Goal: Task Accomplishment & Management: Manage account settings

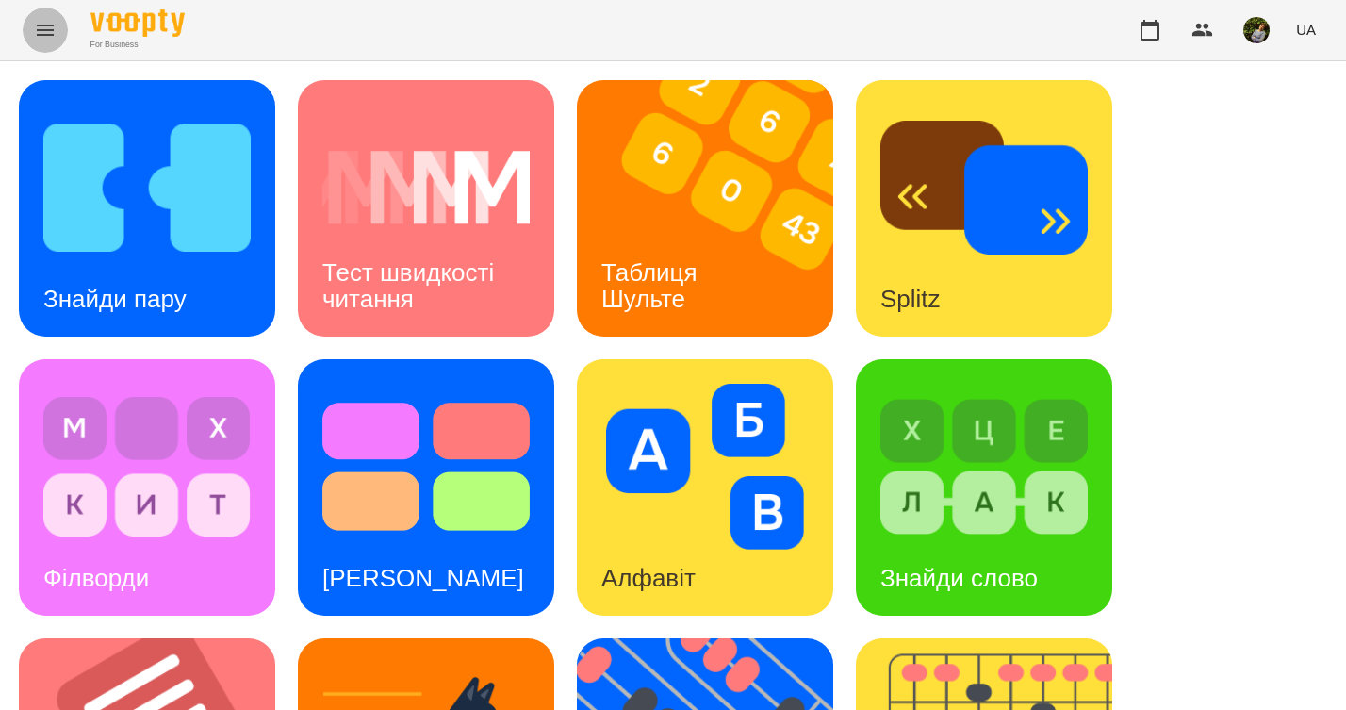
click at [45, 40] on icon "Menu" at bounding box center [45, 30] width 23 height 23
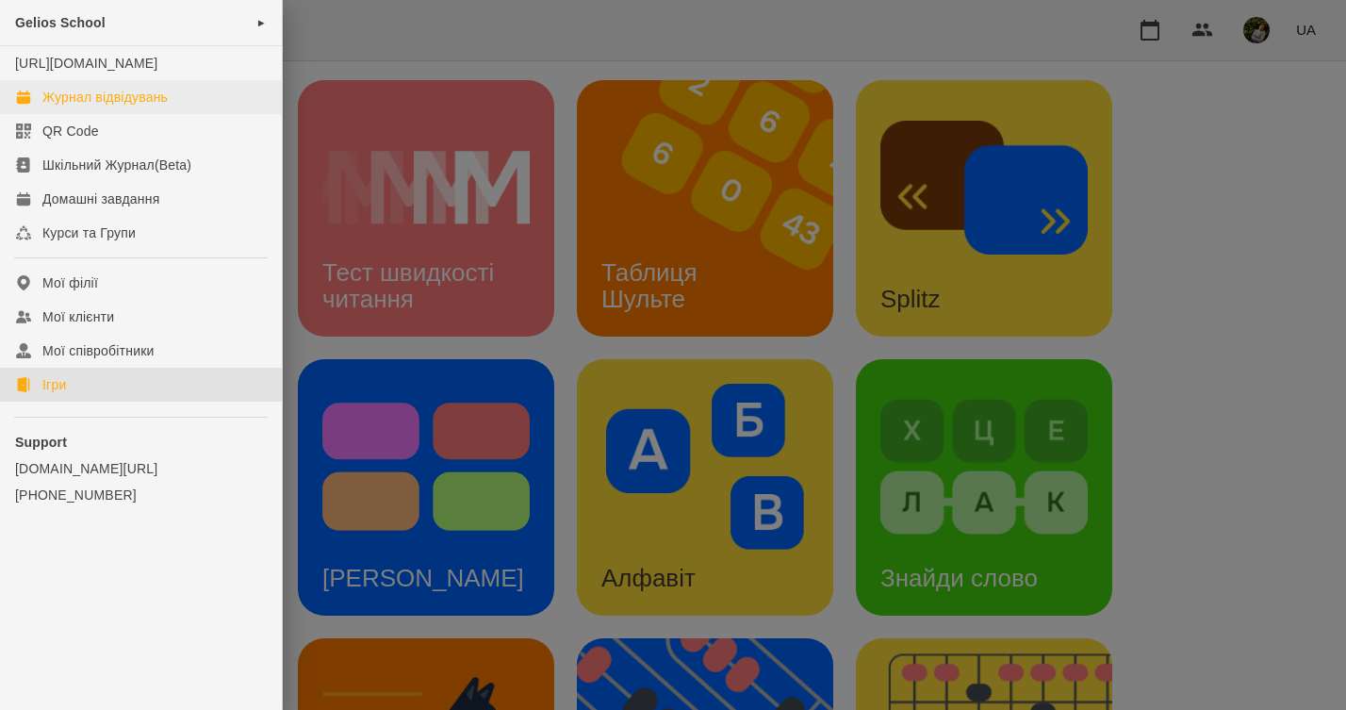
click at [90, 107] on div "Журнал відвідувань" at bounding box center [104, 97] width 125 height 19
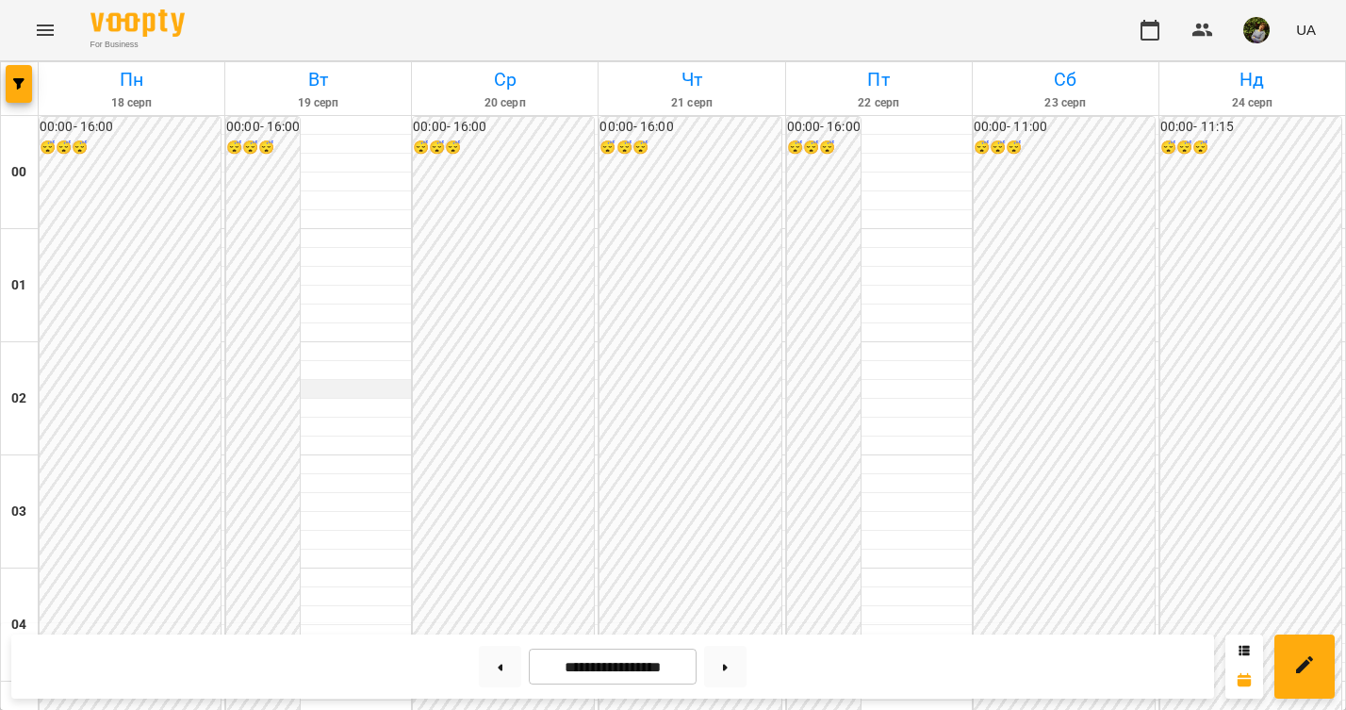
scroll to position [862, 0]
click at [44, 26] on icon "Menu" at bounding box center [45, 30] width 17 height 11
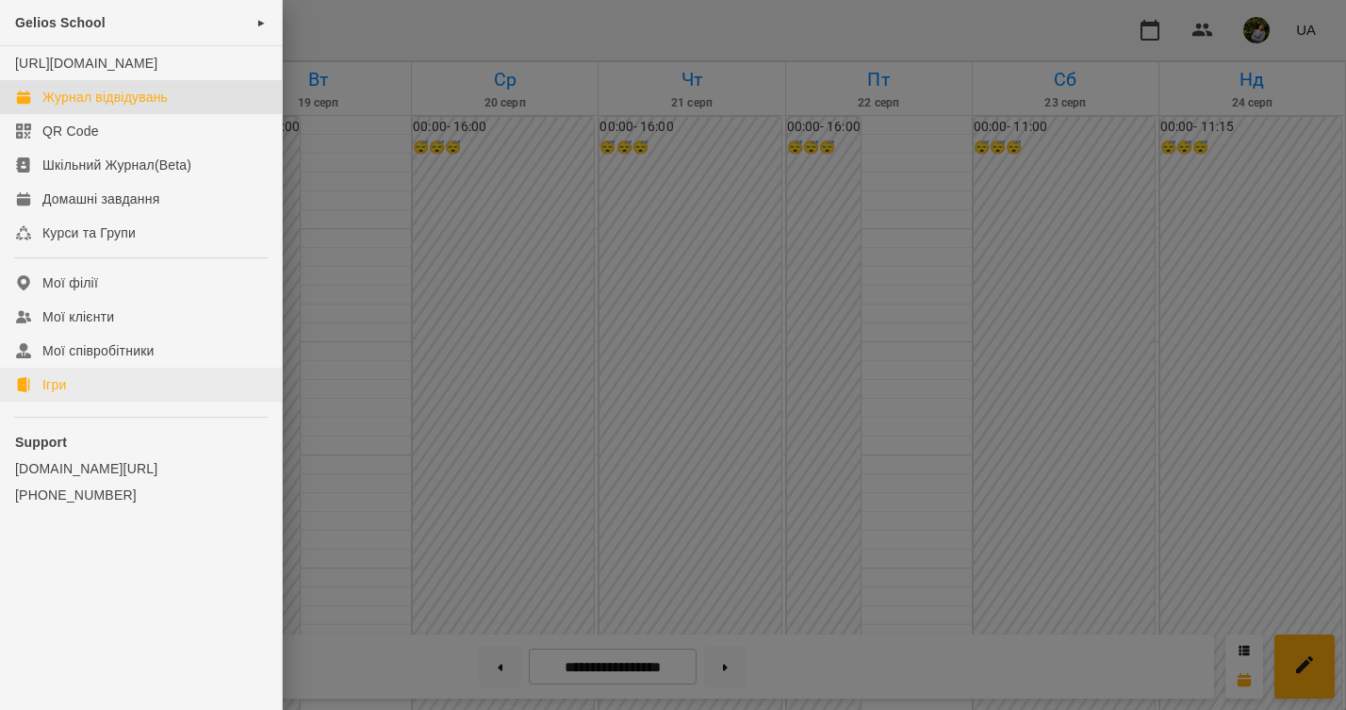
click at [62, 394] on div "Ігри" at bounding box center [54, 384] width 24 height 19
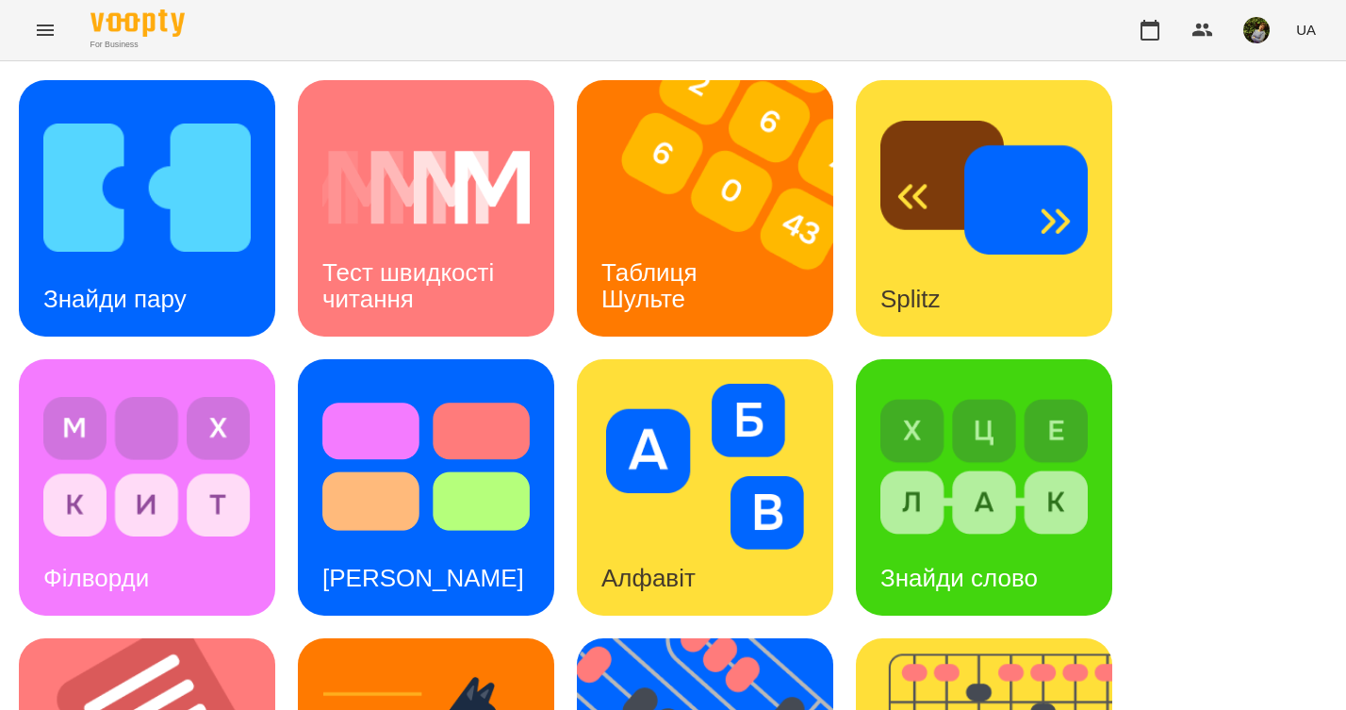
click at [48, 33] on icon "Menu" at bounding box center [45, 30] width 23 height 23
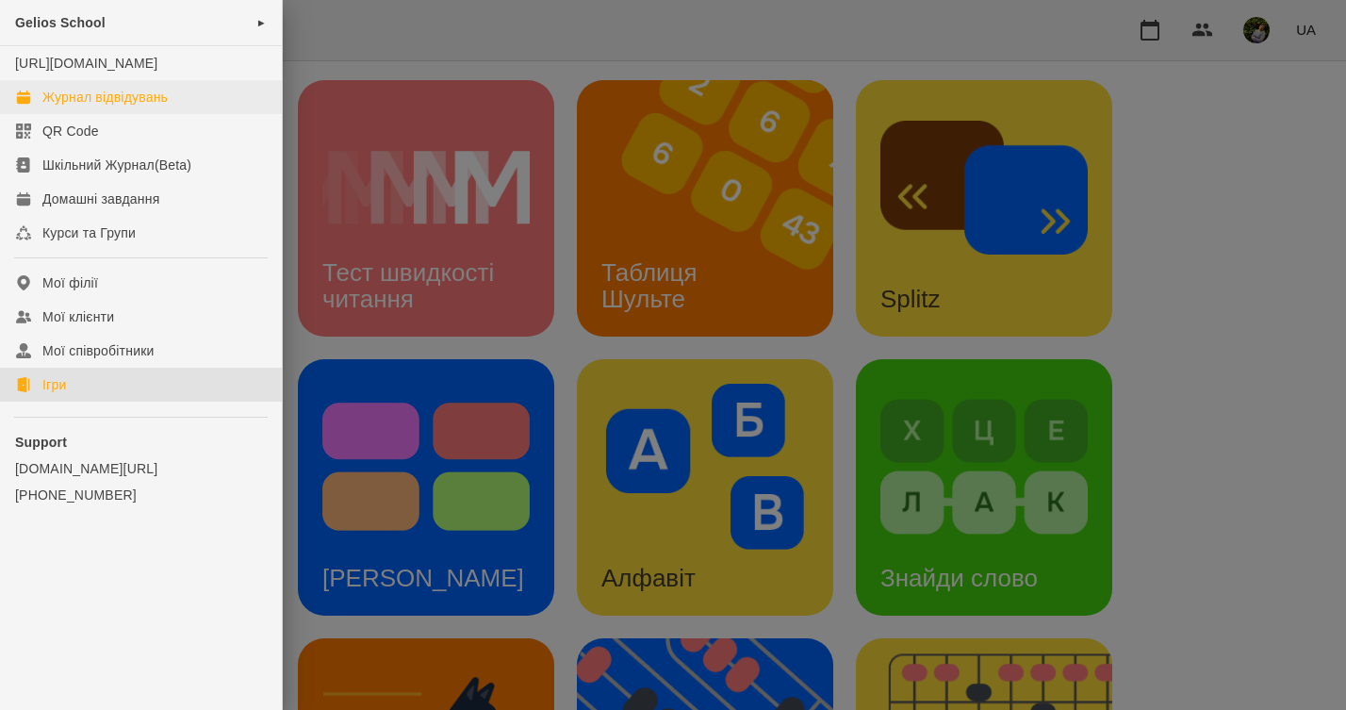
click at [152, 107] on div "Журнал відвідувань" at bounding box center [104, 97] width 125 height 19
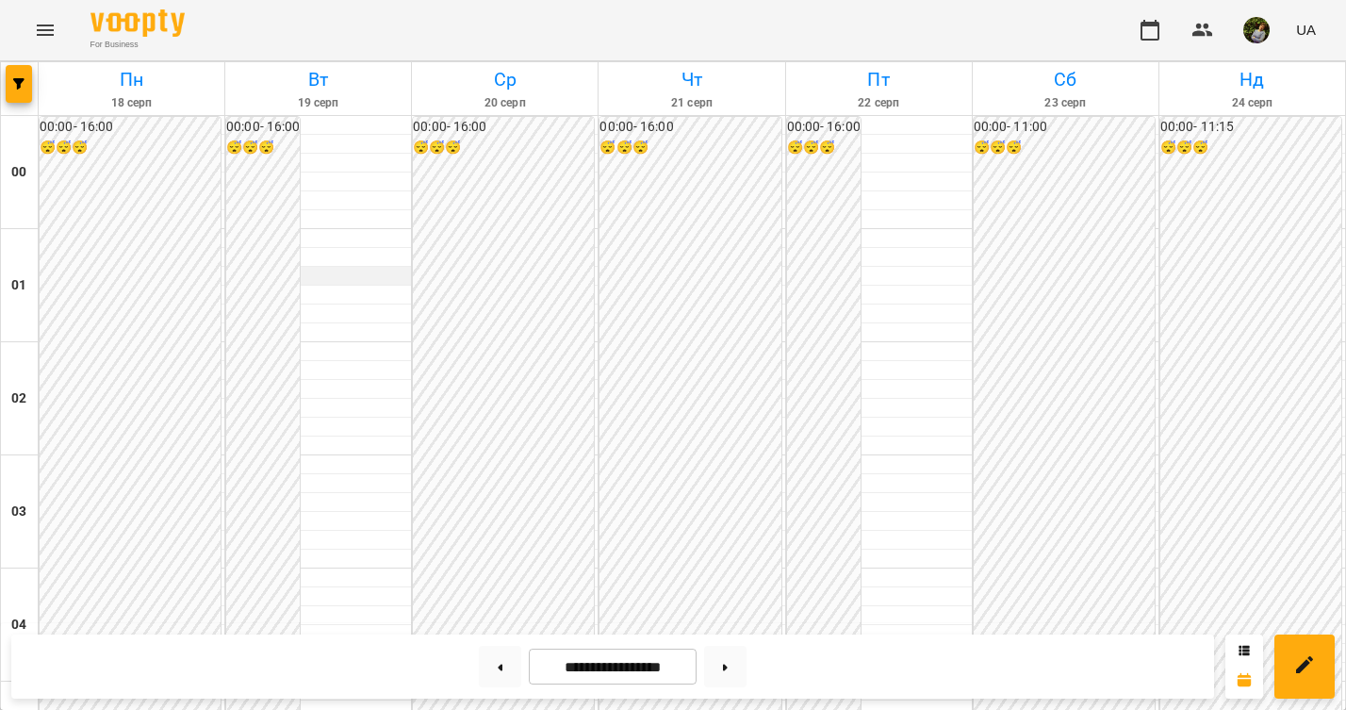
scroll to position [1747, 0]
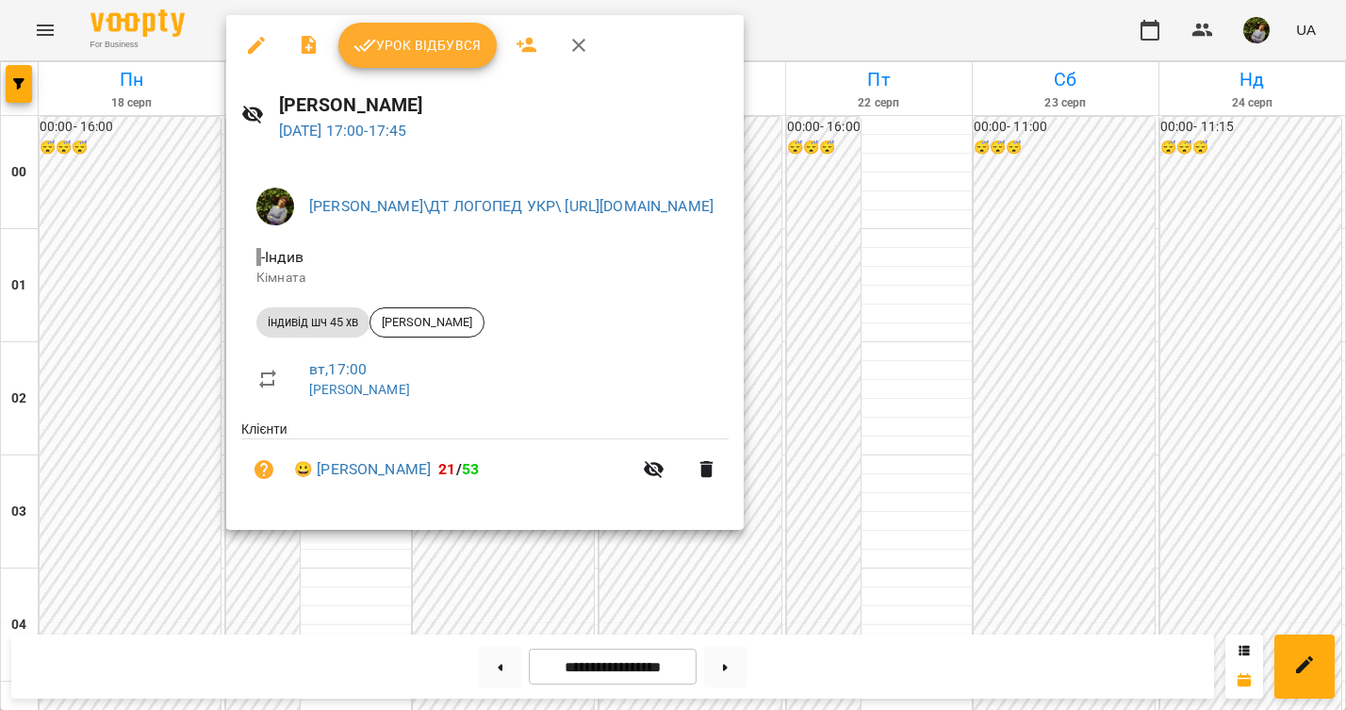
click at [455, 42] on span "Урок відбувся" at bounding box center [417, 45] width 128 height 23
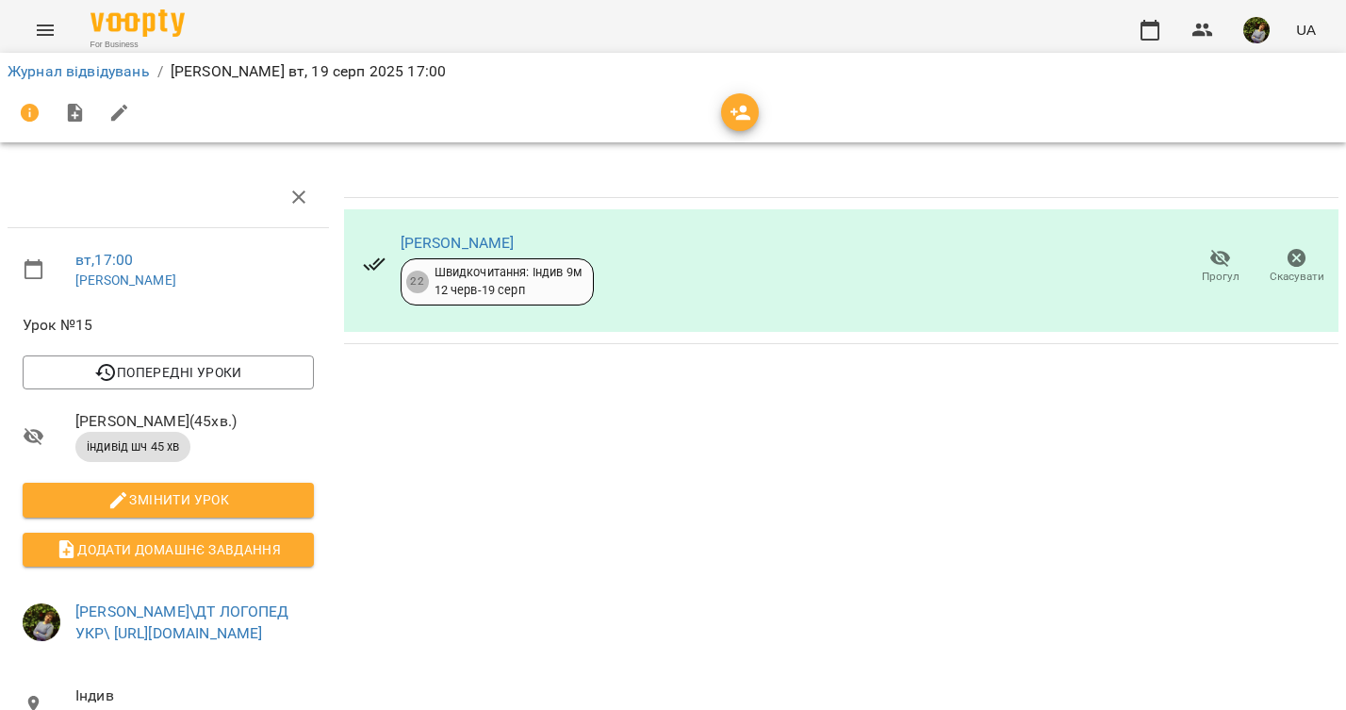
click at [1222, 255] on icon "button" at bounding box center [1220, 259] width 21 height 18
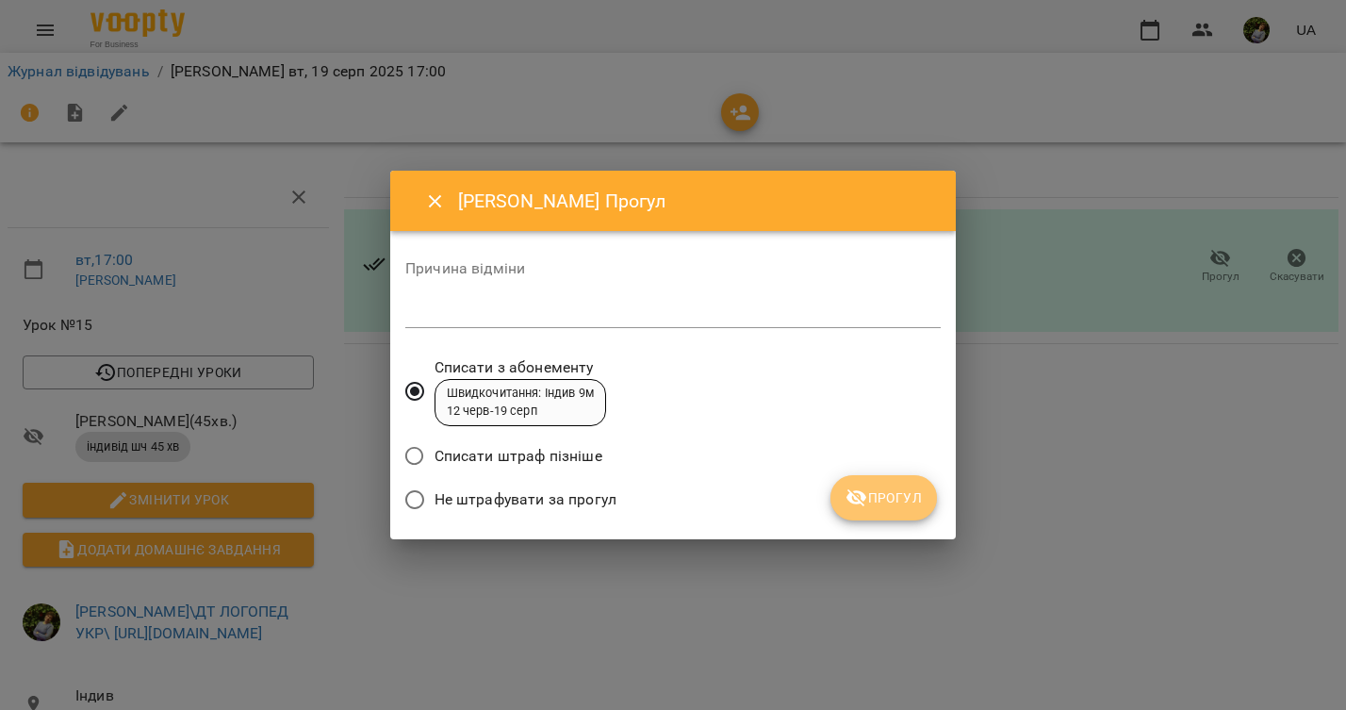
click at [889, 500] on span "Прогул" at bounding box center [883, 497] width 76 height 23
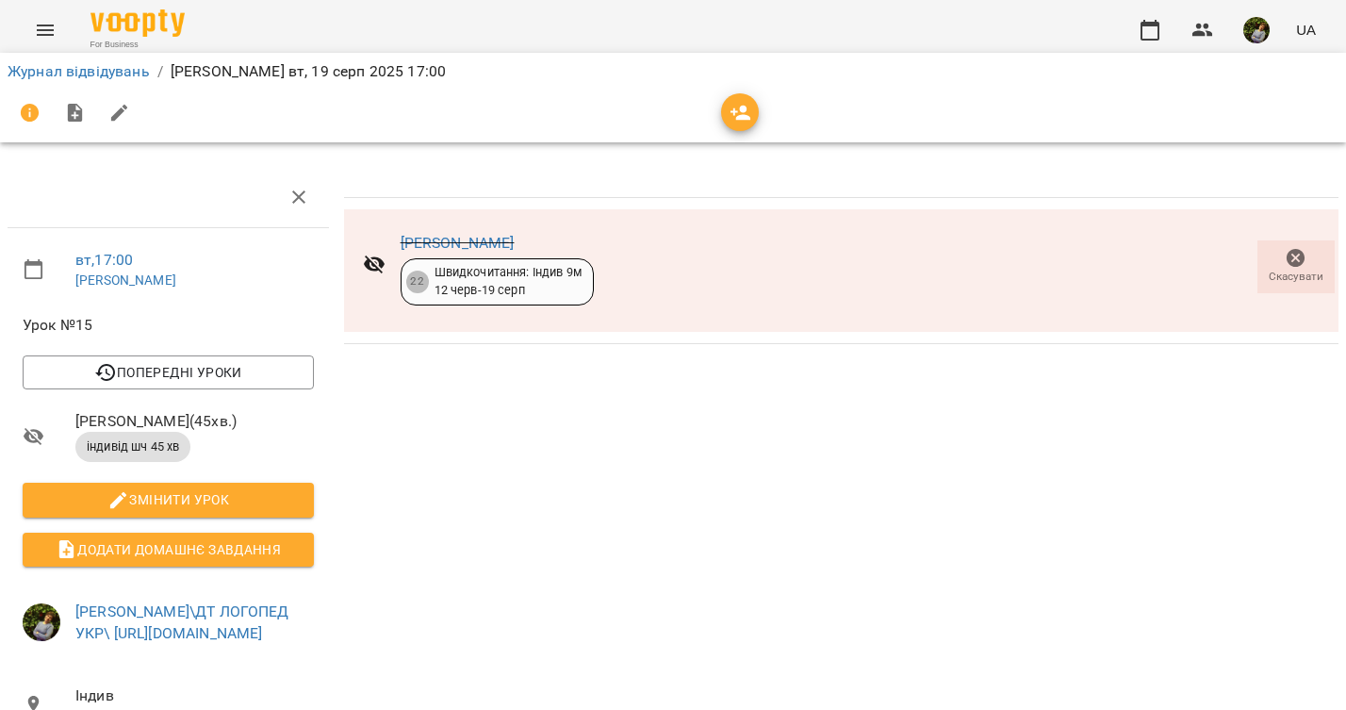
click at [42, 30] on icon "Menu" at bounding box center [45, 30] width 17 height 11
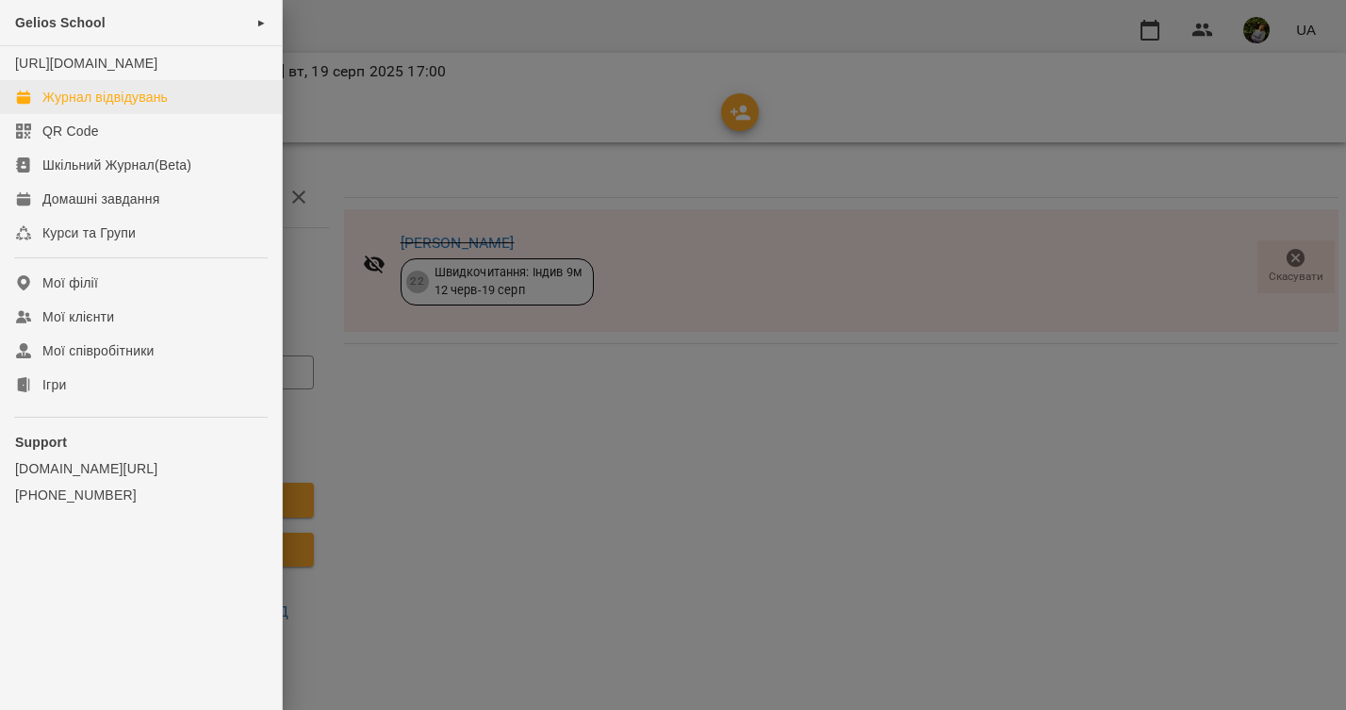
click at [82, 107] on div "Журнал відвідувань" at bounding box center [104, 97] width 125 height 19
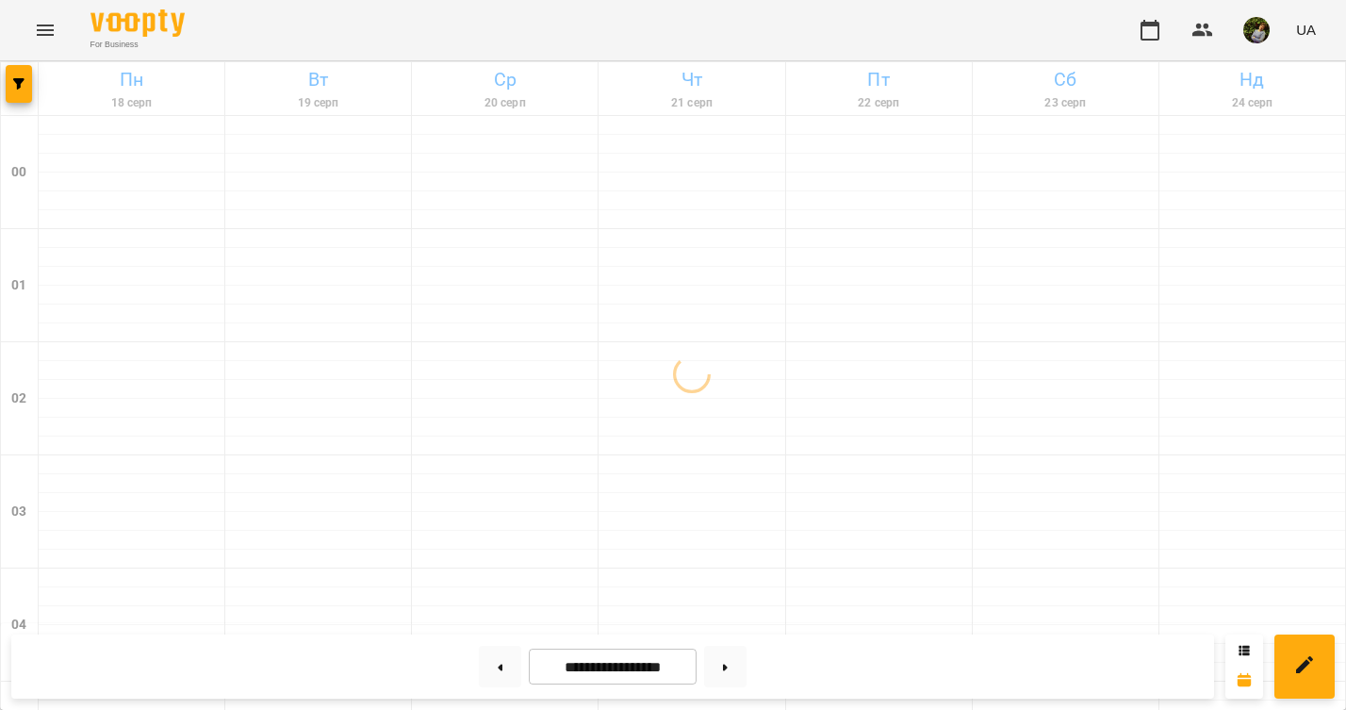
click at [47, 31] on icon "Menu" at bounding box center [45, 30] width 23 height 23
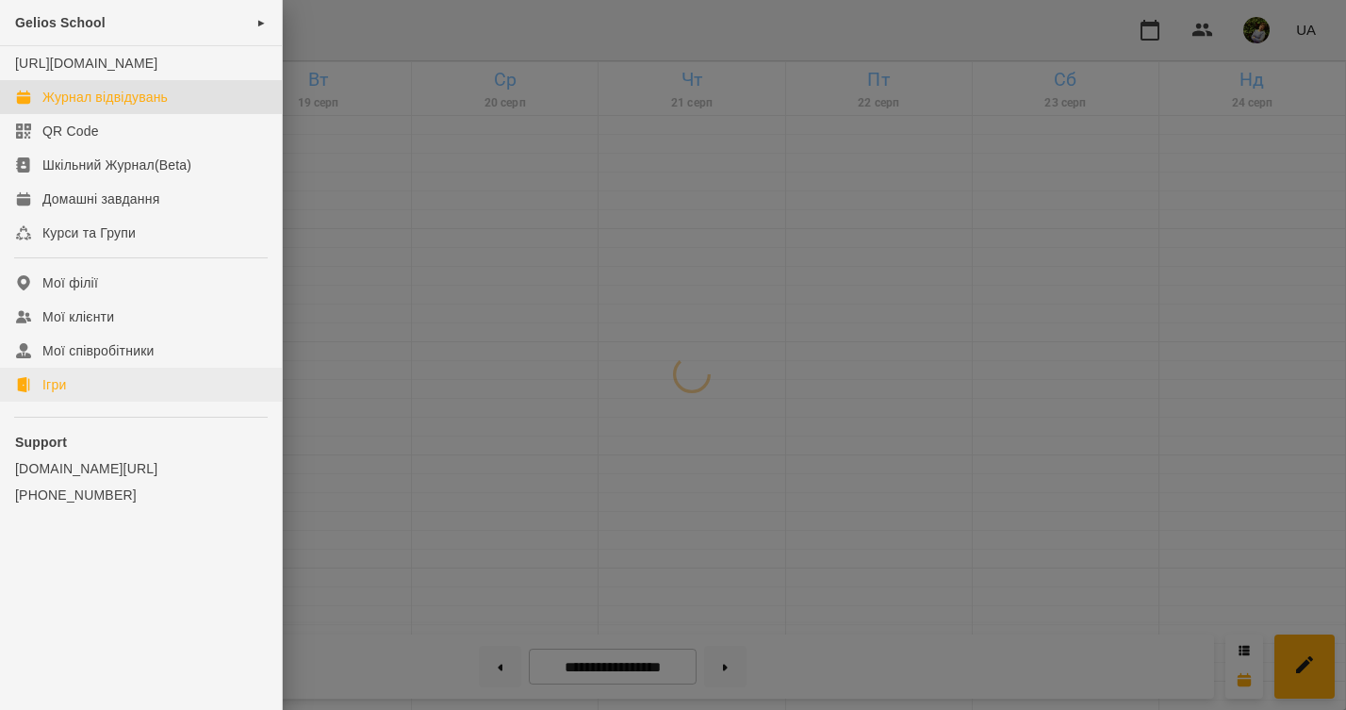
click at [68, 401] on link "Ігри" at bounding box center [141, 385] width 282 height 34
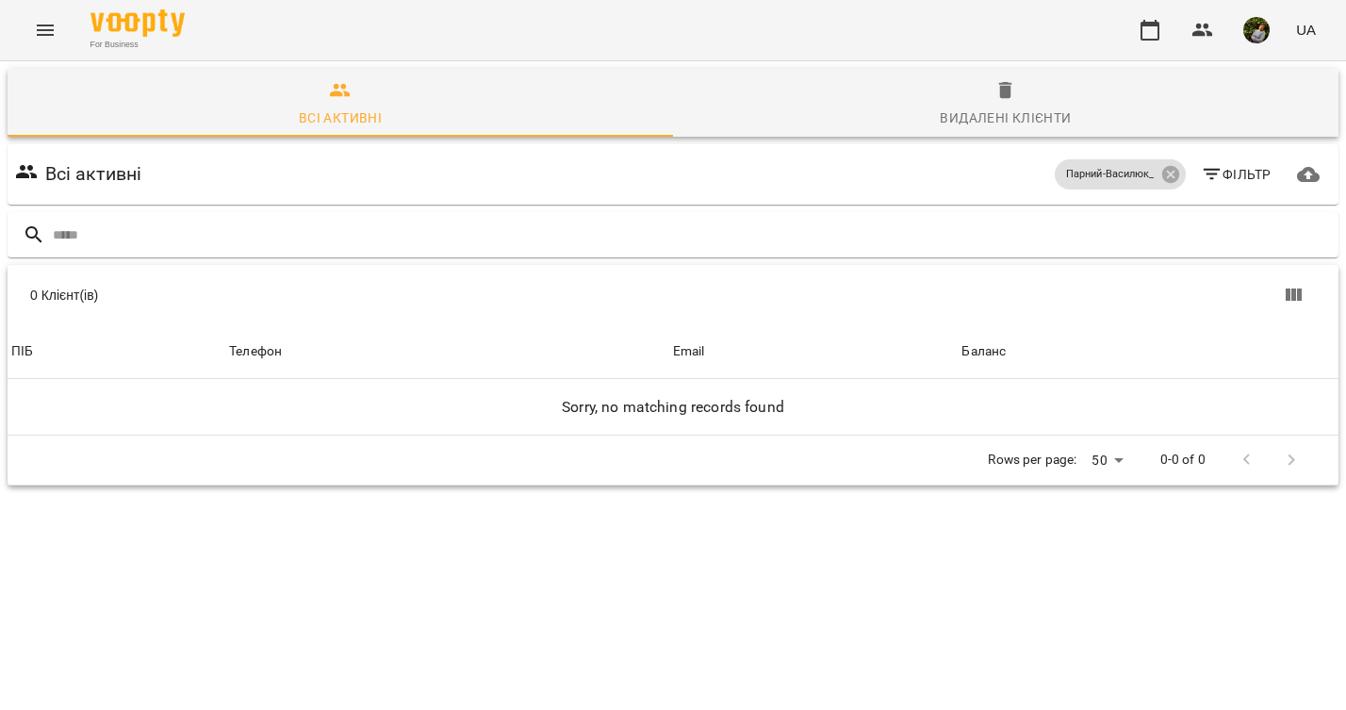
click at [37, 29] on icon "Menu" at bounding box center [45, 30] width 23 height 23
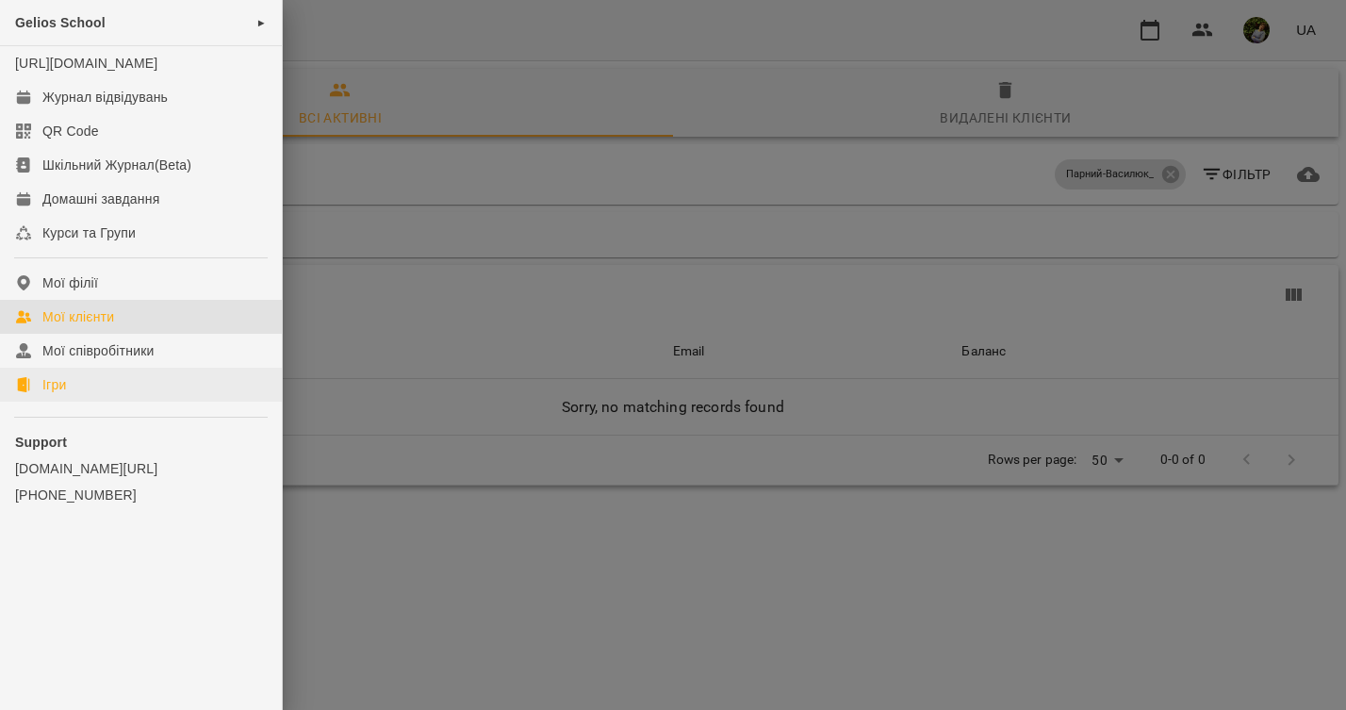
click at [59, 394] on div "Ігри" at bounding box center [54, 384] width 24 height 19
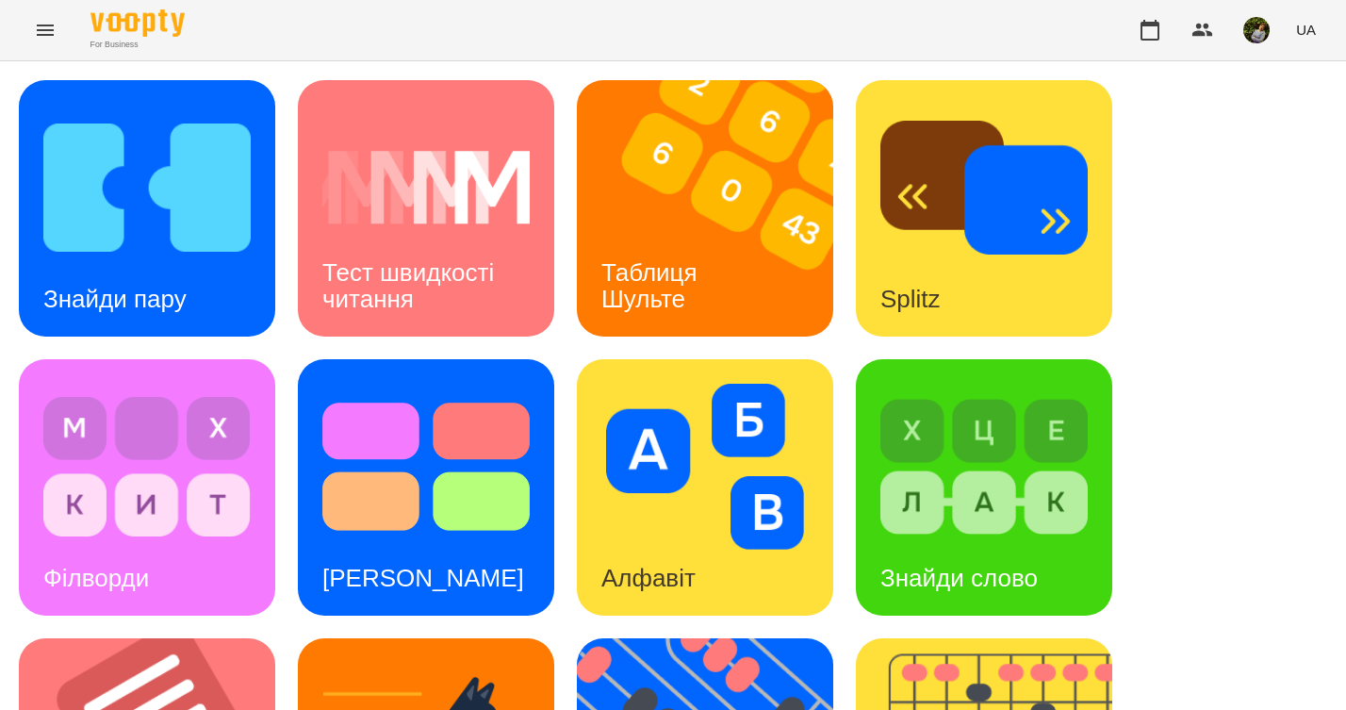
scroll to position [335, 0]
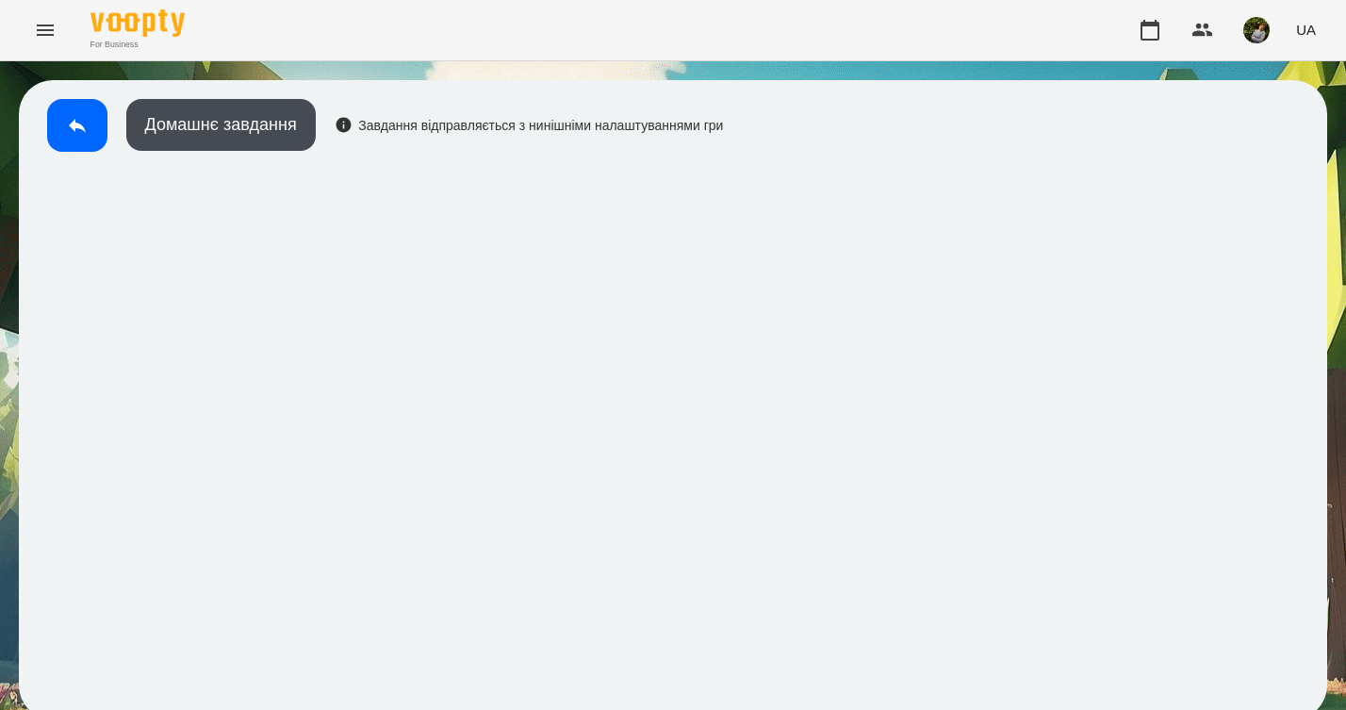
scroll to position [9, 0]
click at [65, 110] on button at bounding box center [77, 125] width 60 height 53
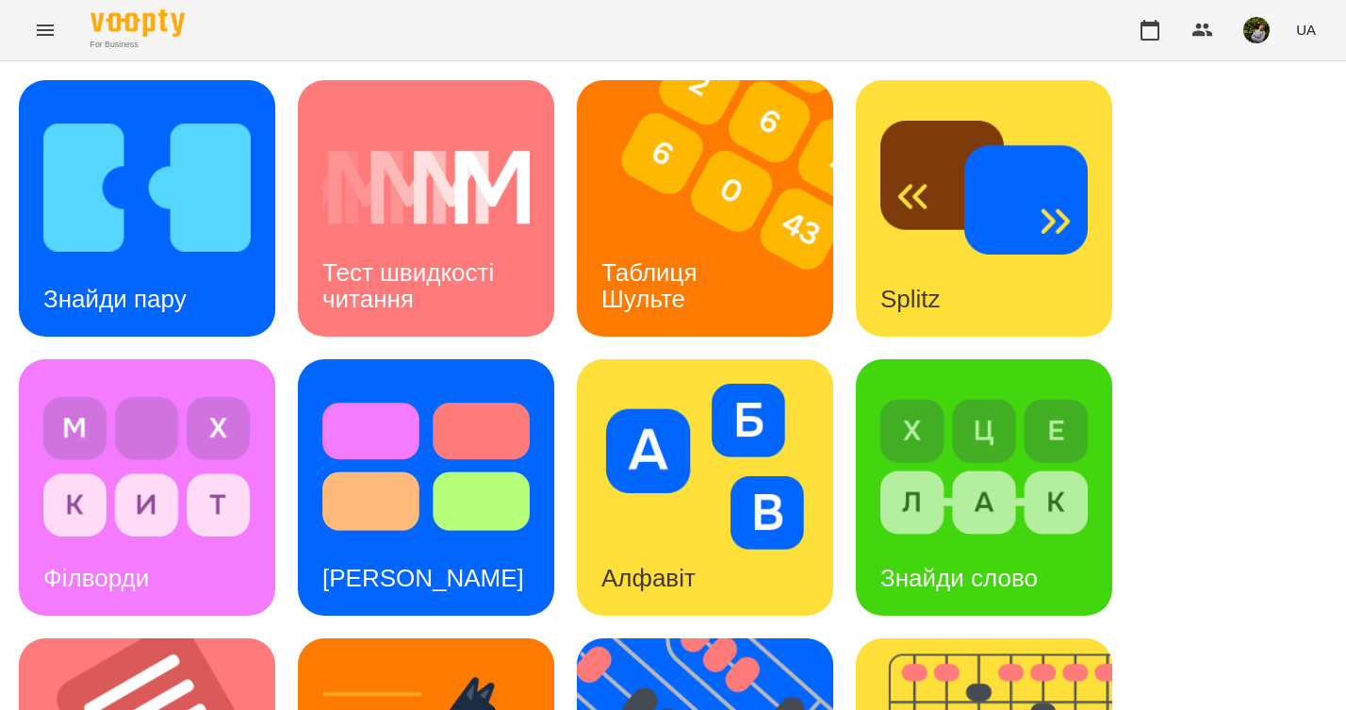
click at [981, 449] on img at bounding box center [983, 467] width 207 height 166
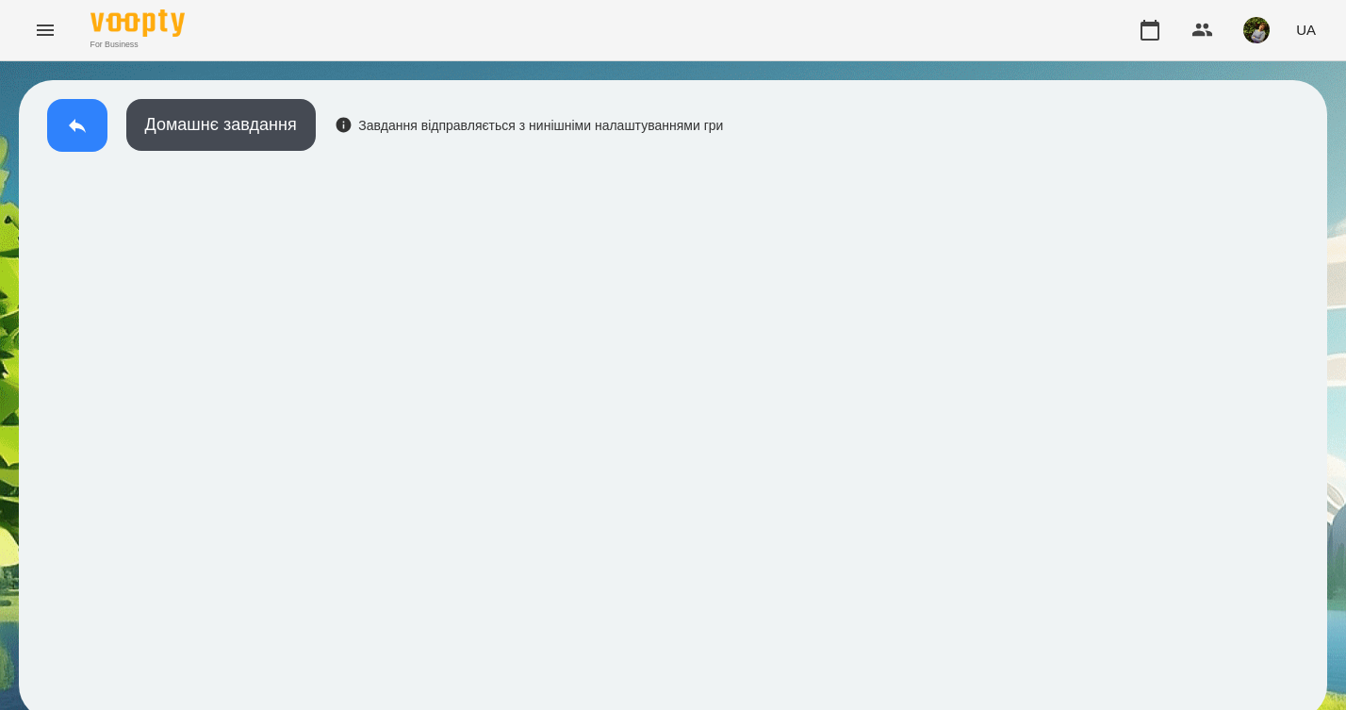
click at [64, 126] on button at bounding box center [77, 125] width 60 height 53
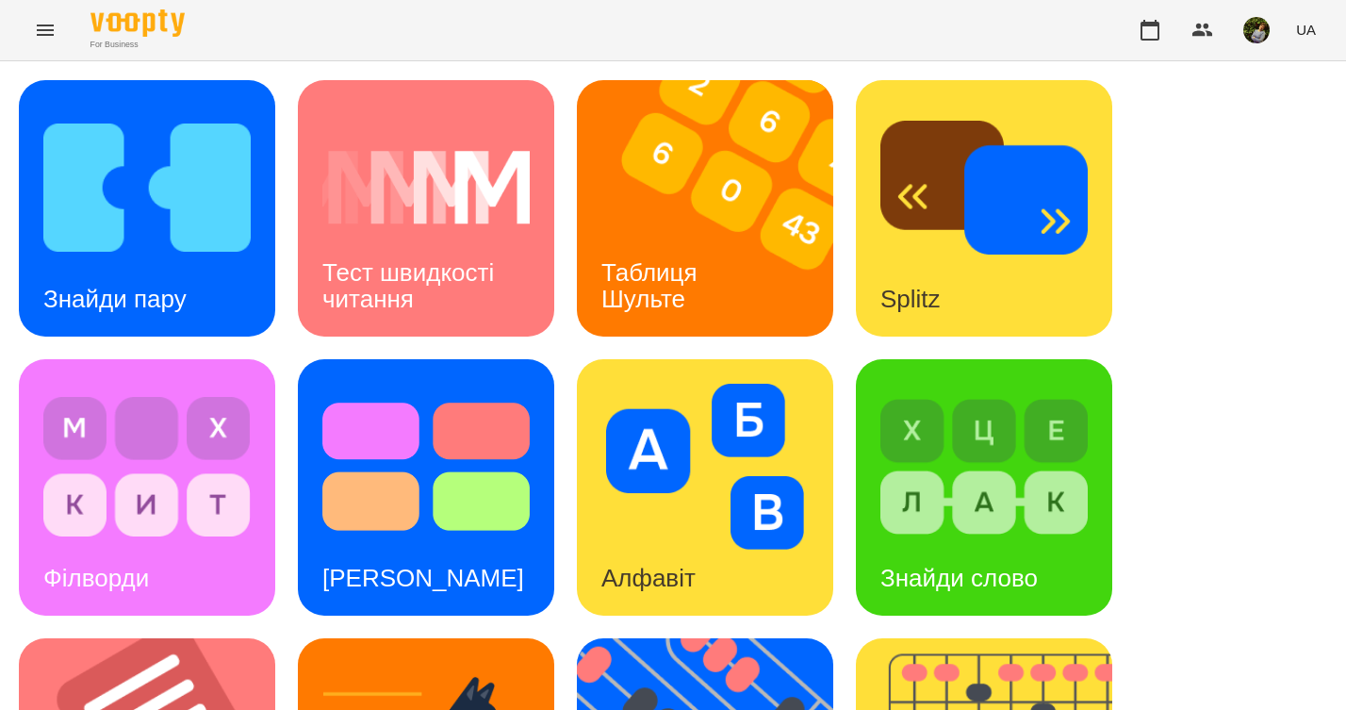
click at [155, 310] on h3 "Знайди пару" at bounding box center [114, 299] width 143 height 28
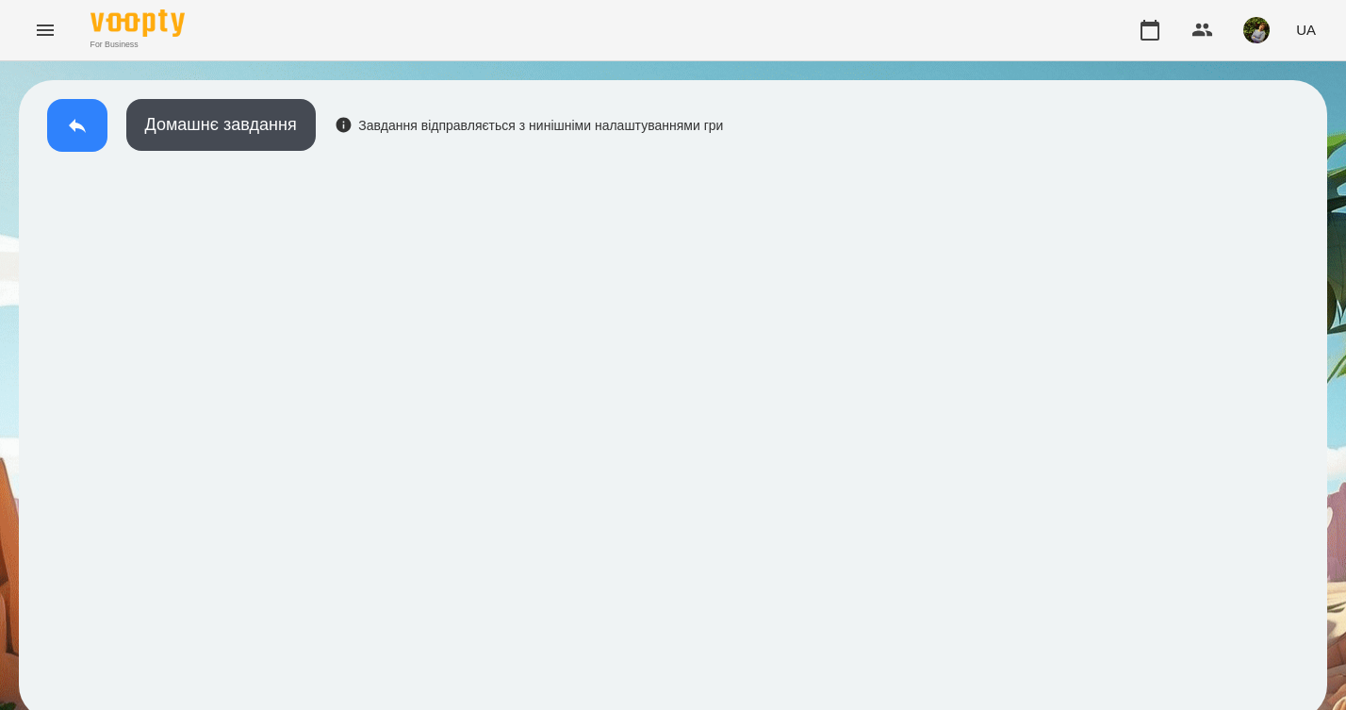
click at [72, 130] on icon at bounding box center [77, 125] width 23 height 23
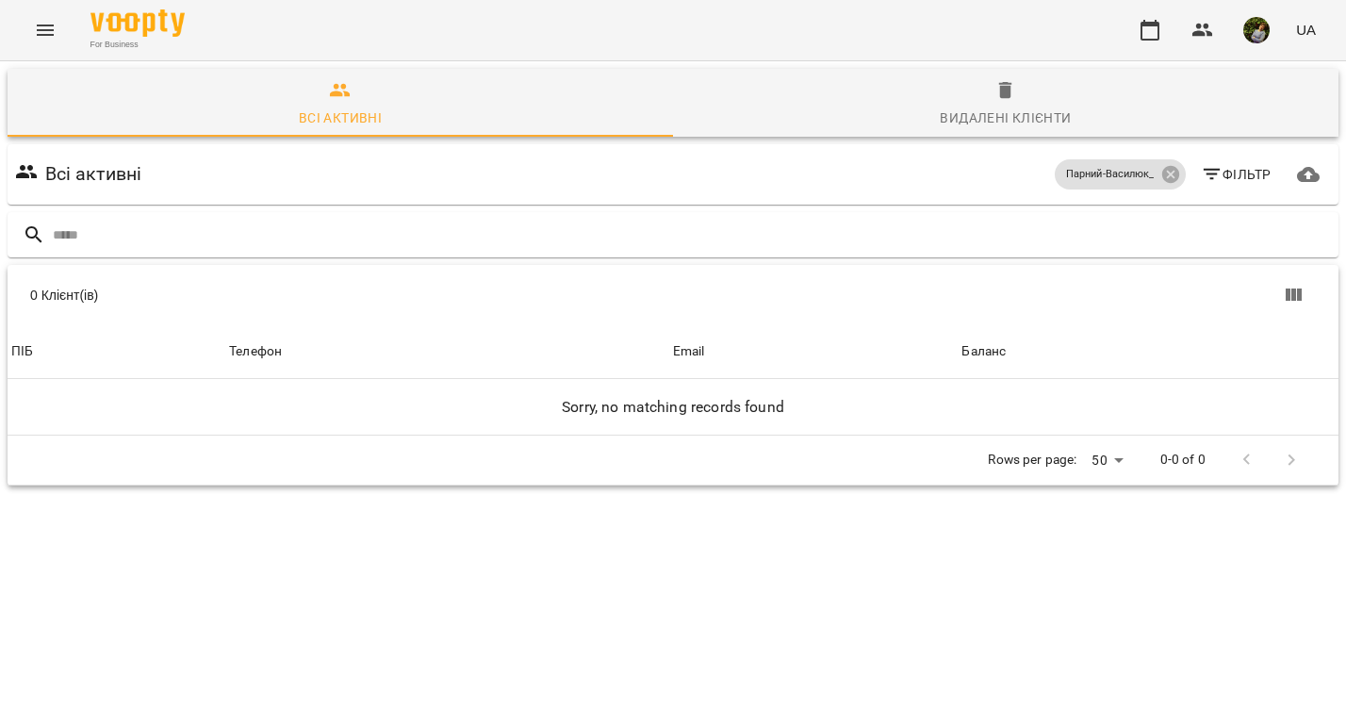
click at [40, 27] on icon "Menu" at bounding box center [45, 30] width 23 height 23
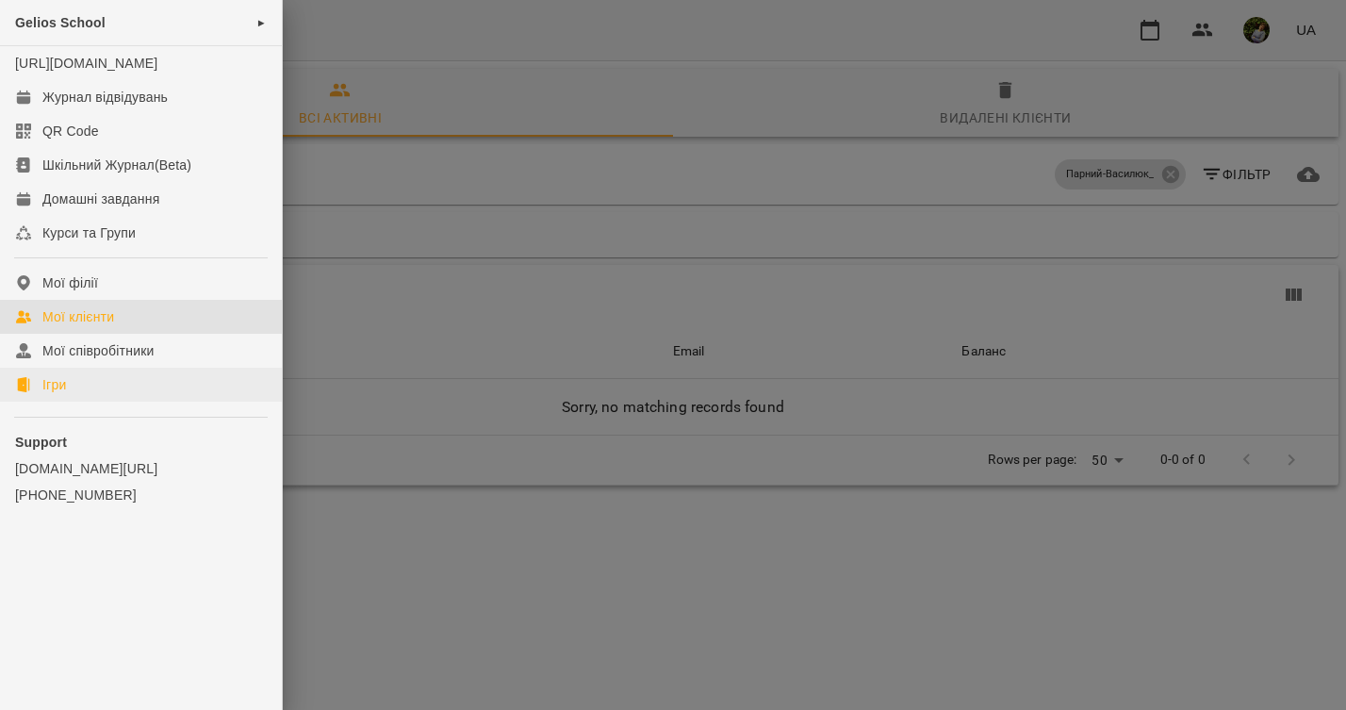
click at [46, 394] on div "Ігри" at bounding box center [54, 384] width 24 height 19
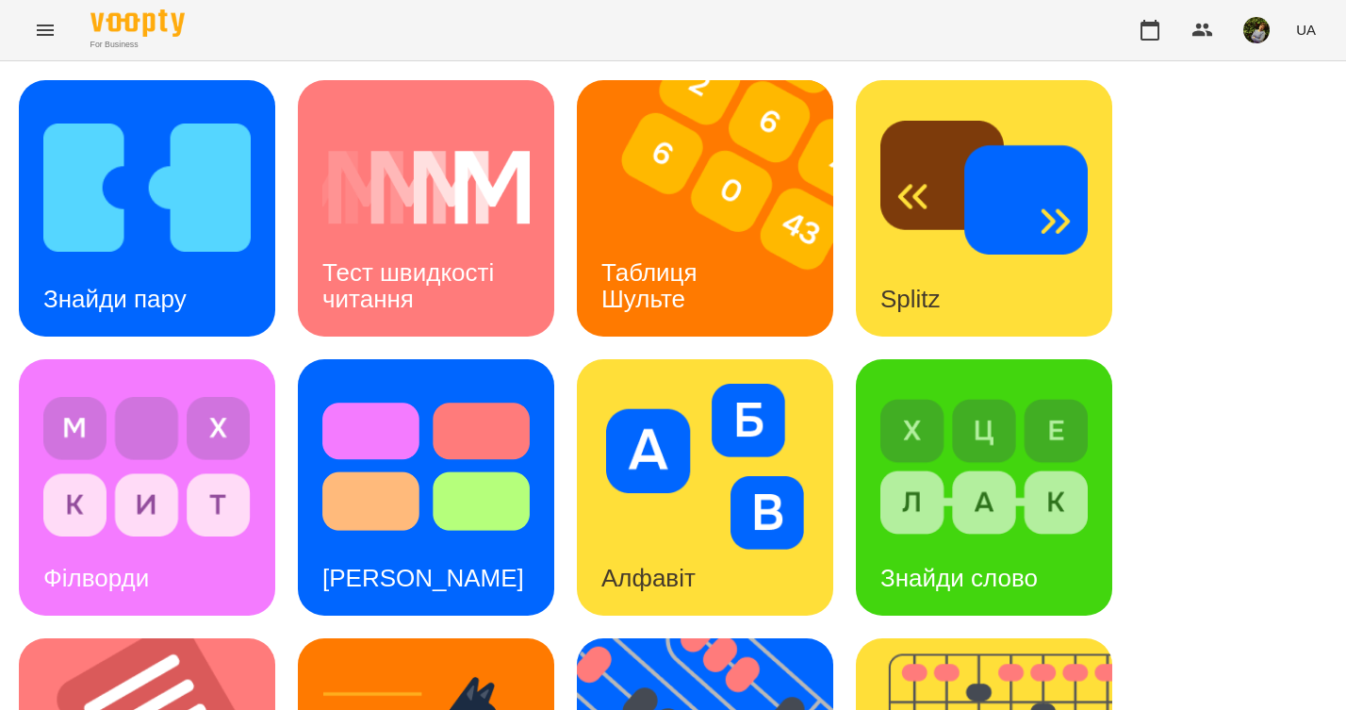
drag, startPoint x: 669, startPoint y: 2, endPoint x: 444, endPoint y: 253, distance: 337.0
click at [434, 221] on img at bounding box center [425, 188] width 207 height 166
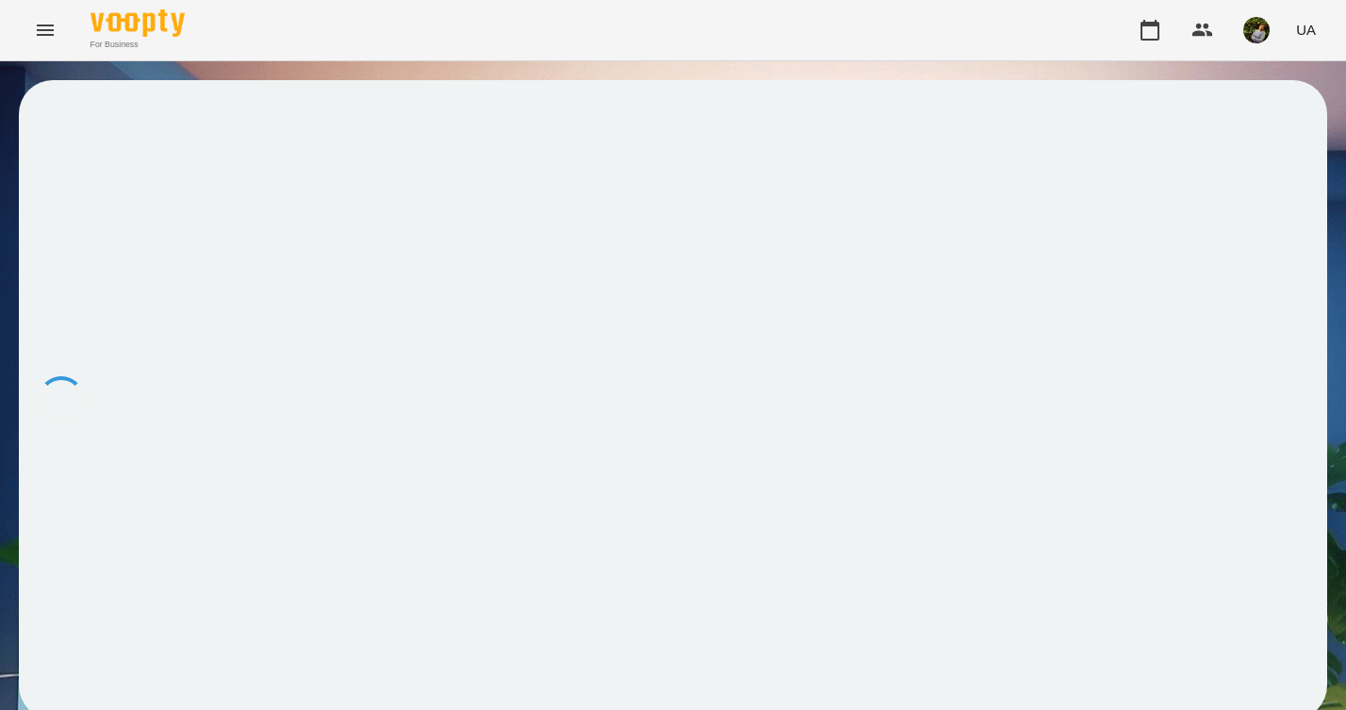
click at [180, 230] on div at bounding box center [673, 399] width 1308 height 639
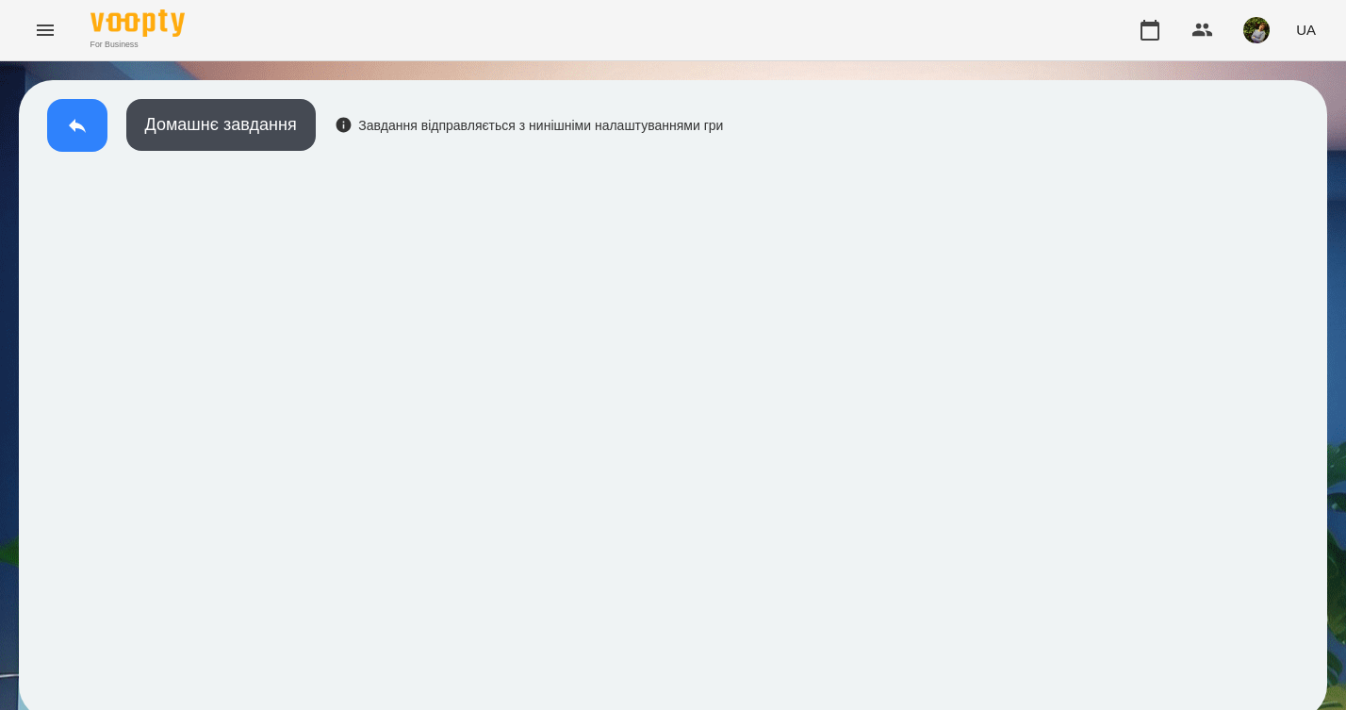
click at [62, 123] on button at bounding box center [77, 125] width 60 height 53
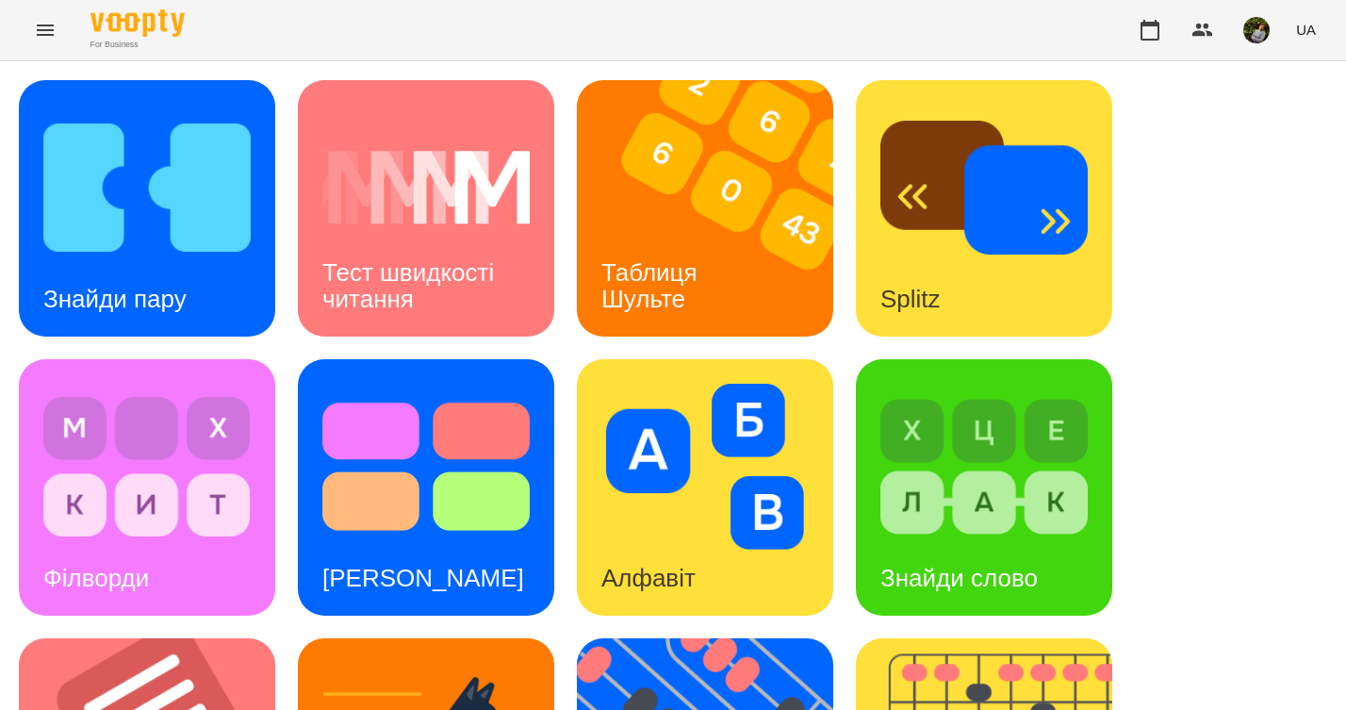
click at [166, 269] on div "Знайди пару" at bounding box center [115, 299] width 192 height 74
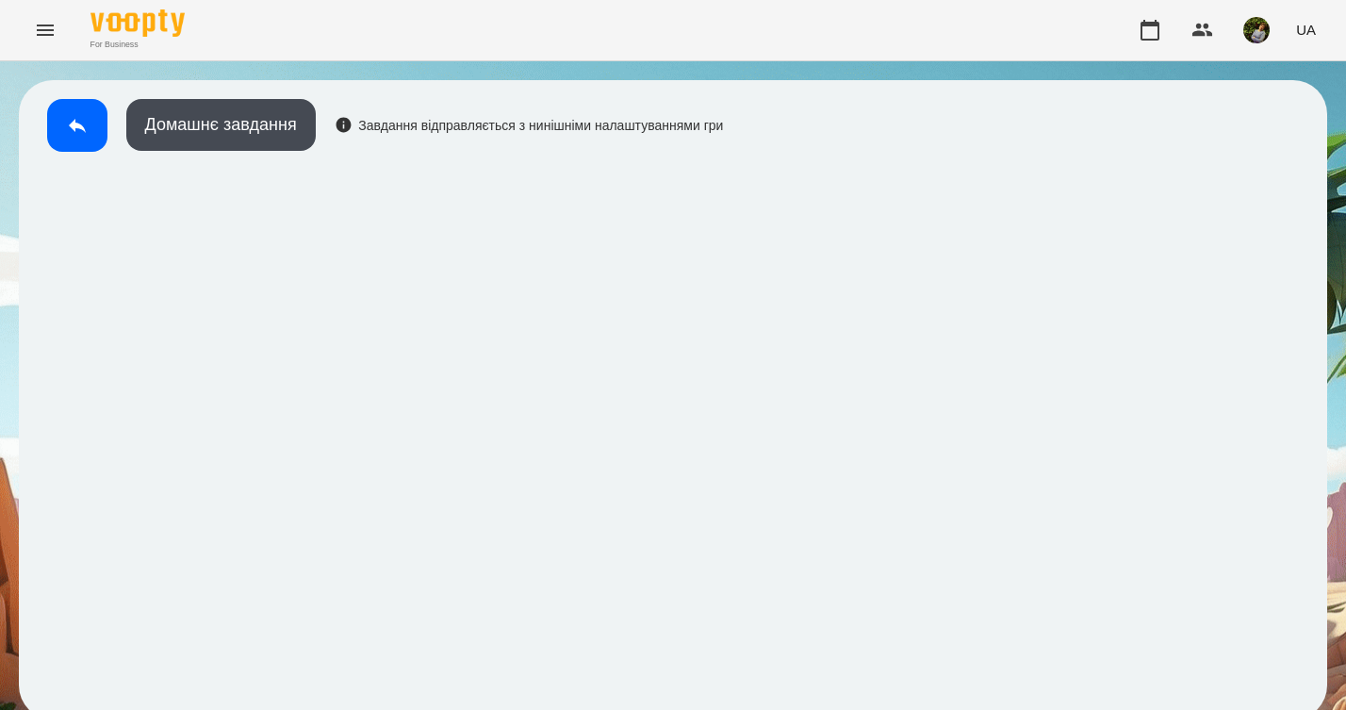
click at [70, 130] on icon at bounding box center [77, 125] width 23 height 23
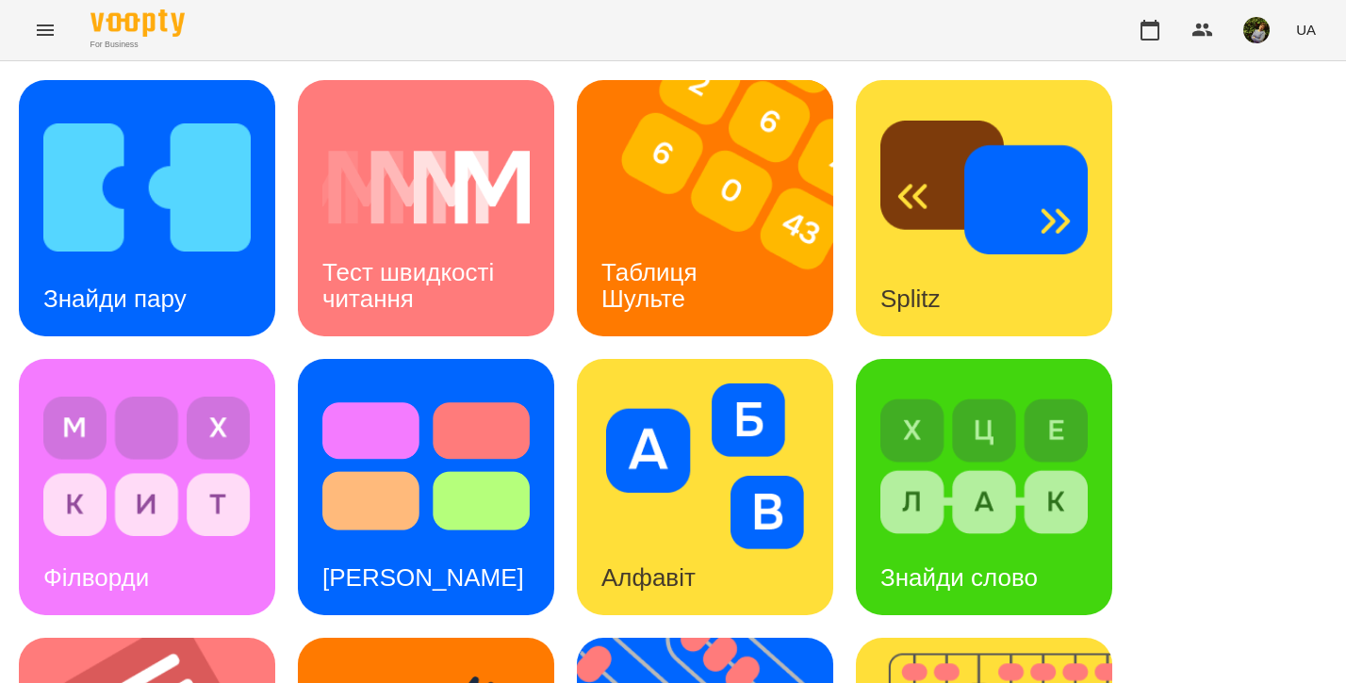
click at [45, 24] on icon "Menu" at bounding box center [45, 30] width 23 height 23
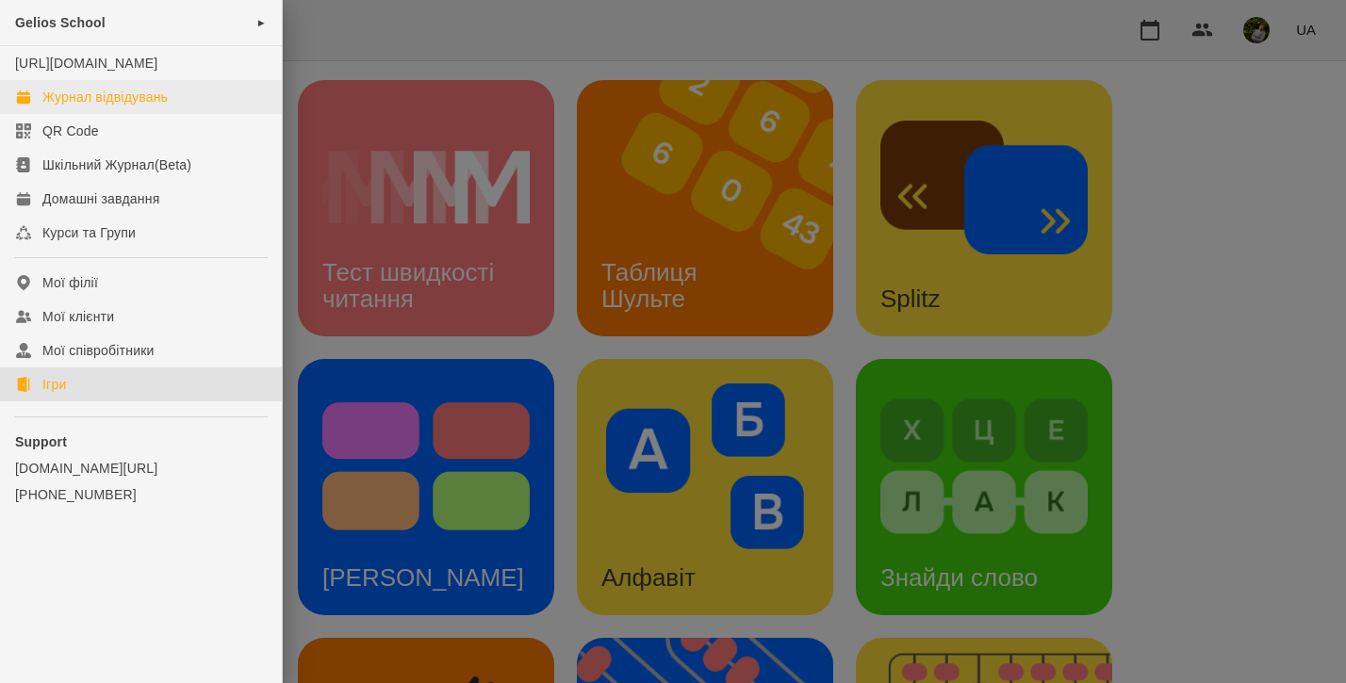
click at [102, 107] on div "Журнал відвідувань" at bounding box center [104, 97] width 125 height 19
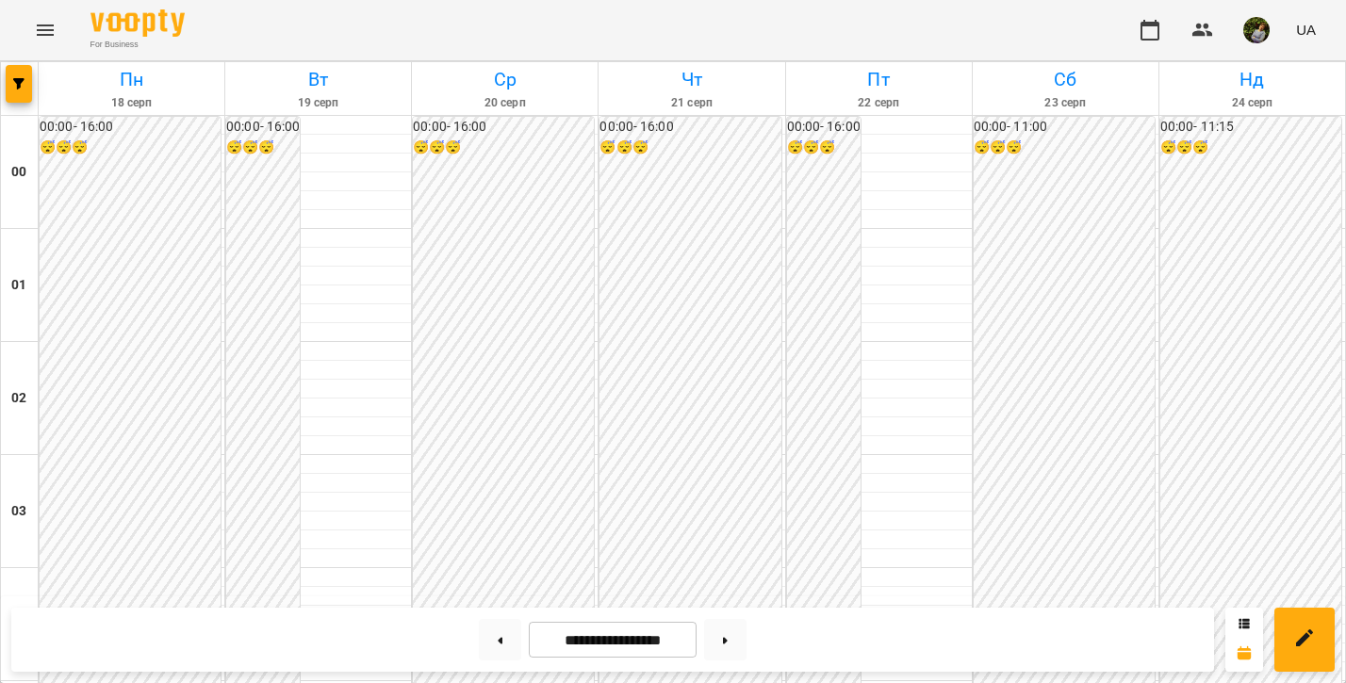
scroll to position [1765, 0]
click at [44, 30] on icon "Menu" at bounding box center [45, 30] width 17 height 11
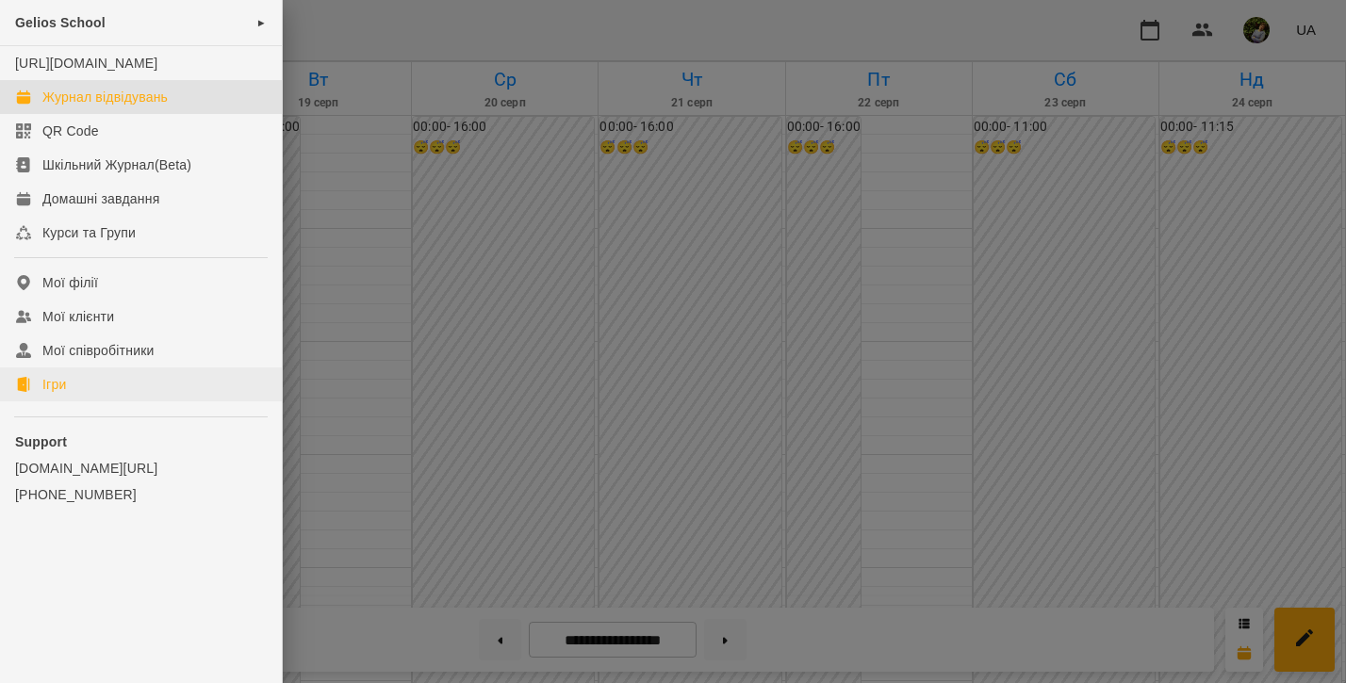
drag, startPoint x: 59, startPoint y: 401, endPoint x: 59, endPoint y: 386, distance: 14.1
click at [59, 394] on div "Ігри" at bounding box center [54, 384] width 24 height 19
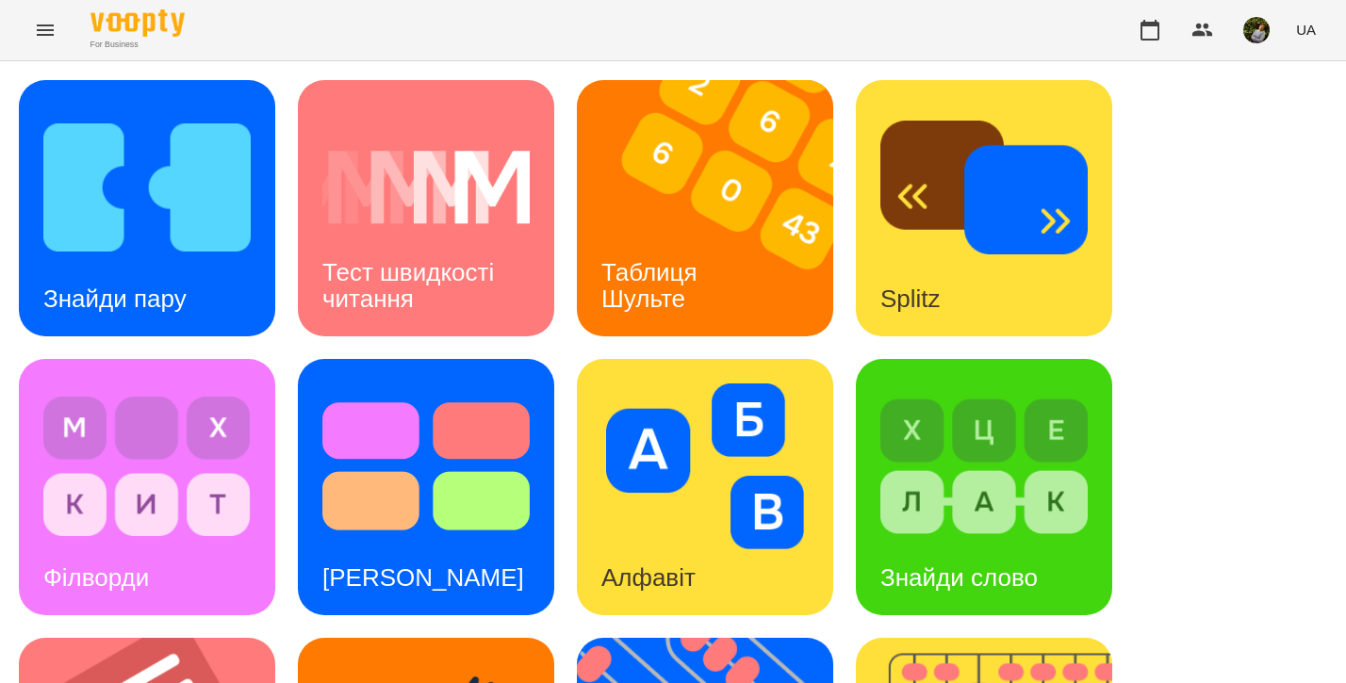
click at [172, 254] on img at bounding box center [146, 188] width 207 height 166
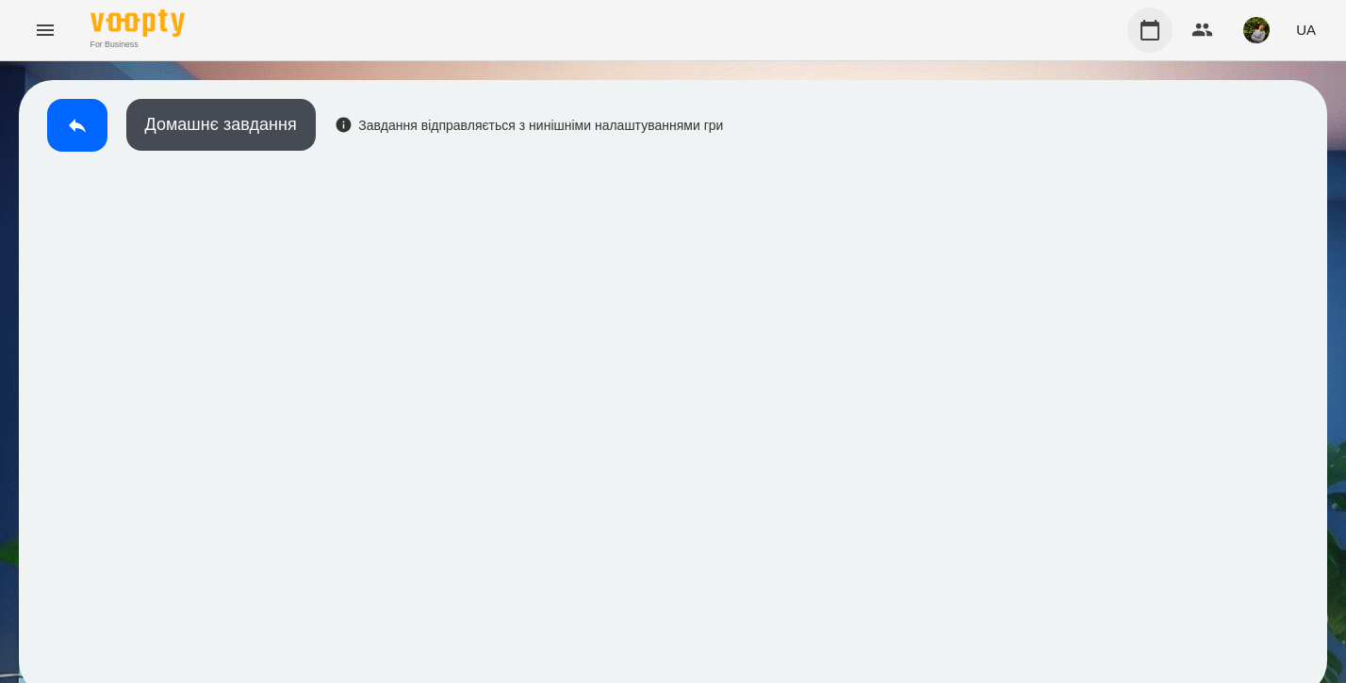
scroll to position [12, 0]
click at [66, 114] on icon at bounding box center [77, 125] width 23 height 23
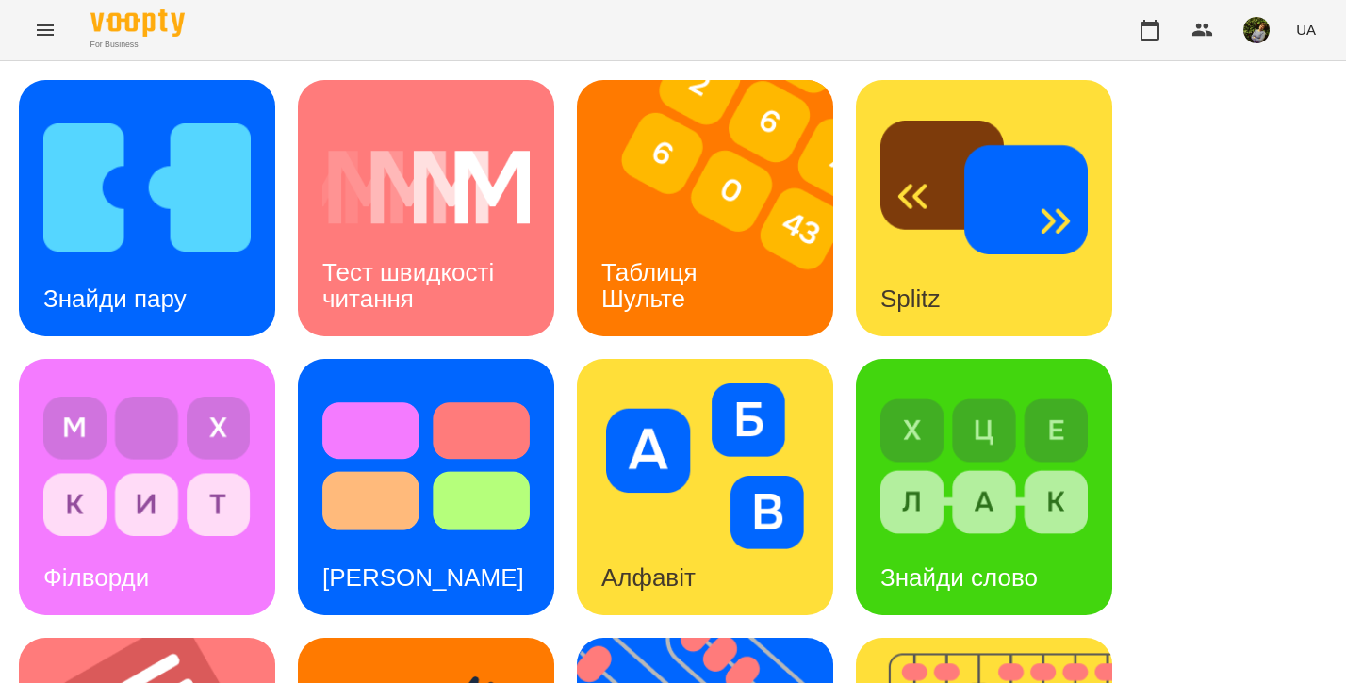
scroll to position [787, 0]
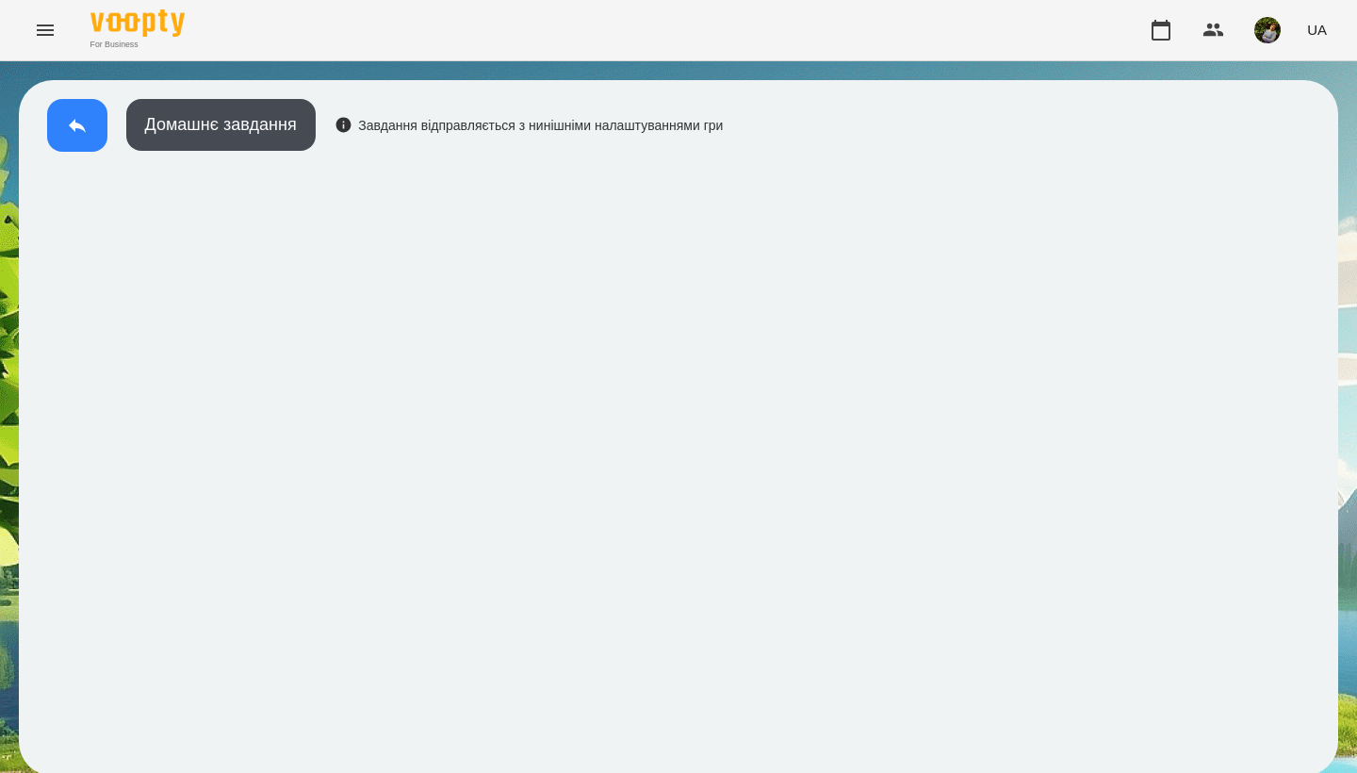
click at [77, 123] on icon at bounding box center [77, 126] width 17 height 14
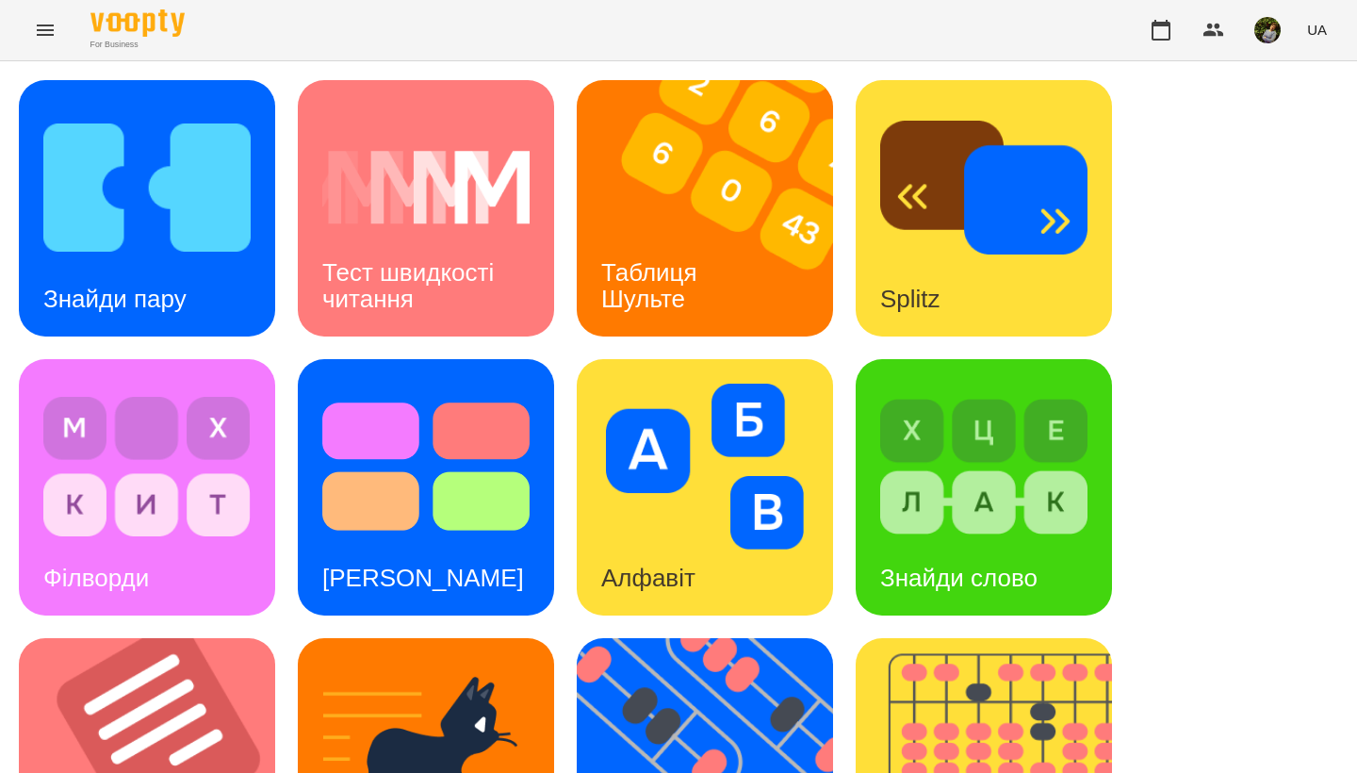
click at [1058, 447] on img at bounding box center [983, 467] width 207 height 166
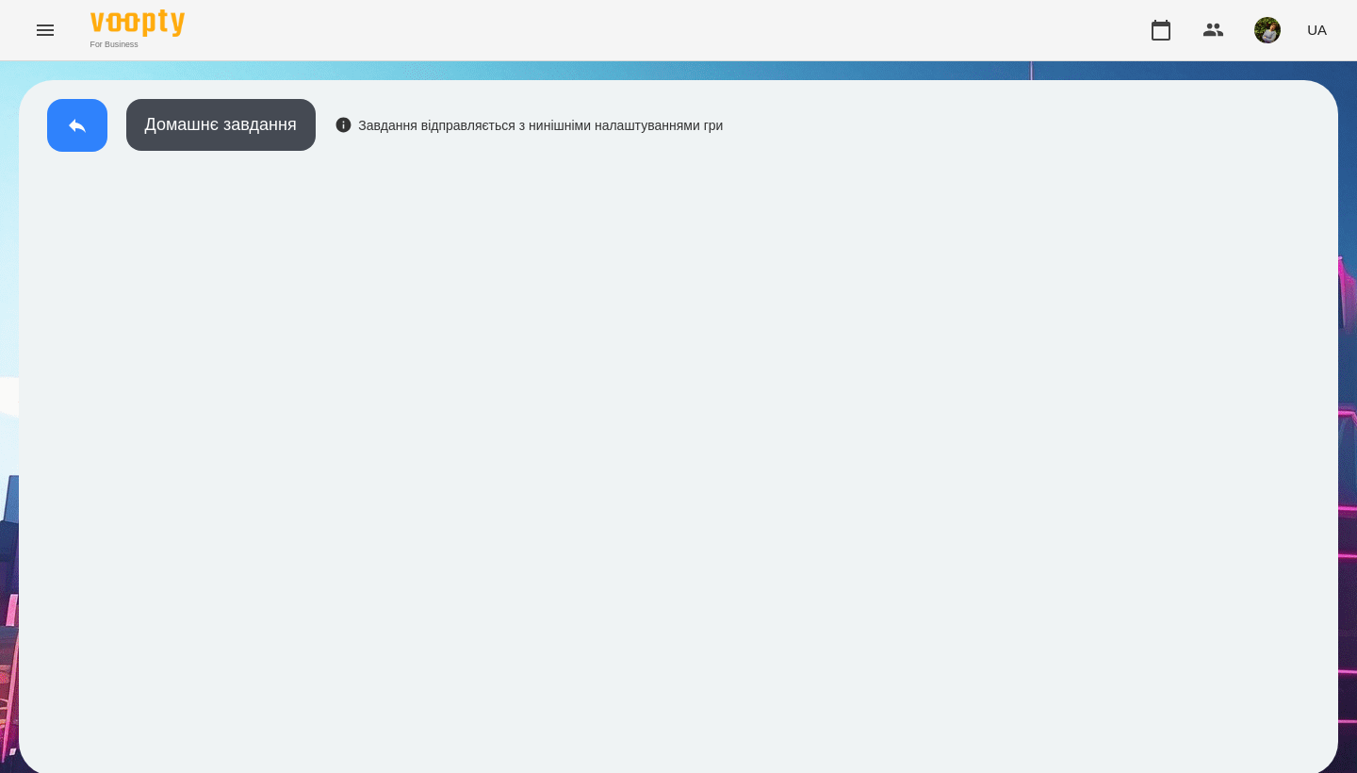
click at [84, 136] on icon at bounding box center [77, 125] width 23 height 23
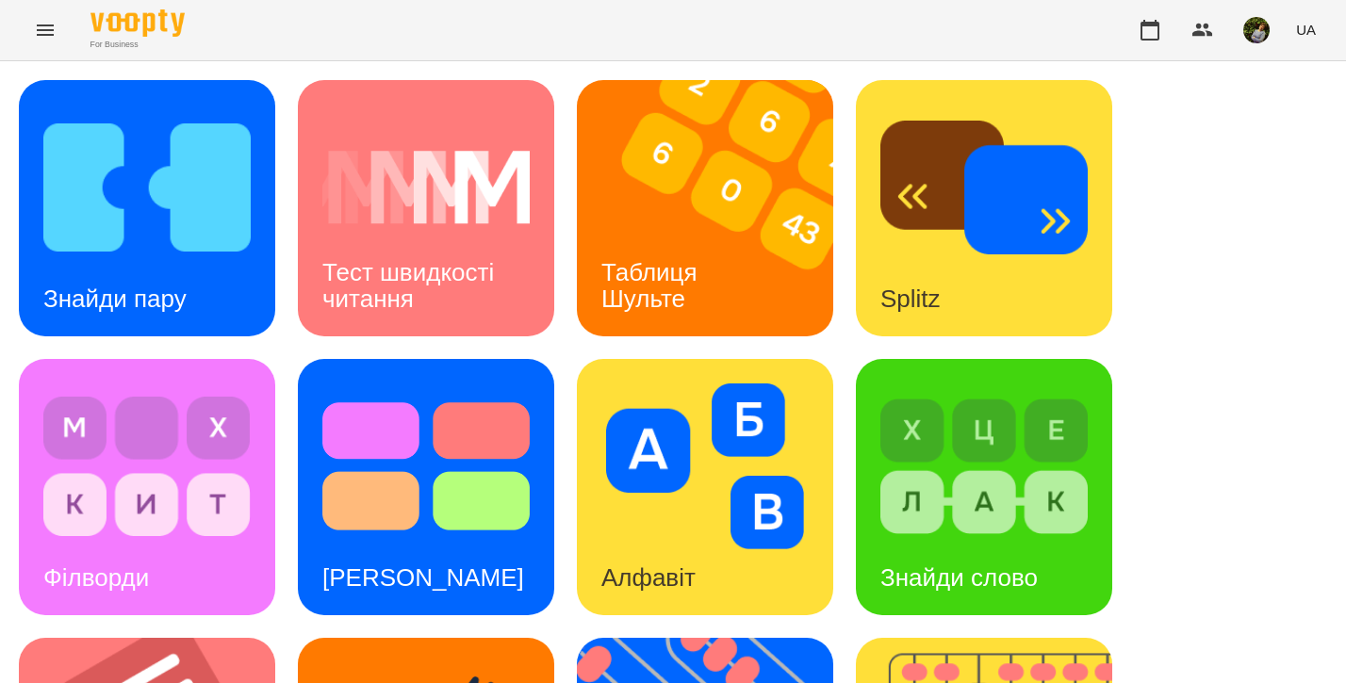
click at [57, 31] on button "Menu" at bounding box center [45, 30] width 45 height 45
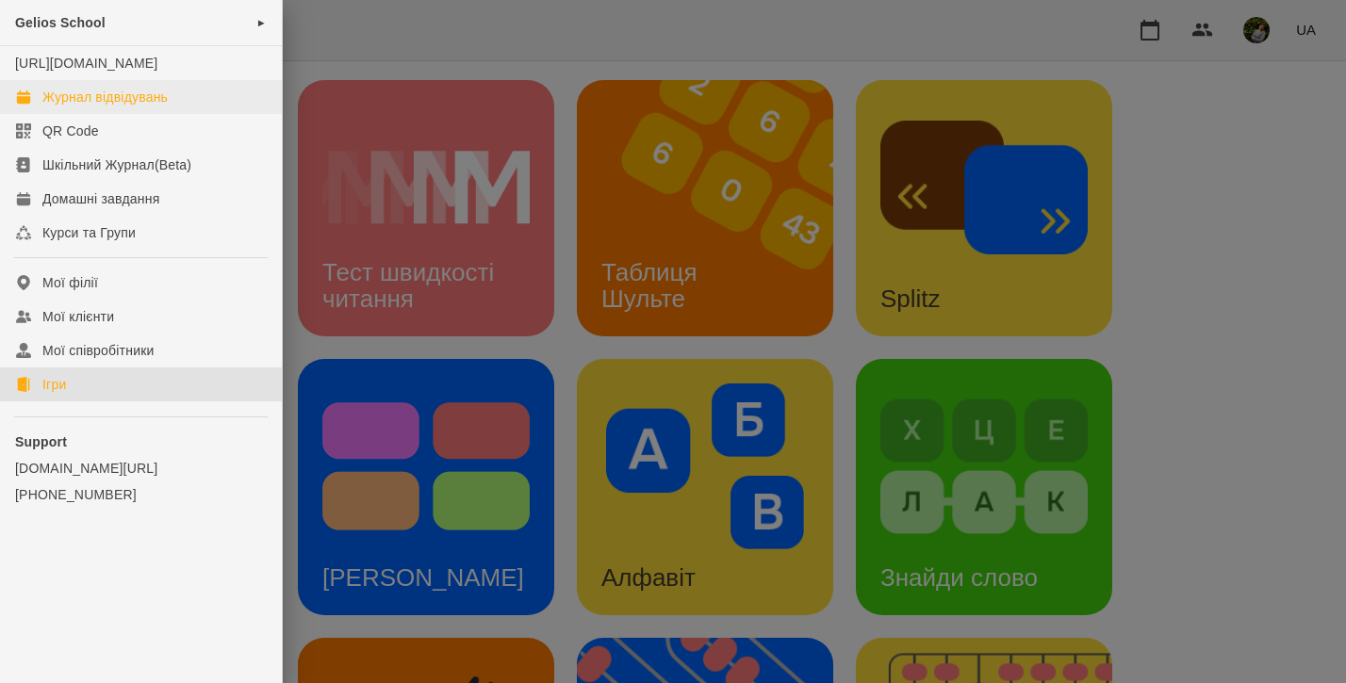
click at [120, 107] on div "Журнал відвідувань" at bounding box center [104, 97] width 125 height 19
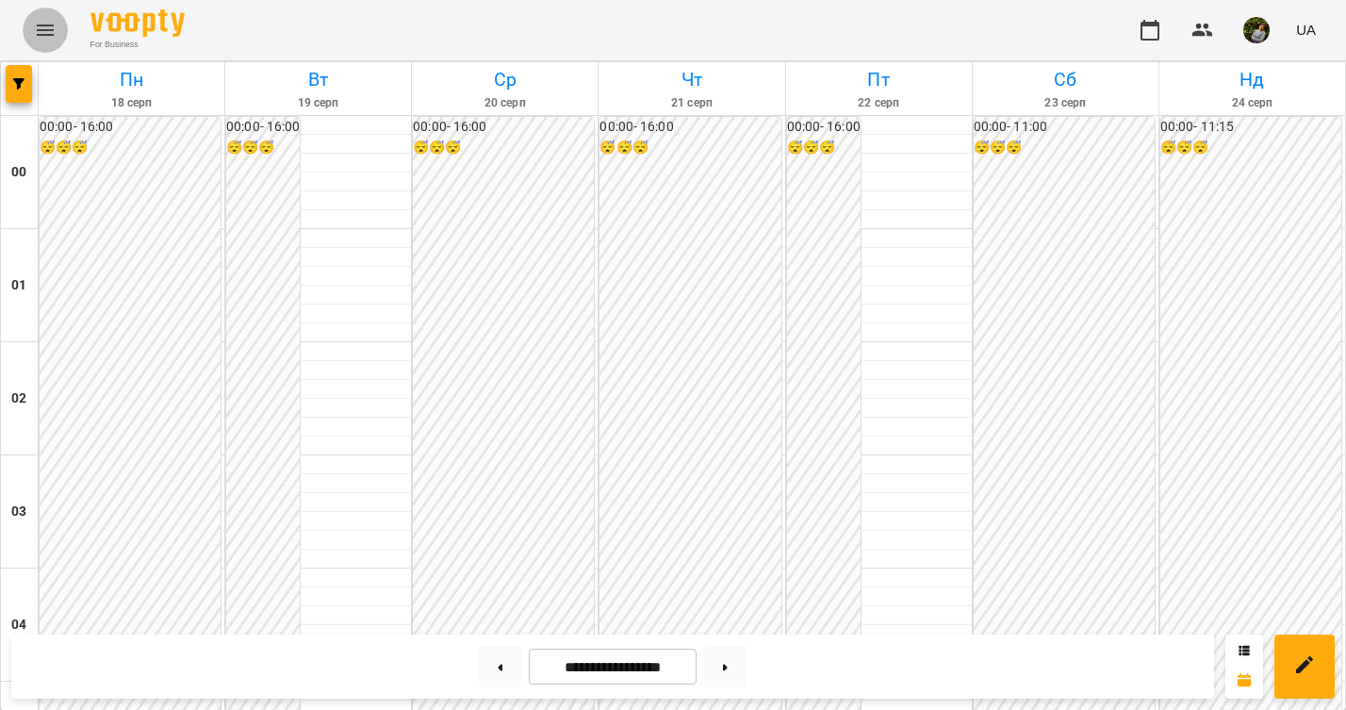
click at [45, 29] on icon "Menu" at bounding box center [45, 30] width 23 height 23
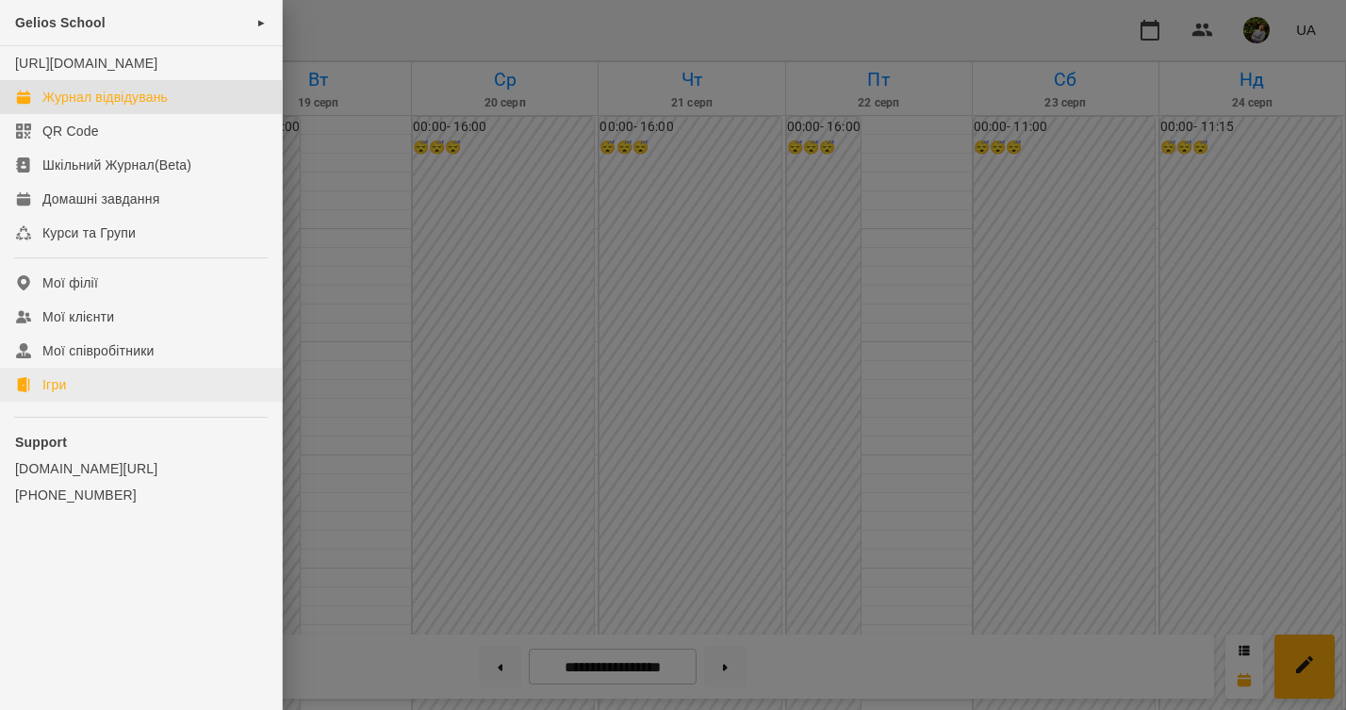
click at [73, 402] on link "Ігри" at bounding box center [141, 385] width 282 height 34
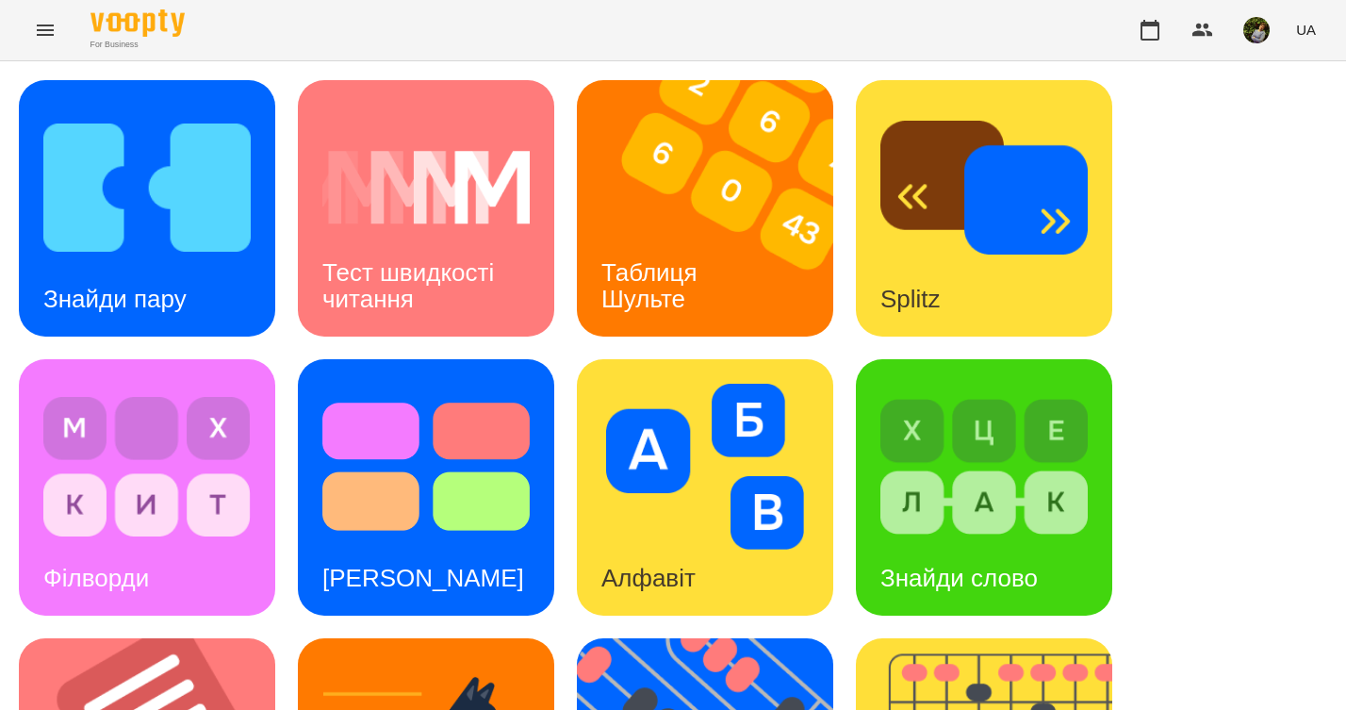
click at [749, 258] on img at bounding box center [717, 208] width 280 height 256
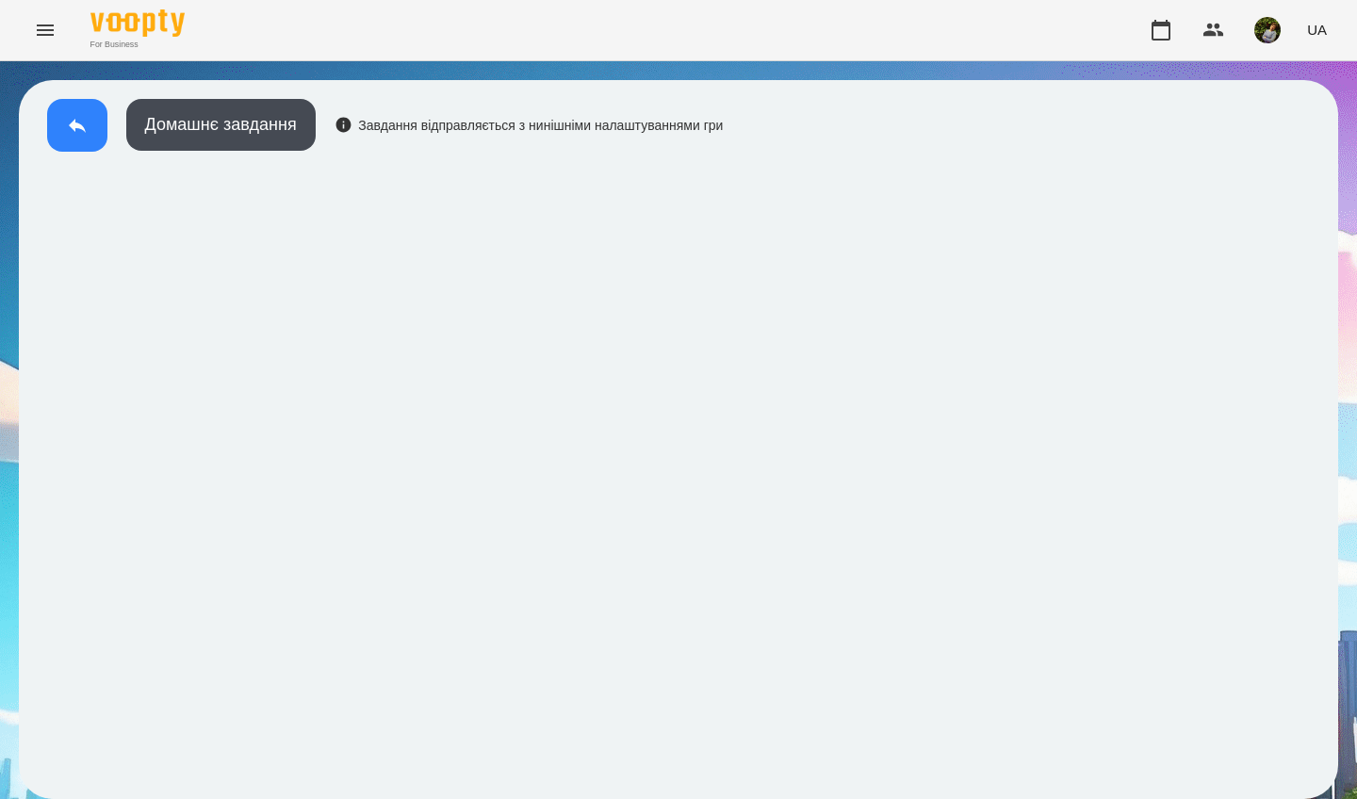
click at [76, 136] on icon at bounding box center [77, 125] width 23 height 23
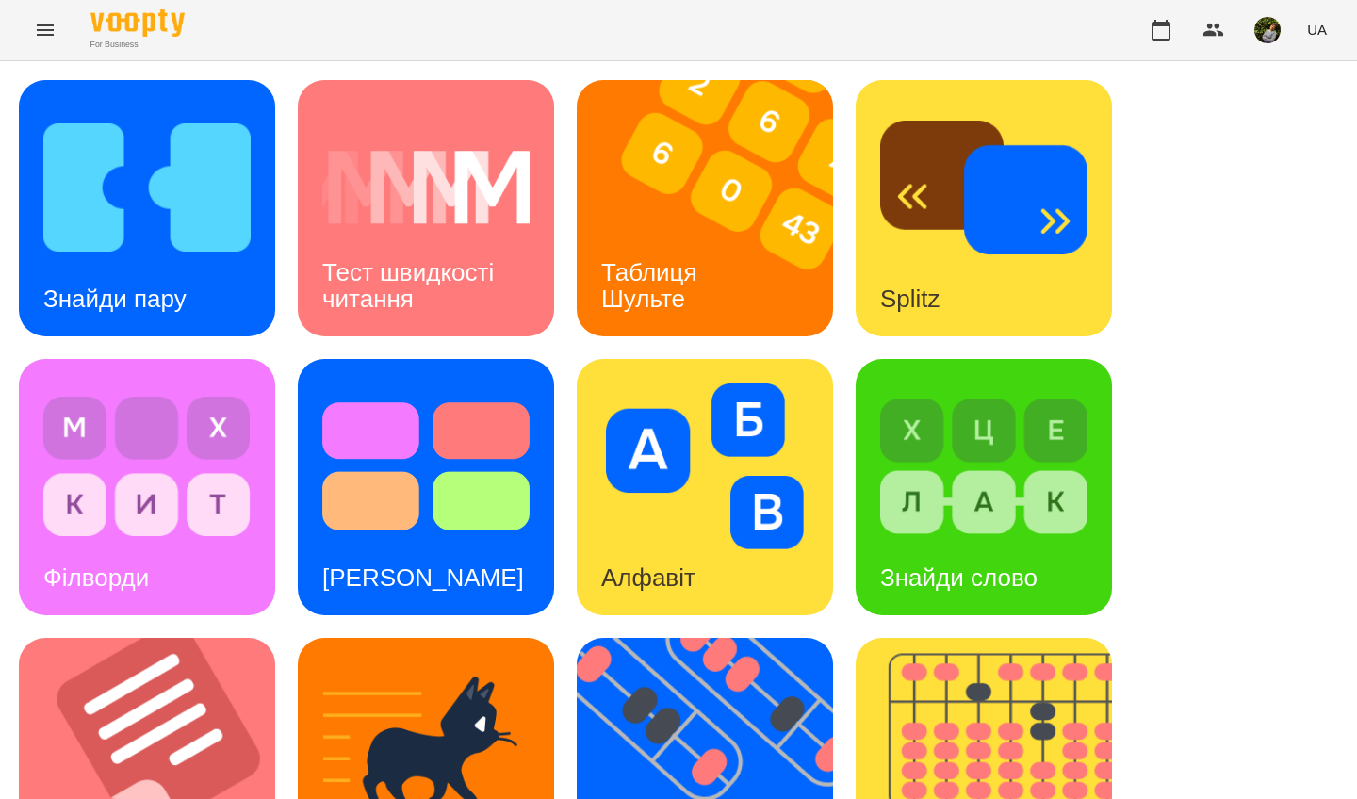
scroll to position [415, 0]
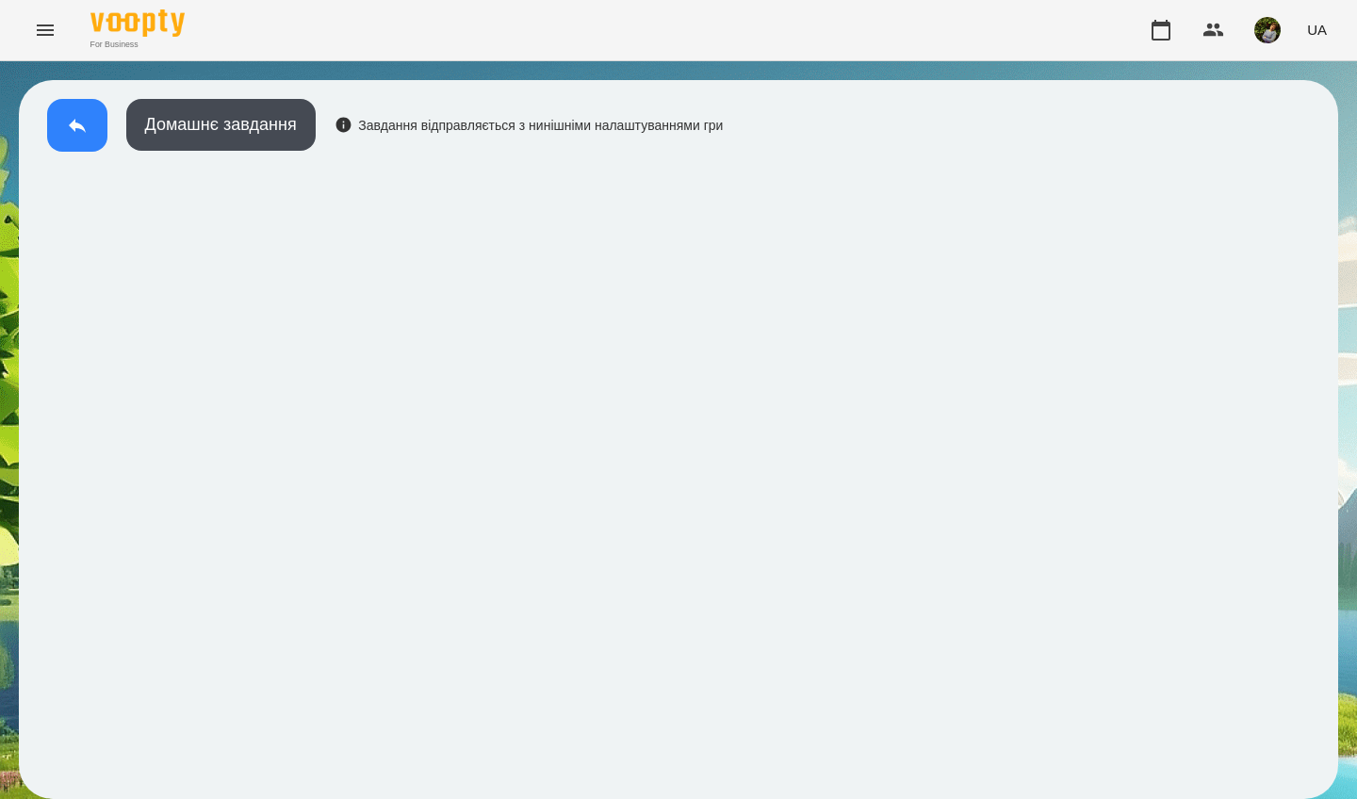
click at [72, 123] on icon at bounding box center [77, 126] width 17 height 14
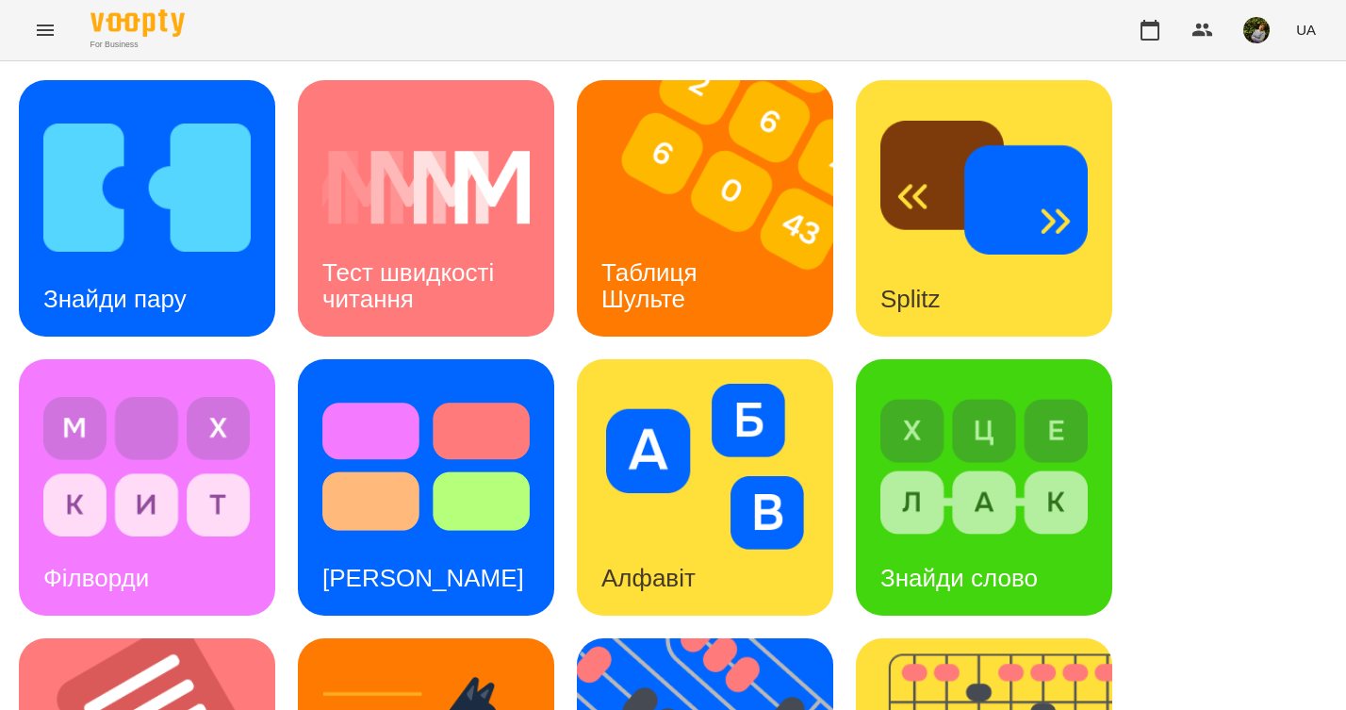
click at [183, 285] on h3 "Знайди пару" at bounding box center [114, 299] width 143 height 28
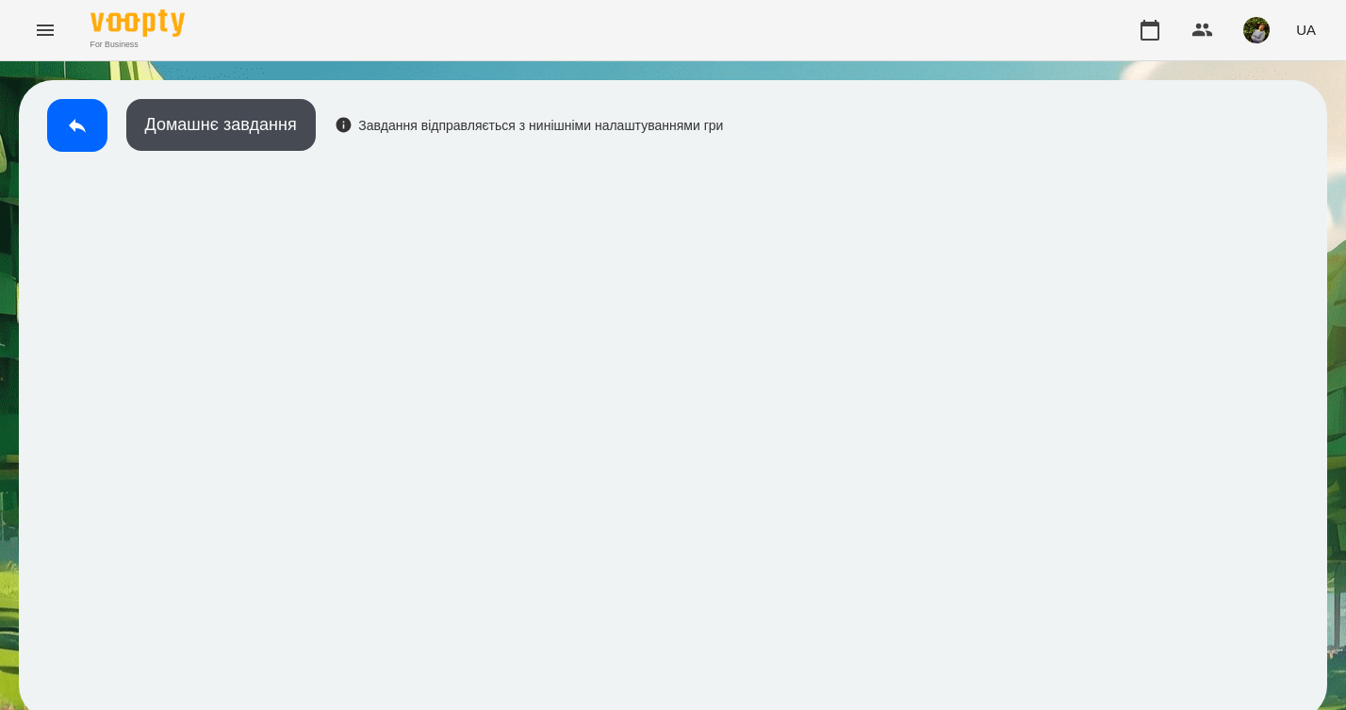
scroll to position [9, 0]
click at [78, 119] on icon at bounding box center [77, 126] width 17 height 14
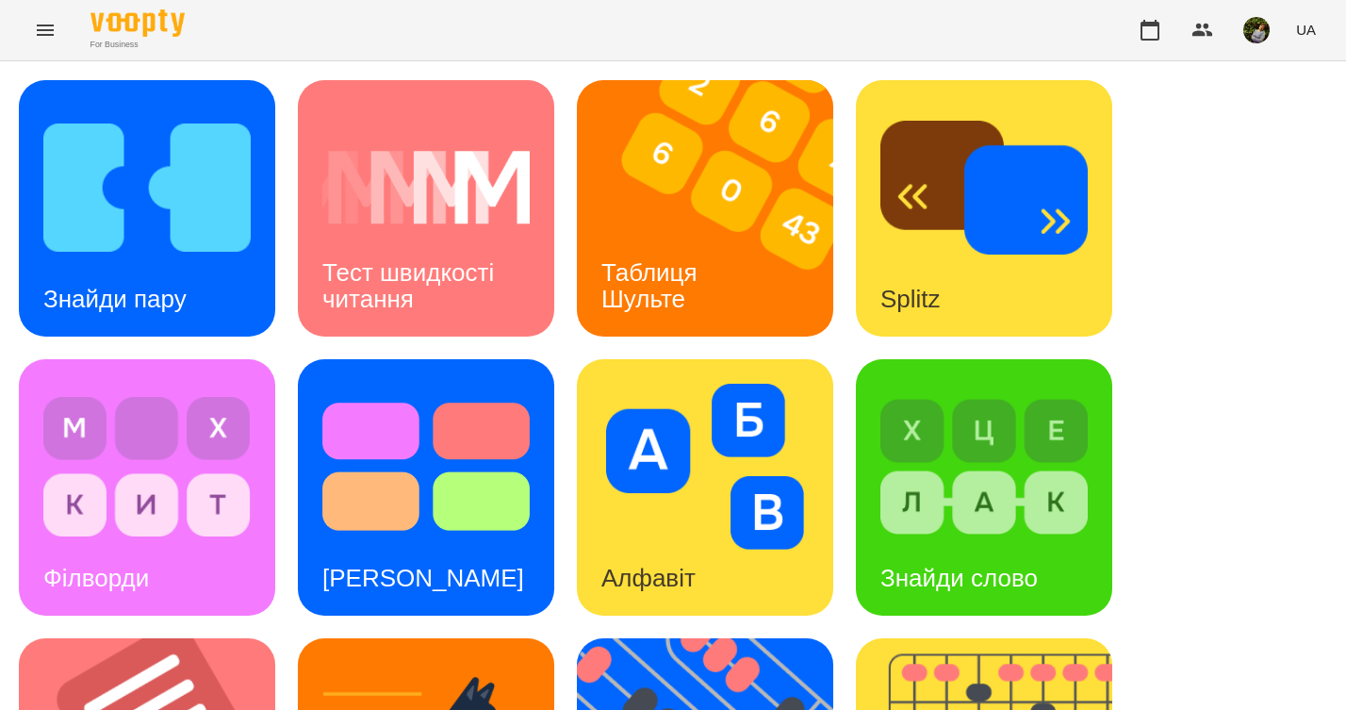
click at [495, 530] on img at bounding box center [425, 467] width 207 height 166
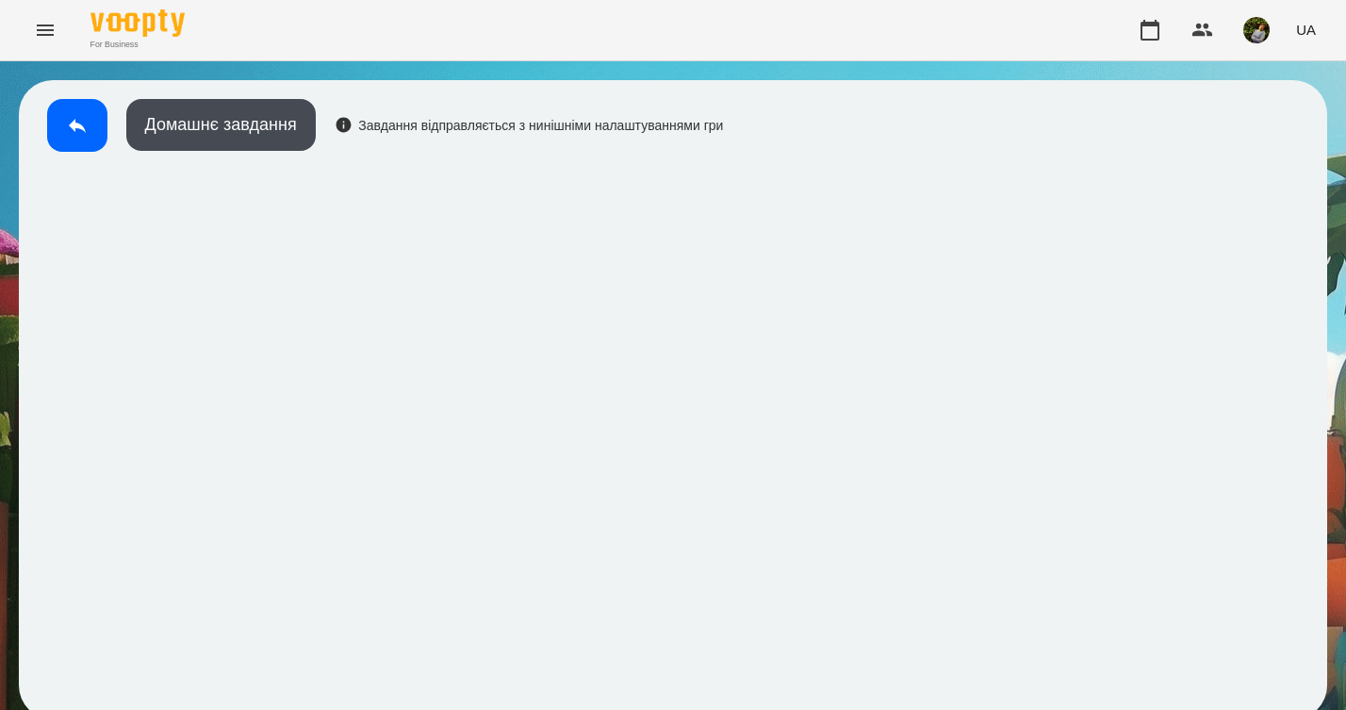
scroll to position [9, 0]
click at [79, 122] on icon at bounding box center [77, 125] width 23 height 23
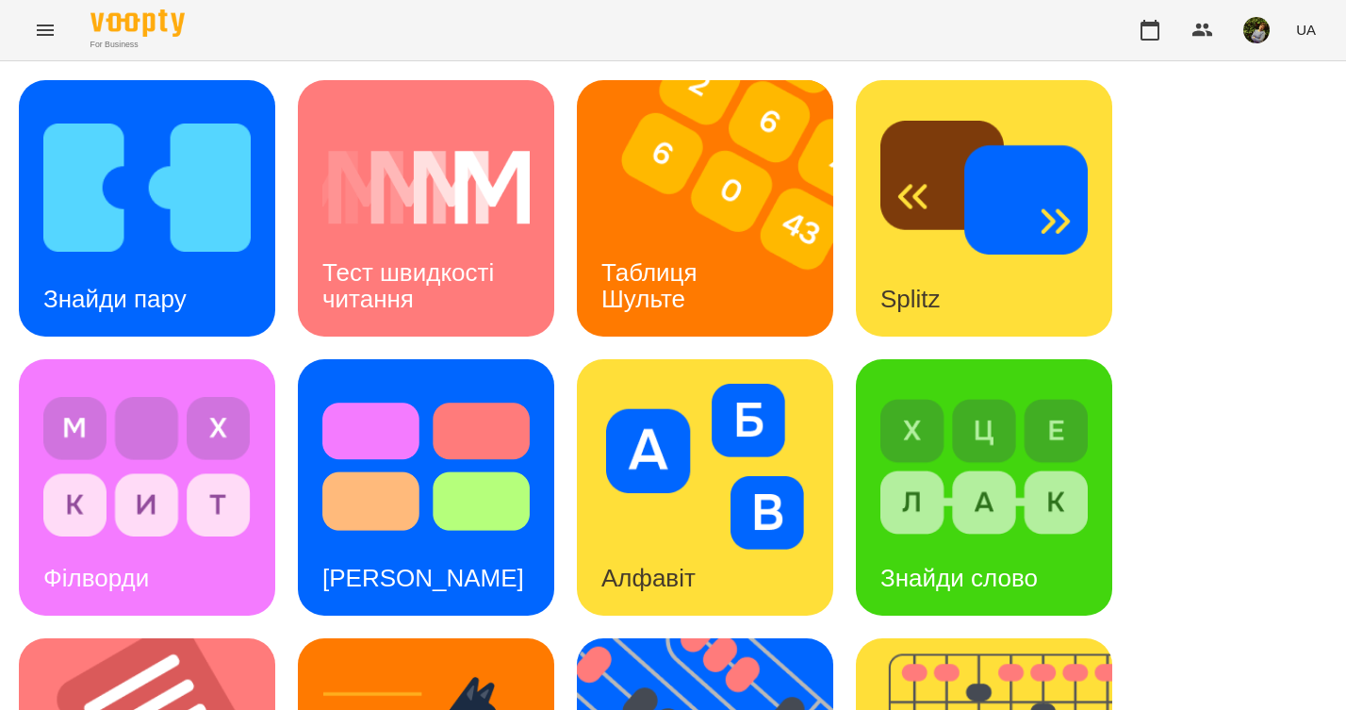
click at [772, 544] on div "Алфавіт" at bounding box center [705, 487] width 256 height 256
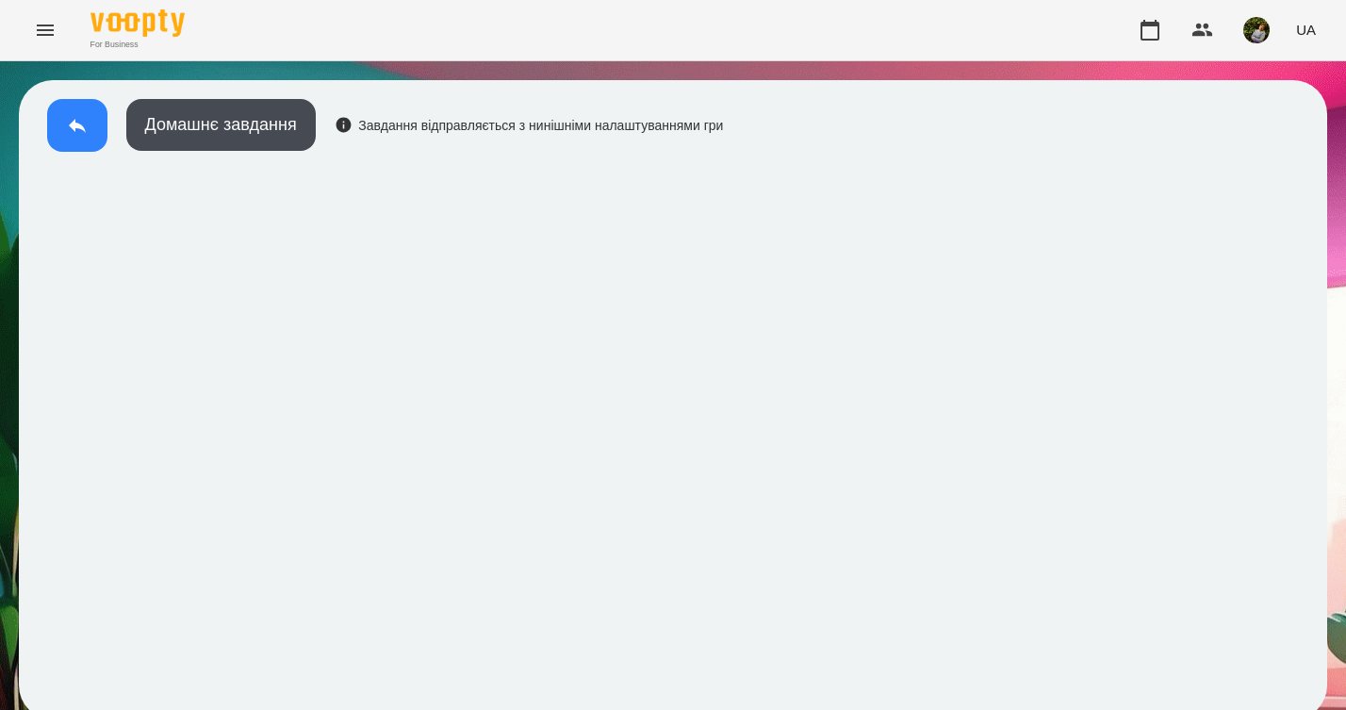
click at [78, 137] on button at bounding box center [77, 125] width 60 height 53
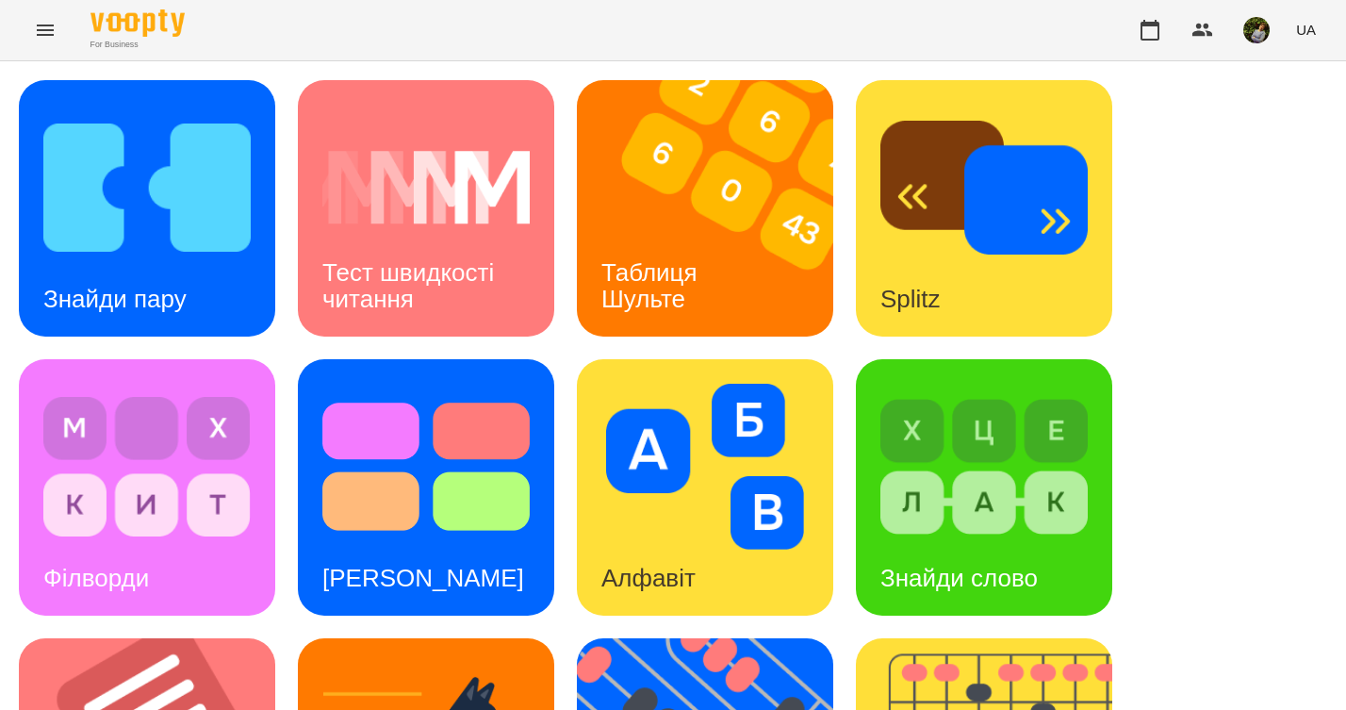
click at [675, 558] on div "Алфавіт" at bounding box center [648, 578] width 143 height 74
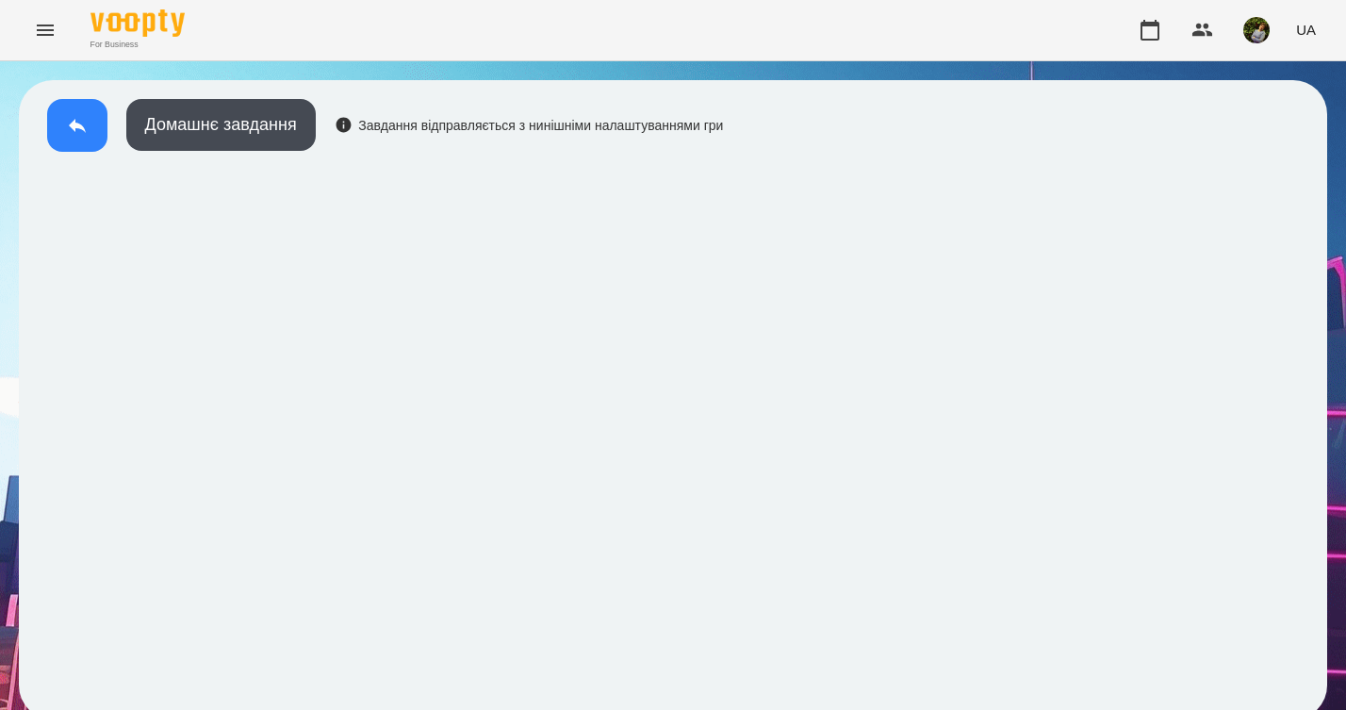
click at [70, 119] on icon at bounding box center [77, 125] width 23 height 23
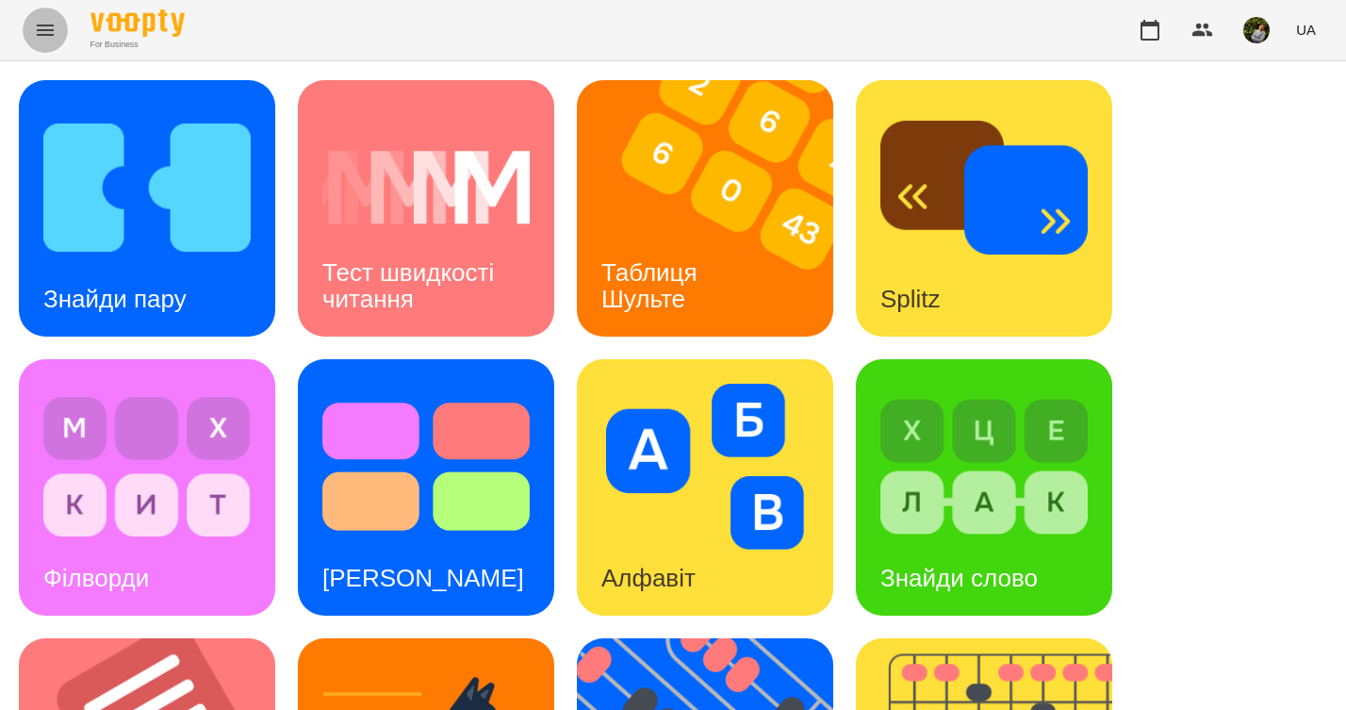
click at [46, 27] on icon "Menu" at bounding box center [45, 30] width 23 height 23
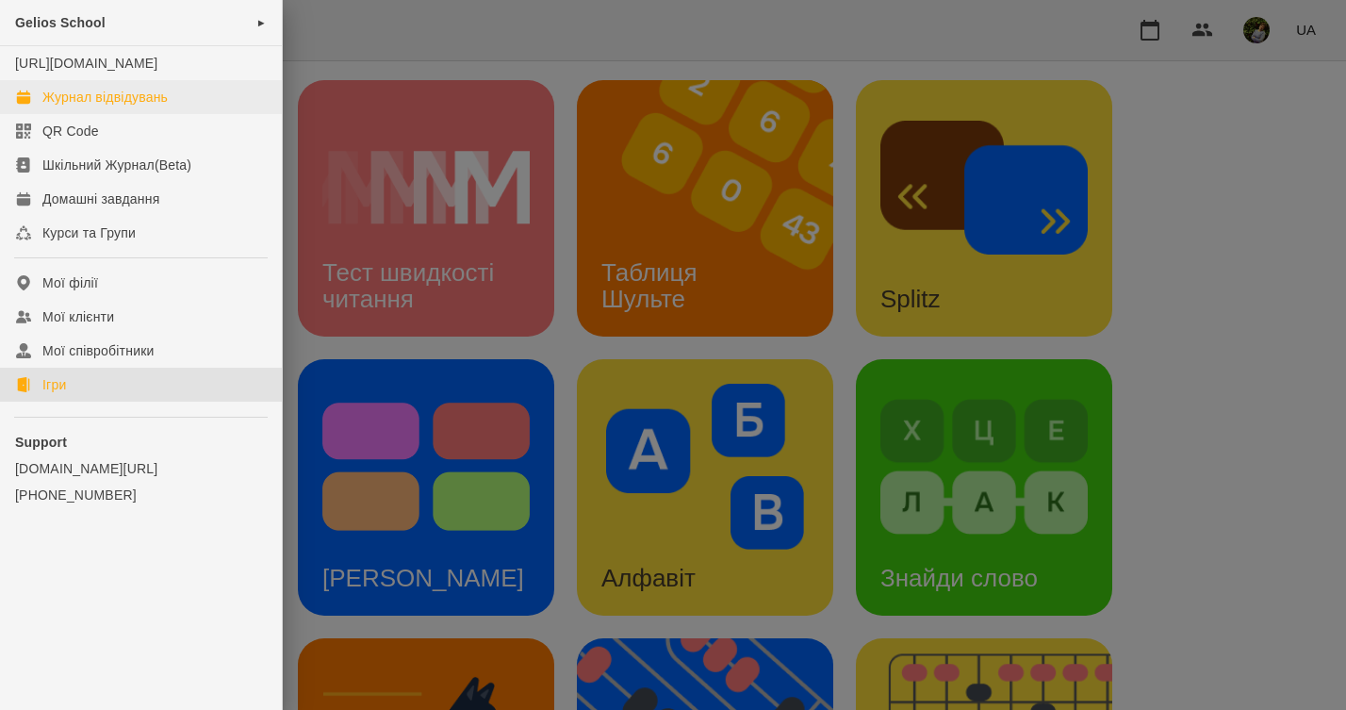
click at [149, 107] on div "Журнал відвідувань" at bounding box center [104, 97] width 125 height 19
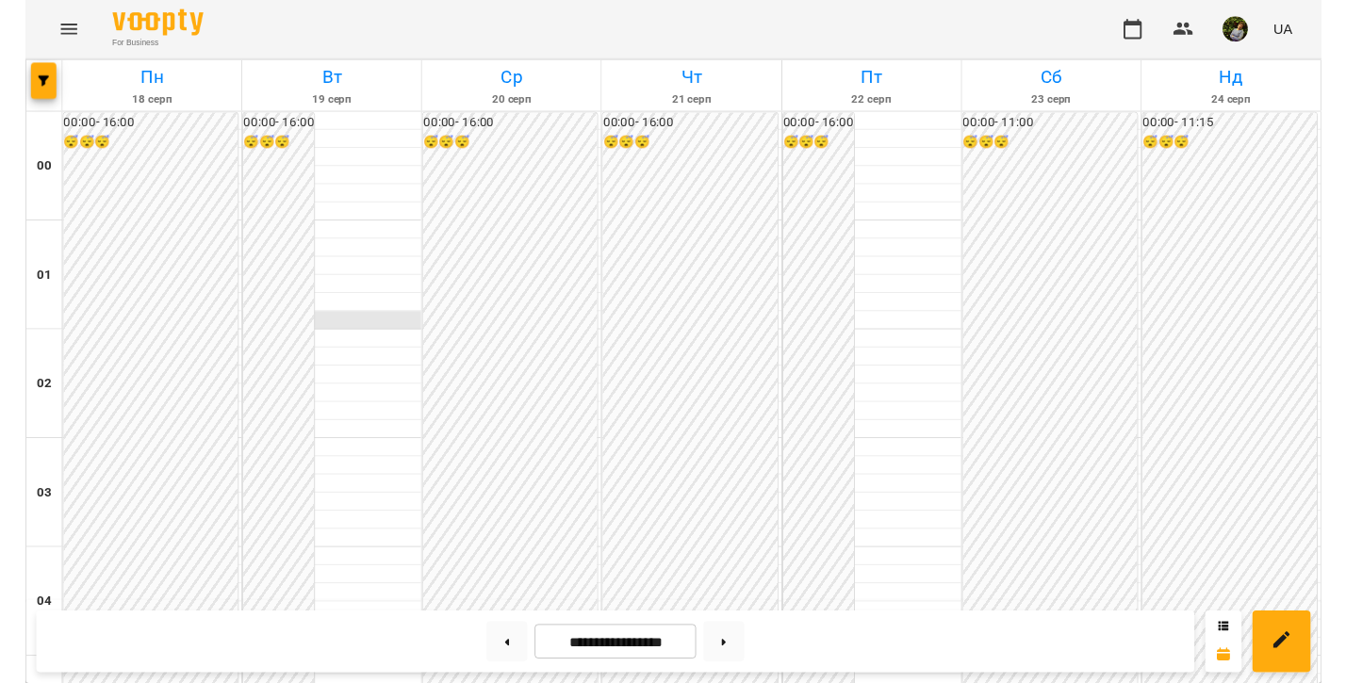
scroll to position [1869, 0]
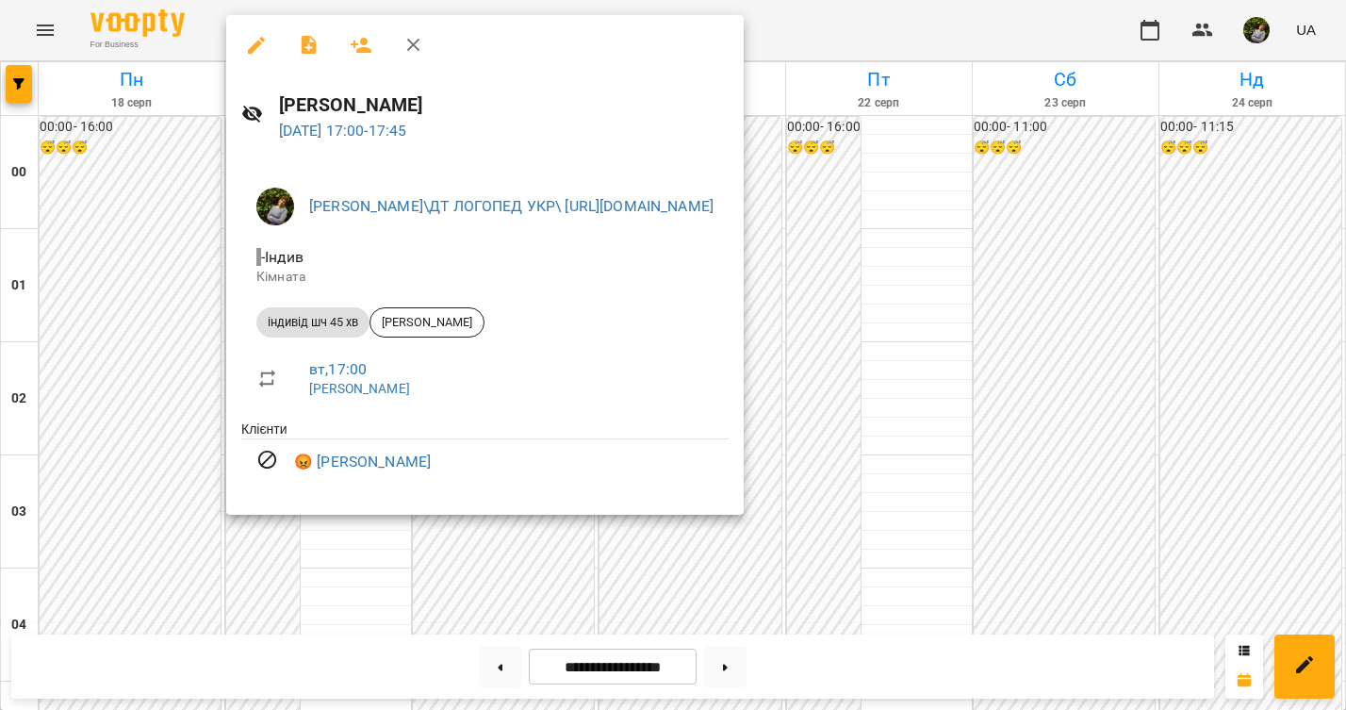
click at [255, 38] on icon "button" at bounding box center [256, 45] width 23 height 23
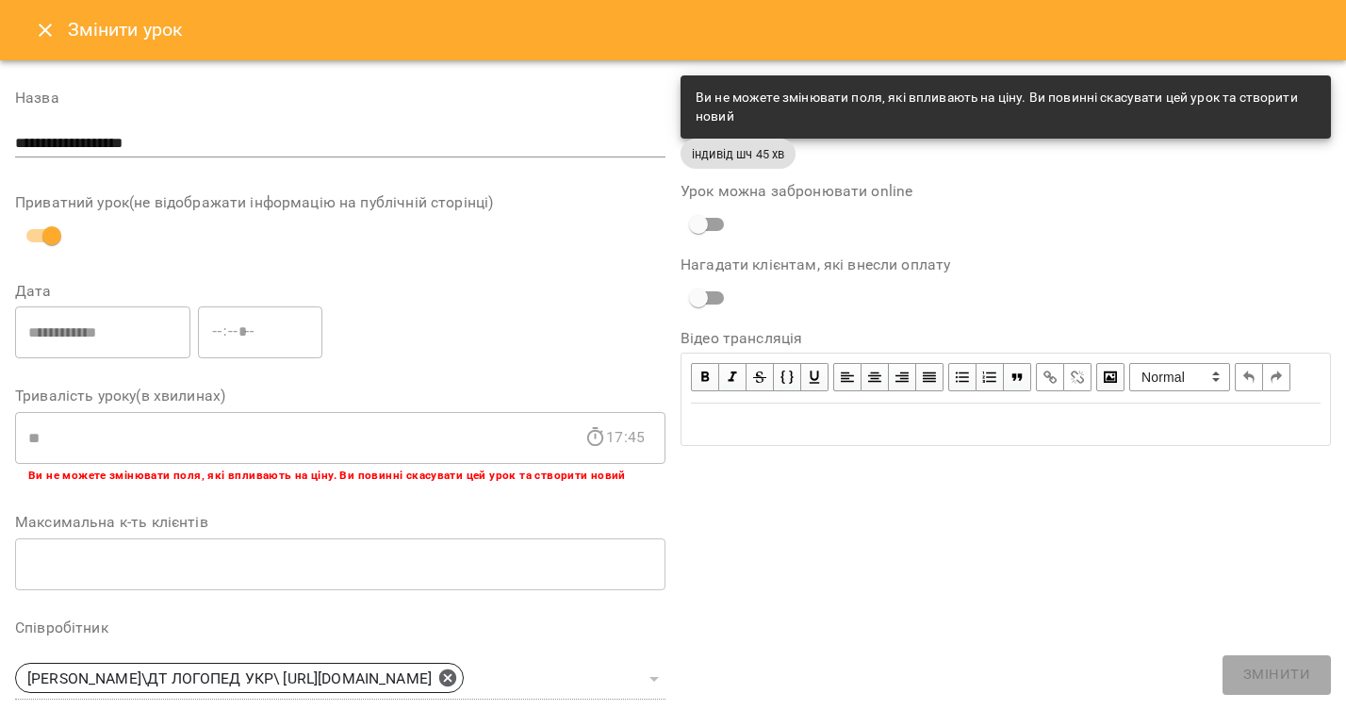
click at [50, 36] on icon "Close" at bounding box center [45, 30] width 13 height 13
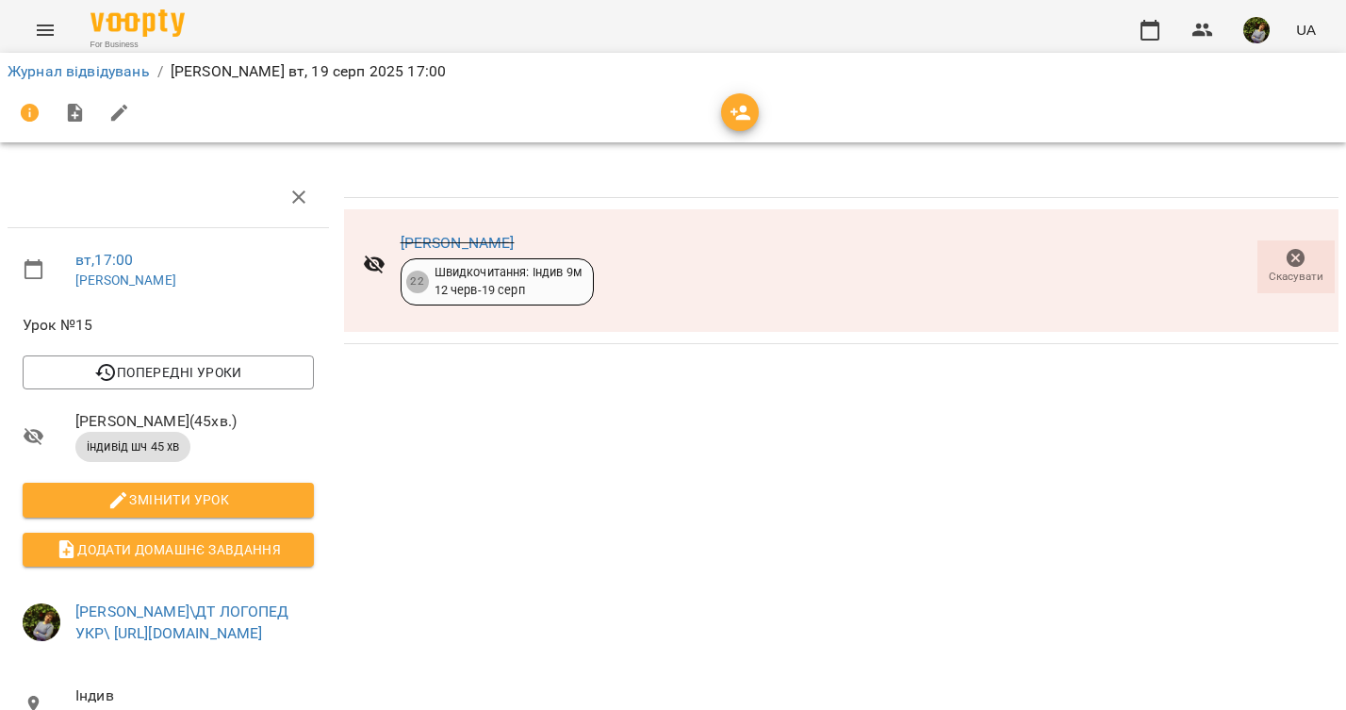
click at [1302, 255] on icon "button" at bounding box center [1296, 258] width 19 height 19
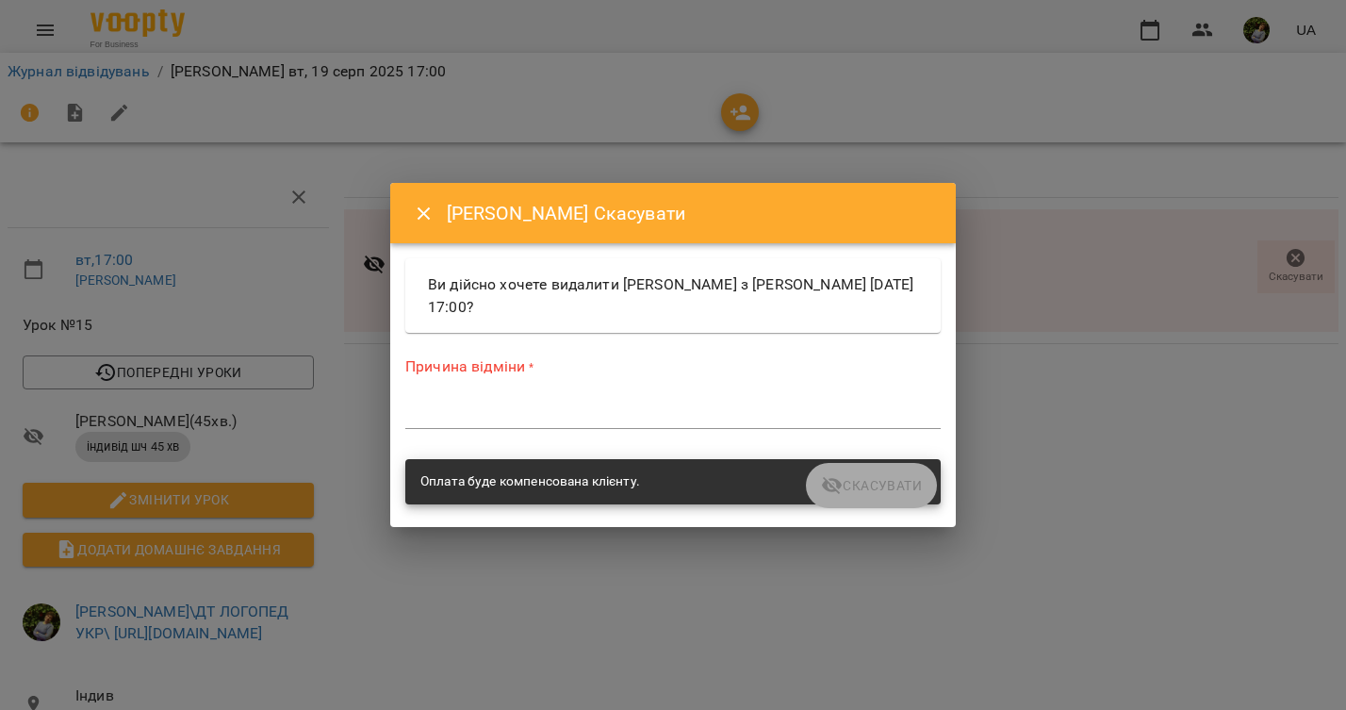
click at [594, 407] on textarea at bounding box center [672, 413] width 535 height 17
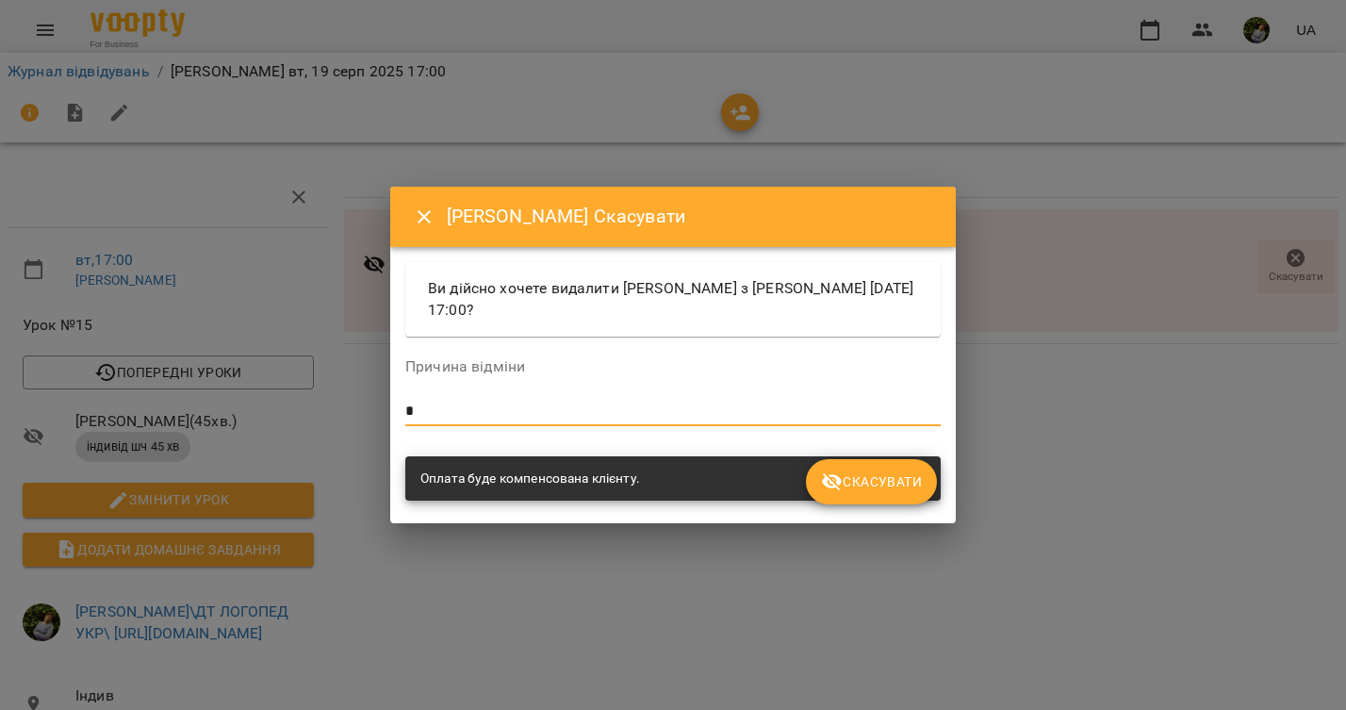
click at [871, 482] on span "Скасувати" at bounding box center [871, 481] width 101 height 23
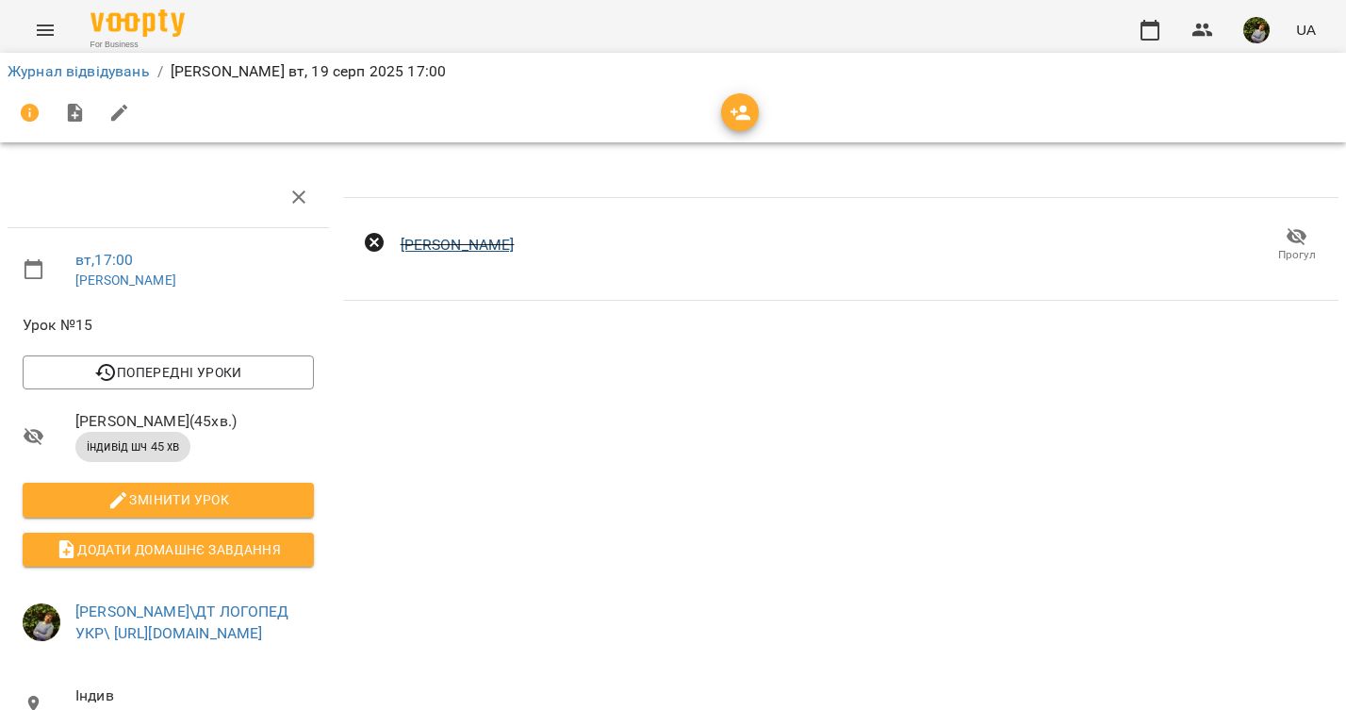
click at [493, 245] on link "[PERSON_NAME]" at bounding box center [458, 245] width 114 height 18
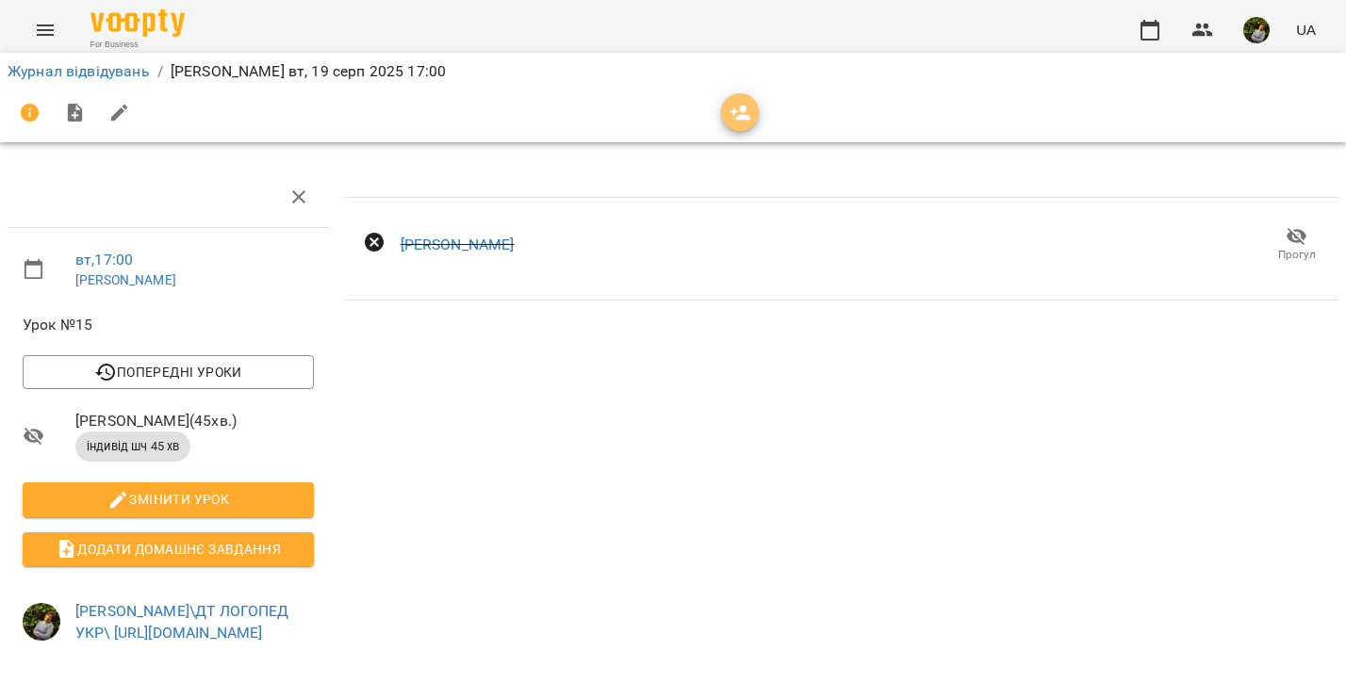
click at [742, 106] on icon "button" at bounding box center [740, 113] width 21 height 15
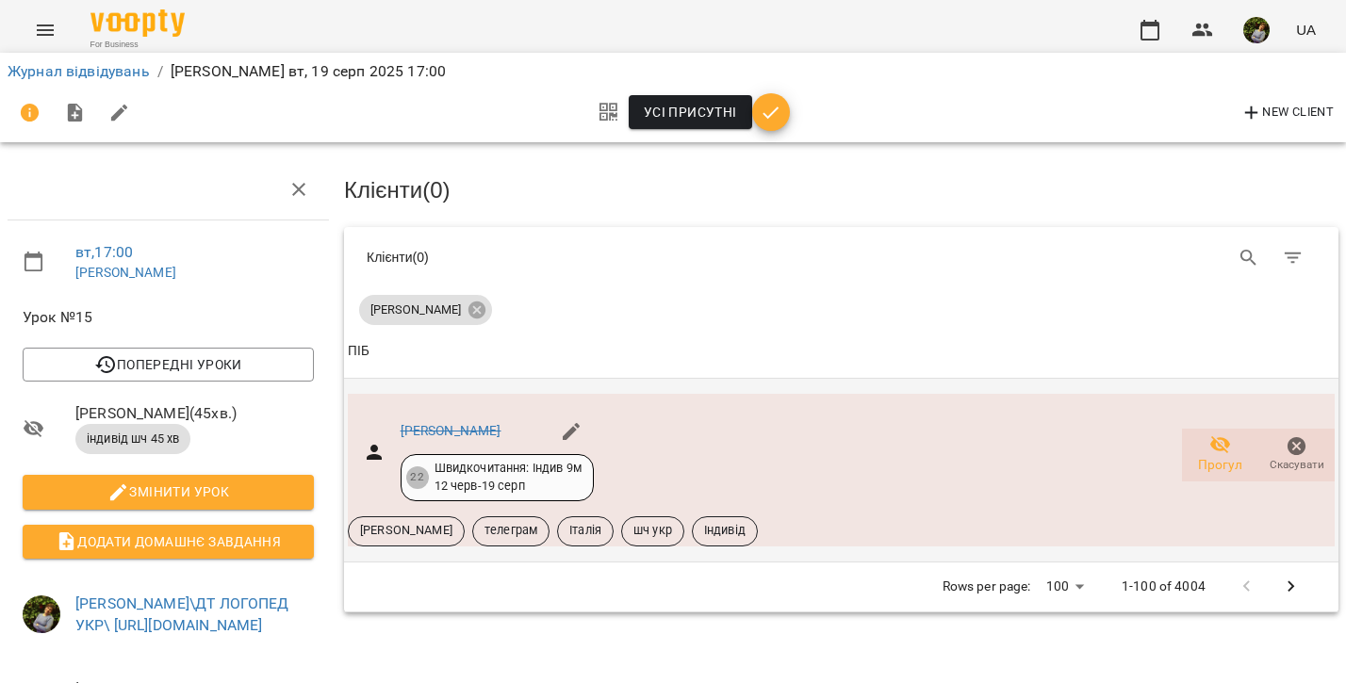
scroll to position [19, 0]
click at [580, 420] on icon "button" at bounding box center [571, 431] width 23 height 23
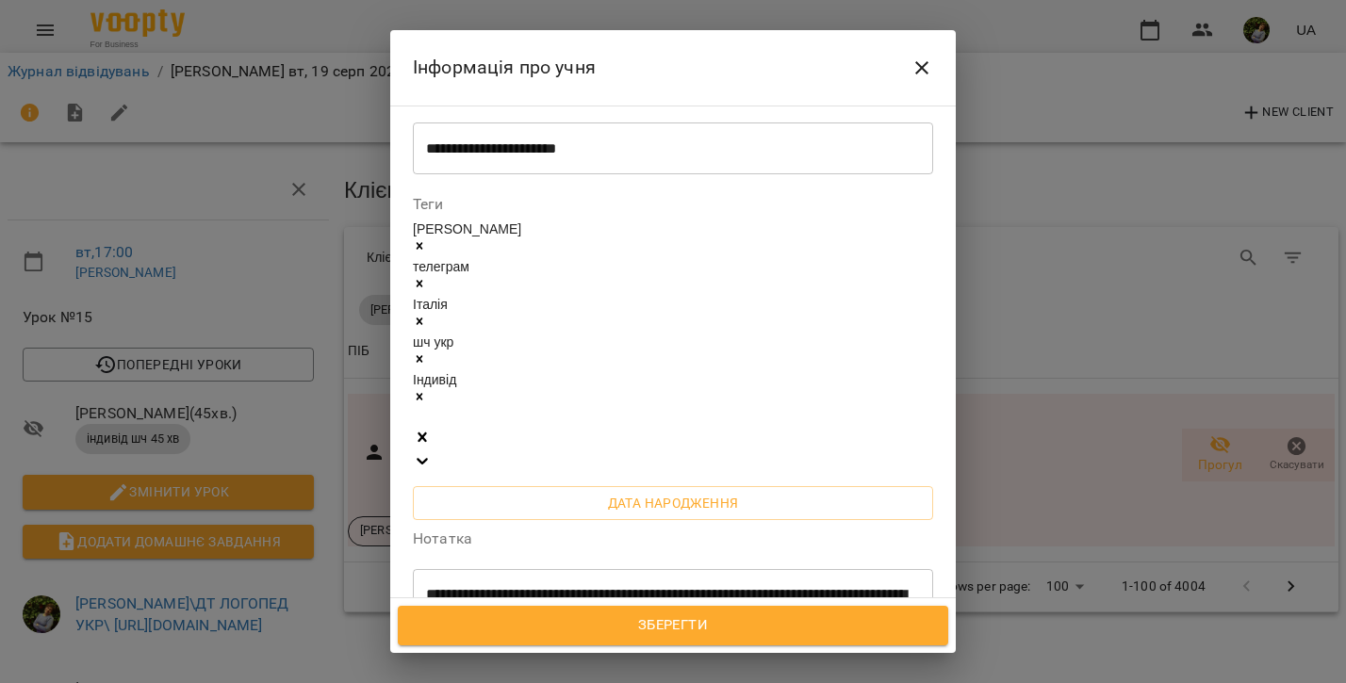
scroll to position [360, 0]
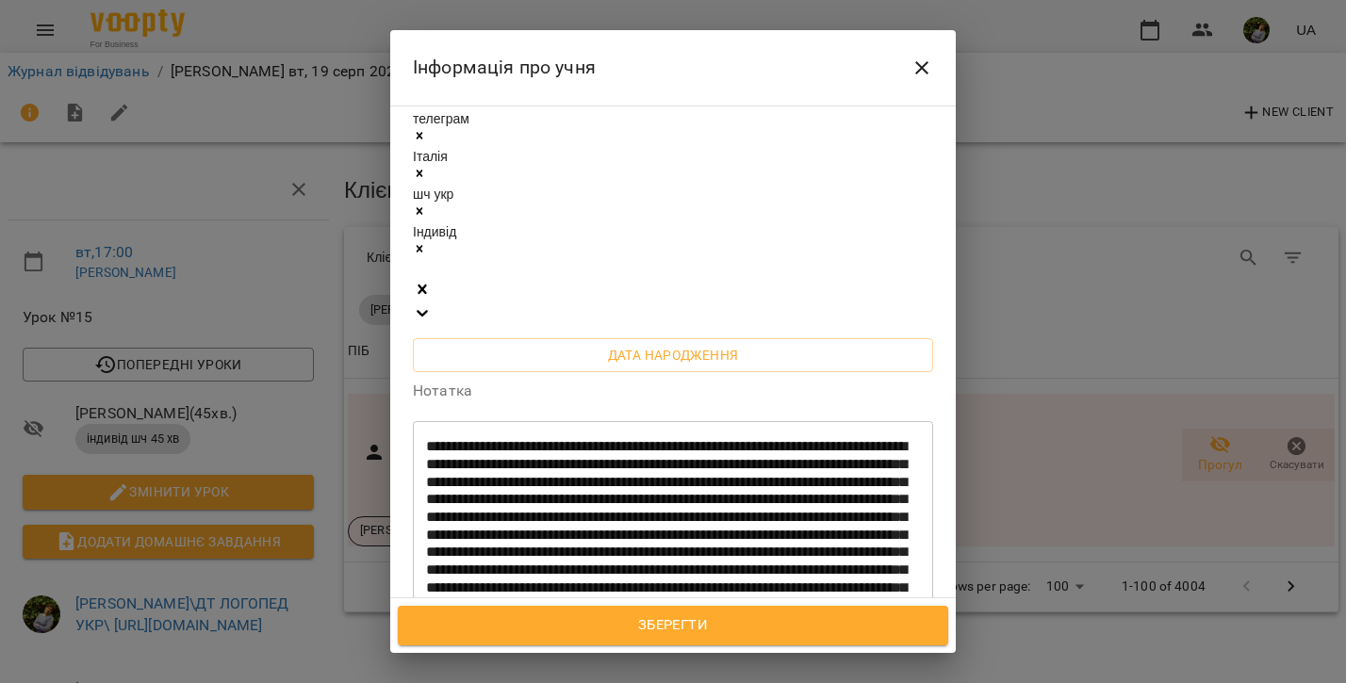
click at [778, 616] on span "Зберегти" at bounding box center [672, 626] width 509 height 25
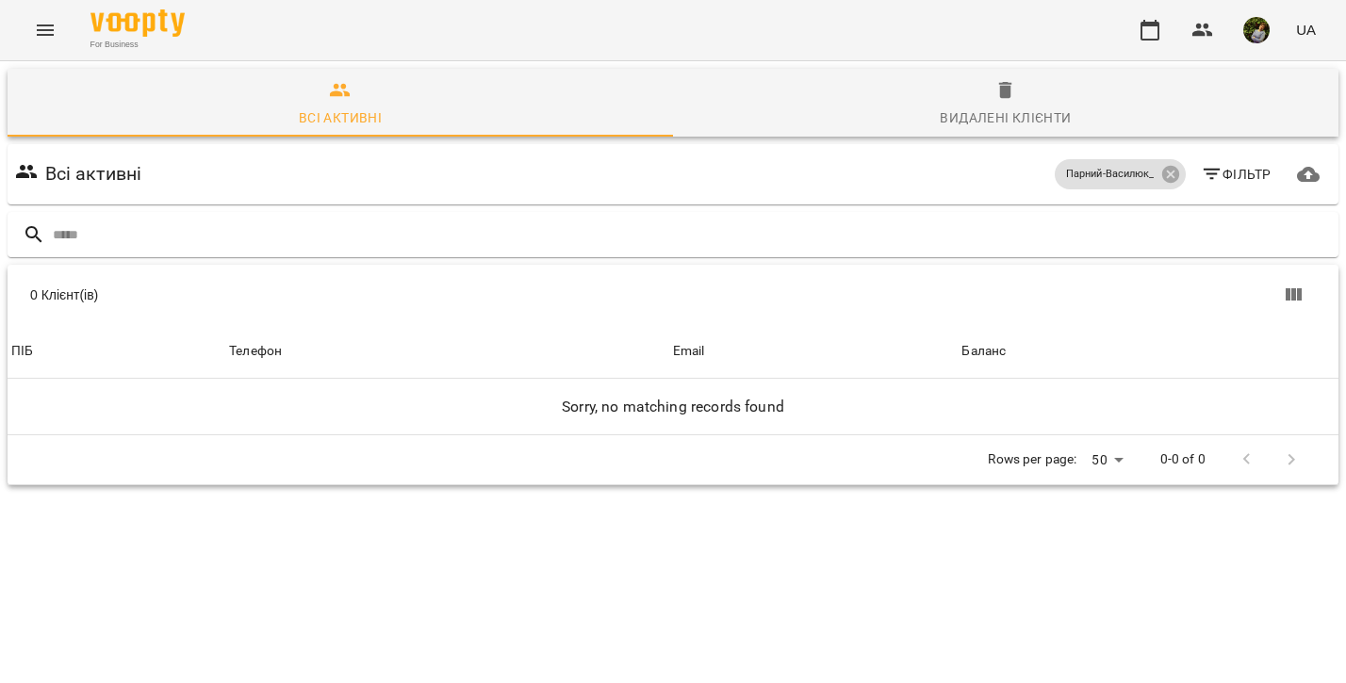
click at [57, 30] on button "Menu" at bounding box center [45, 30] width 45 height 45
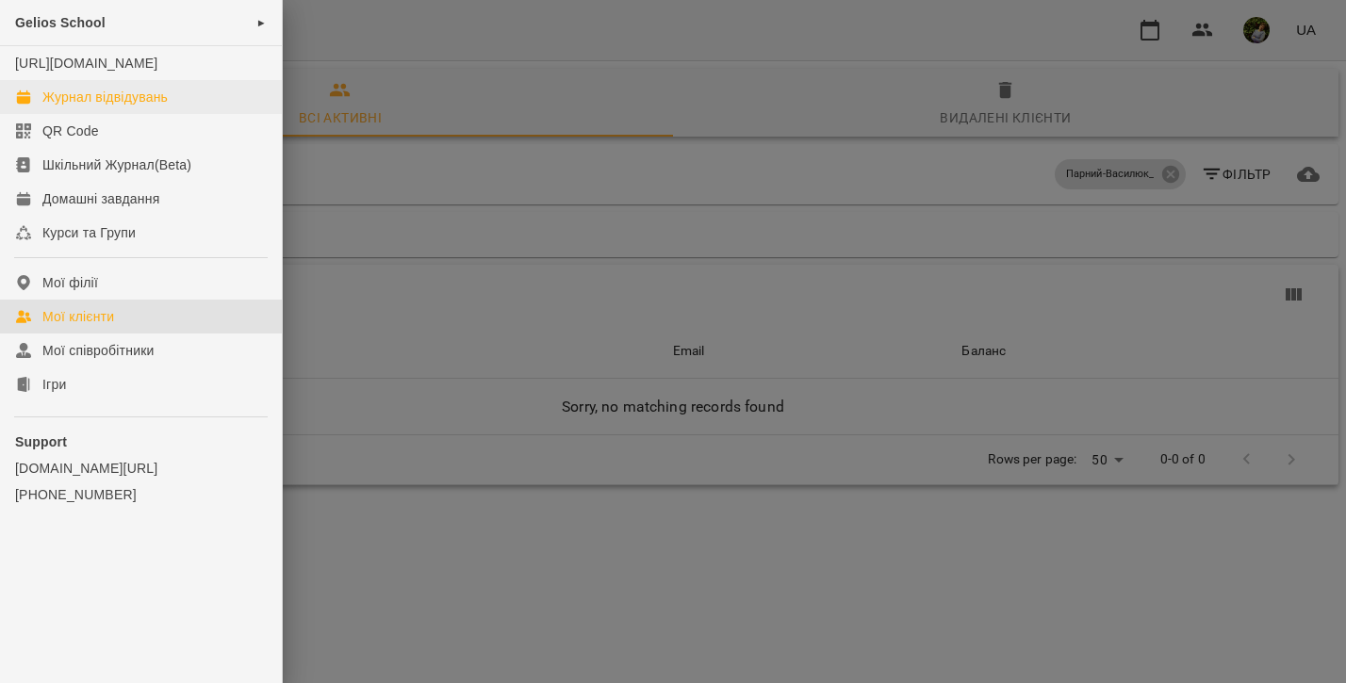
click at [143, 107] on div "Журнал відвідувань" at bounding box center [104, 97] width 125 height 19
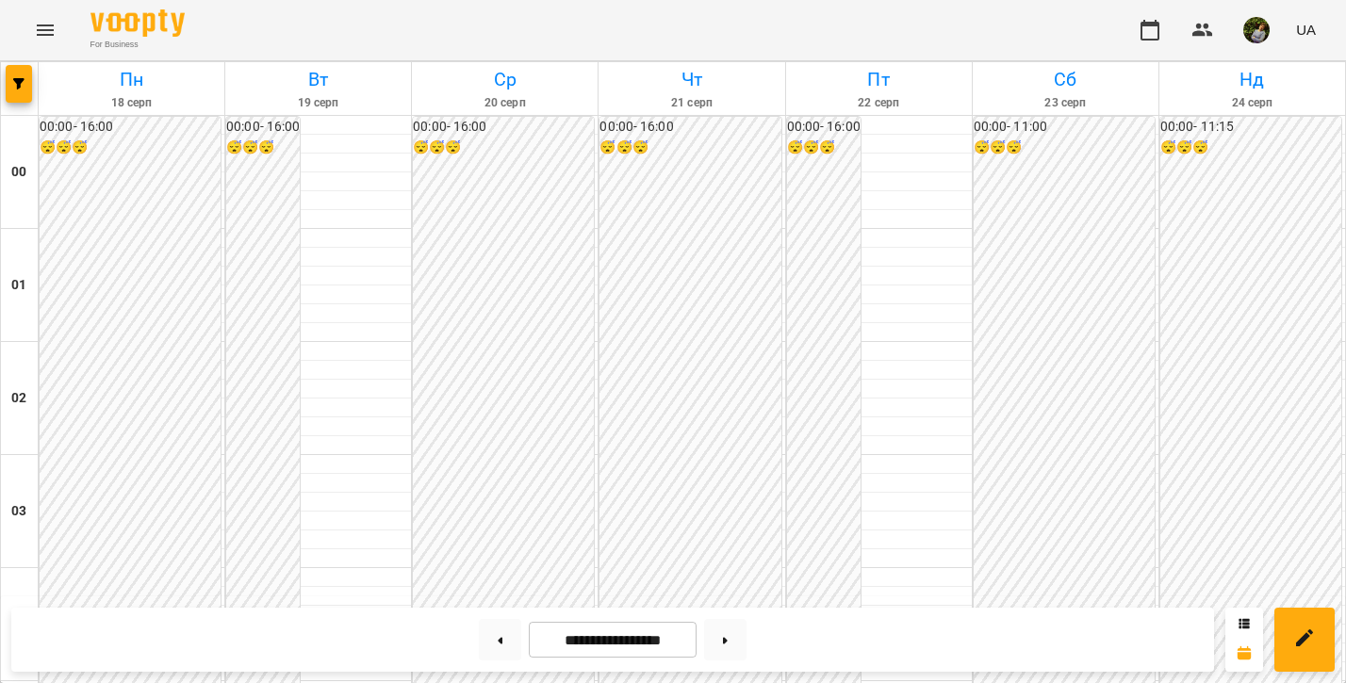
scroll to position [1788, 0]
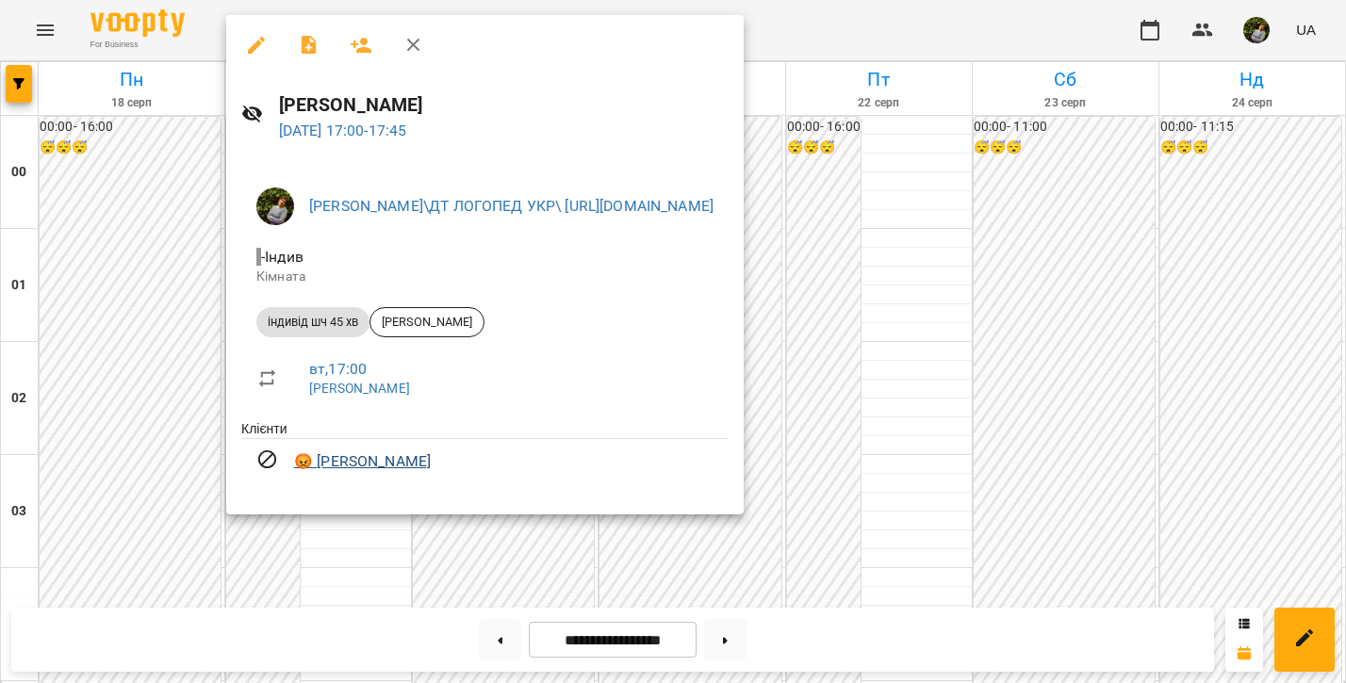
click at [374, 457] on link "😡 Бондарчук Ольга" at bounding box center [362, 462] width 137 height 23
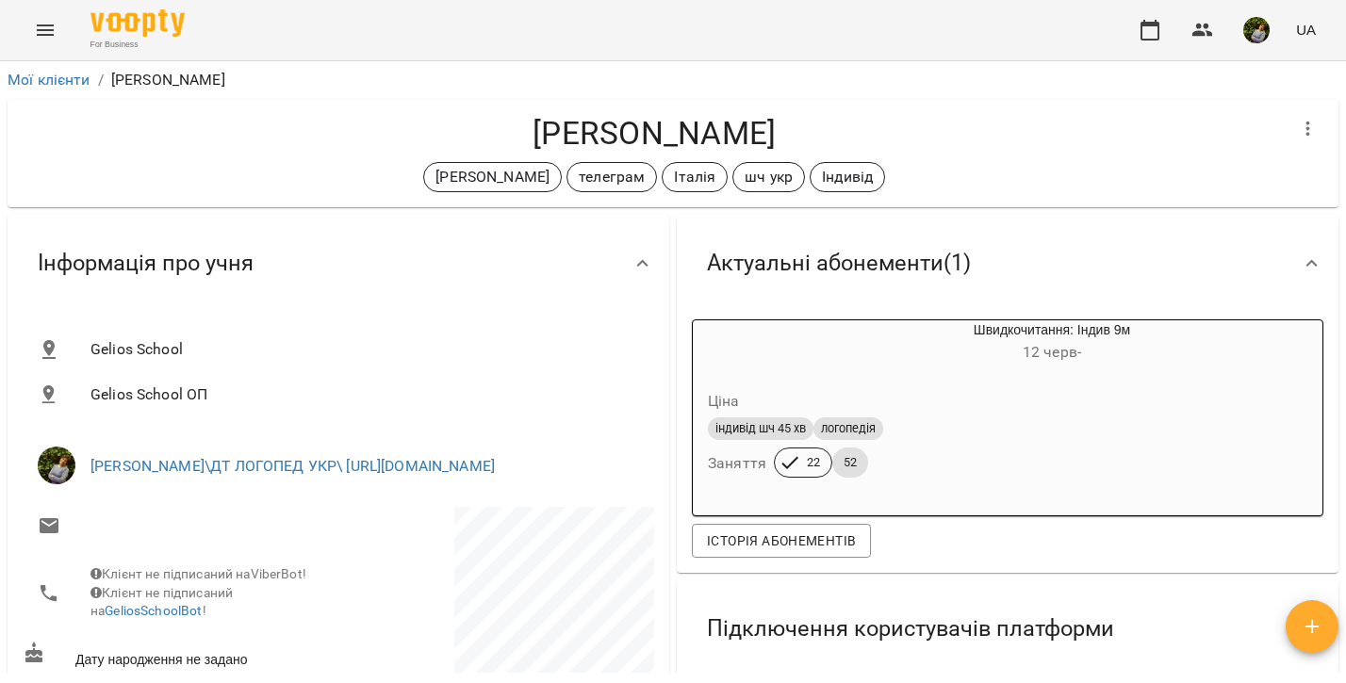
click at [41, 37] on icon "Menu" at bounding box center [45, 30] width 23 height 23
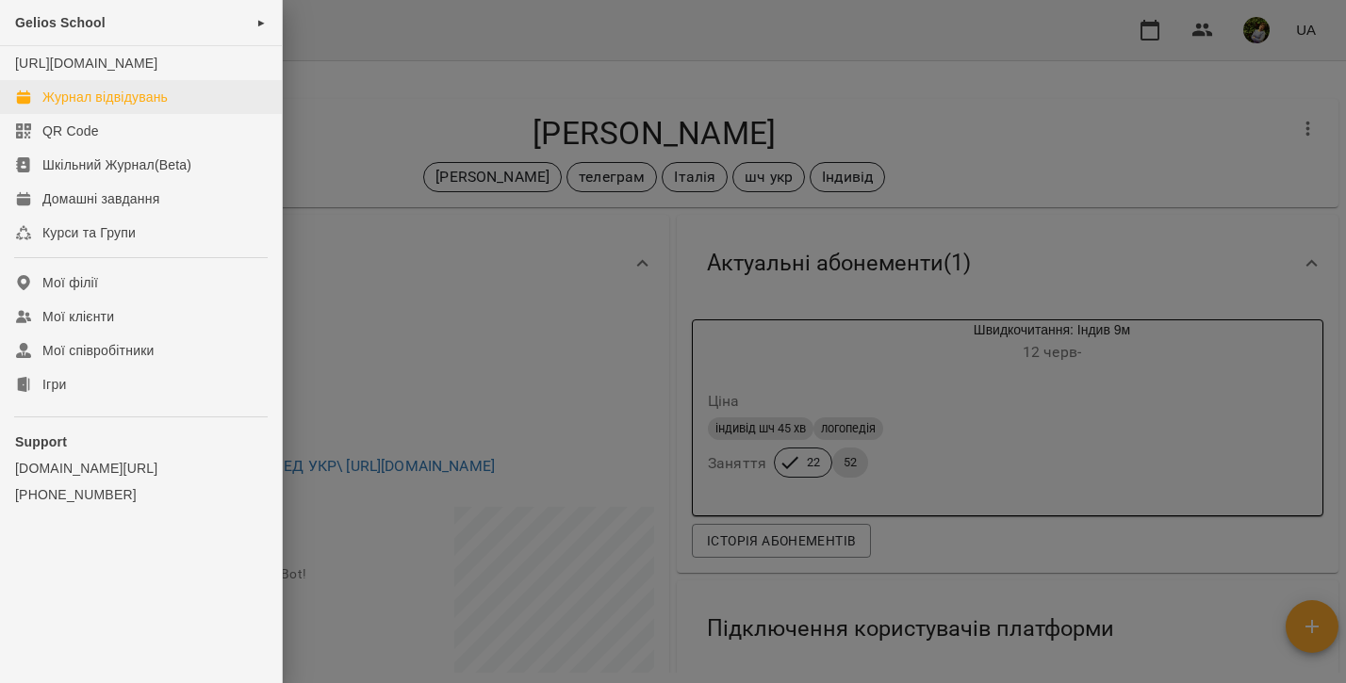
click at [104, 107] on div "Журнал відвідувань" at bounding box center [104, 97] width 125 height 19
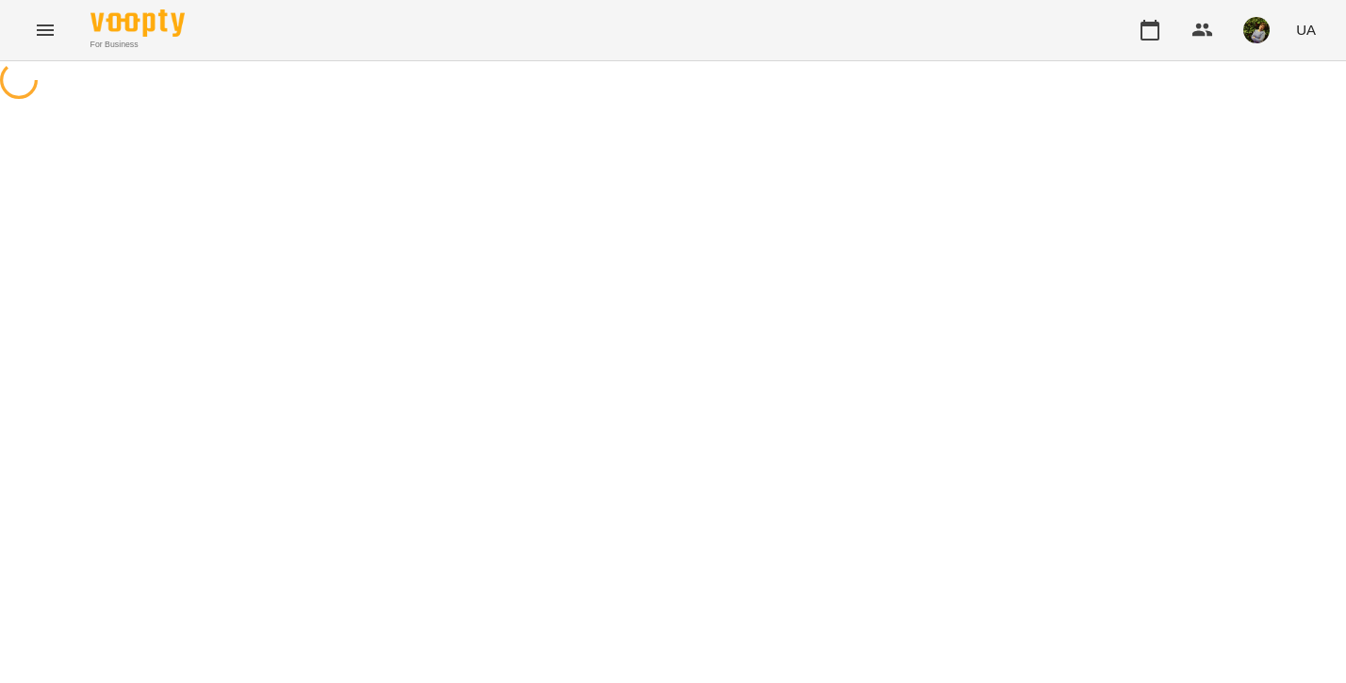
select select "**********"
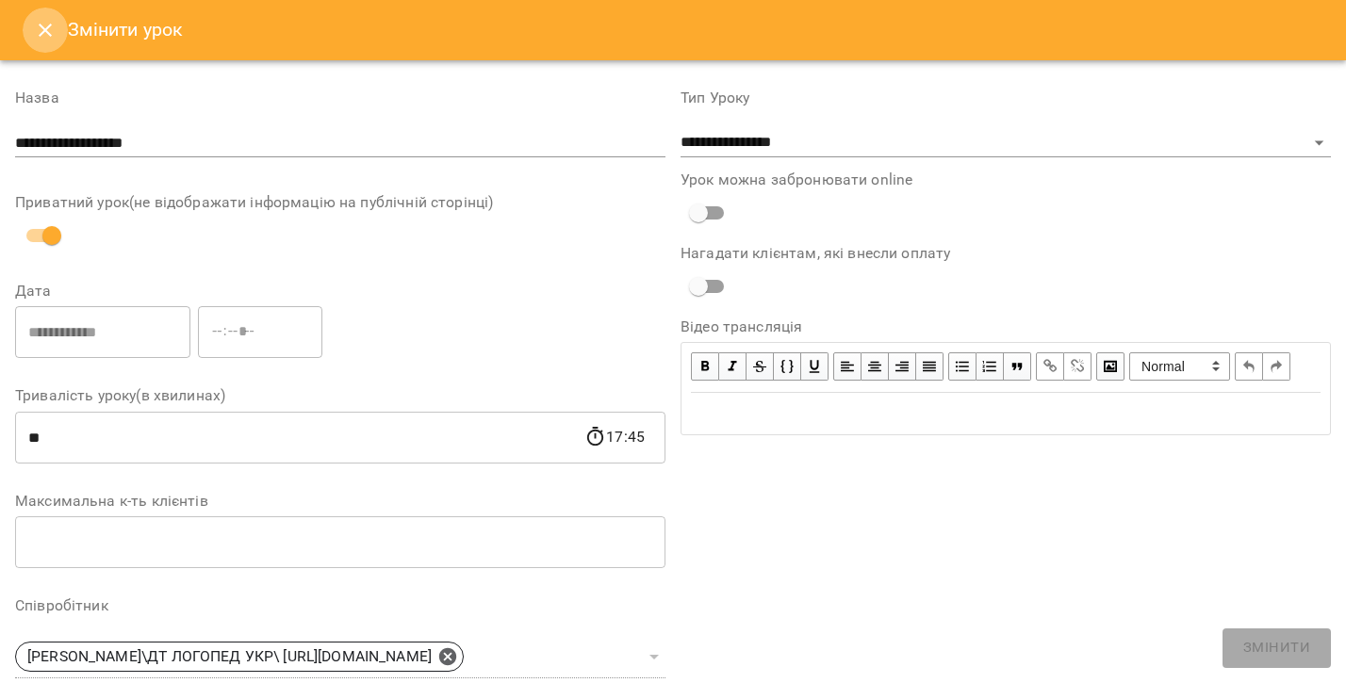
click at [33, 37] on button "Close" at bounding box center [45, 30] width 45 height 45
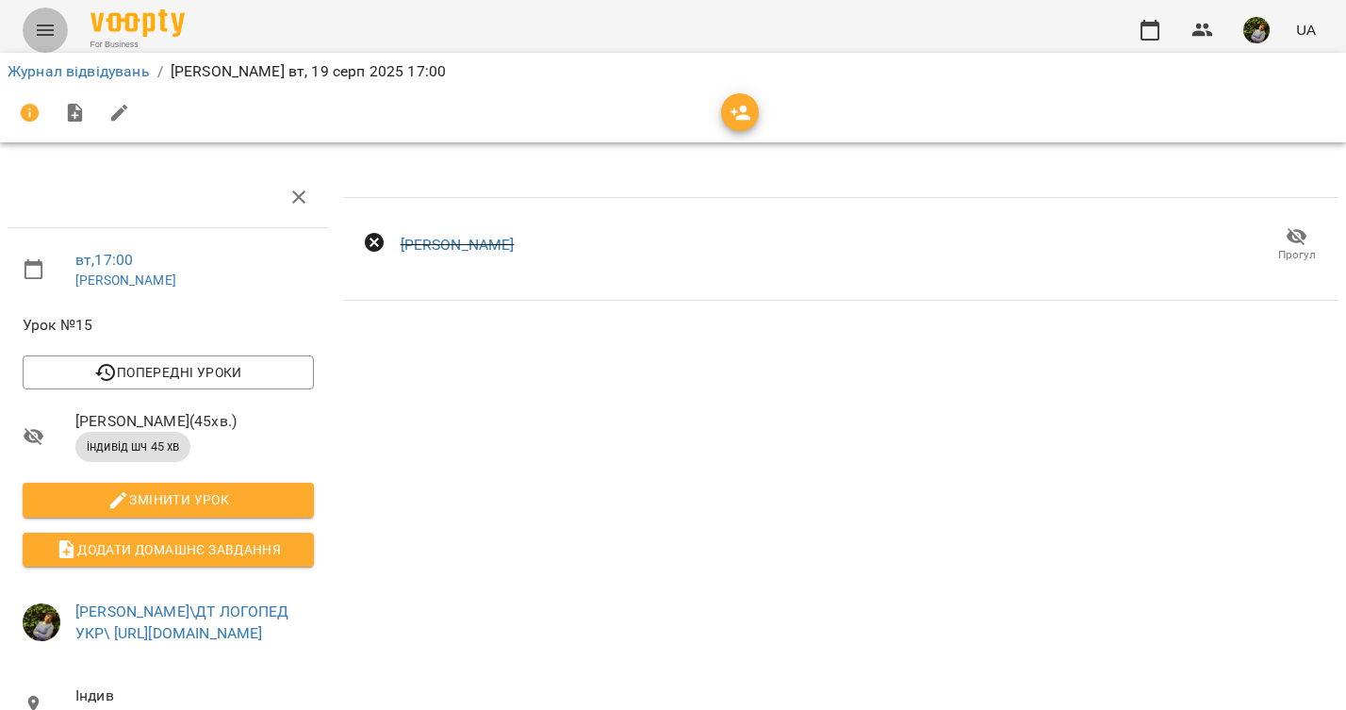
click at [41, 24] on icon "Menu" at bounding box center [45, 30] width 23 height 23
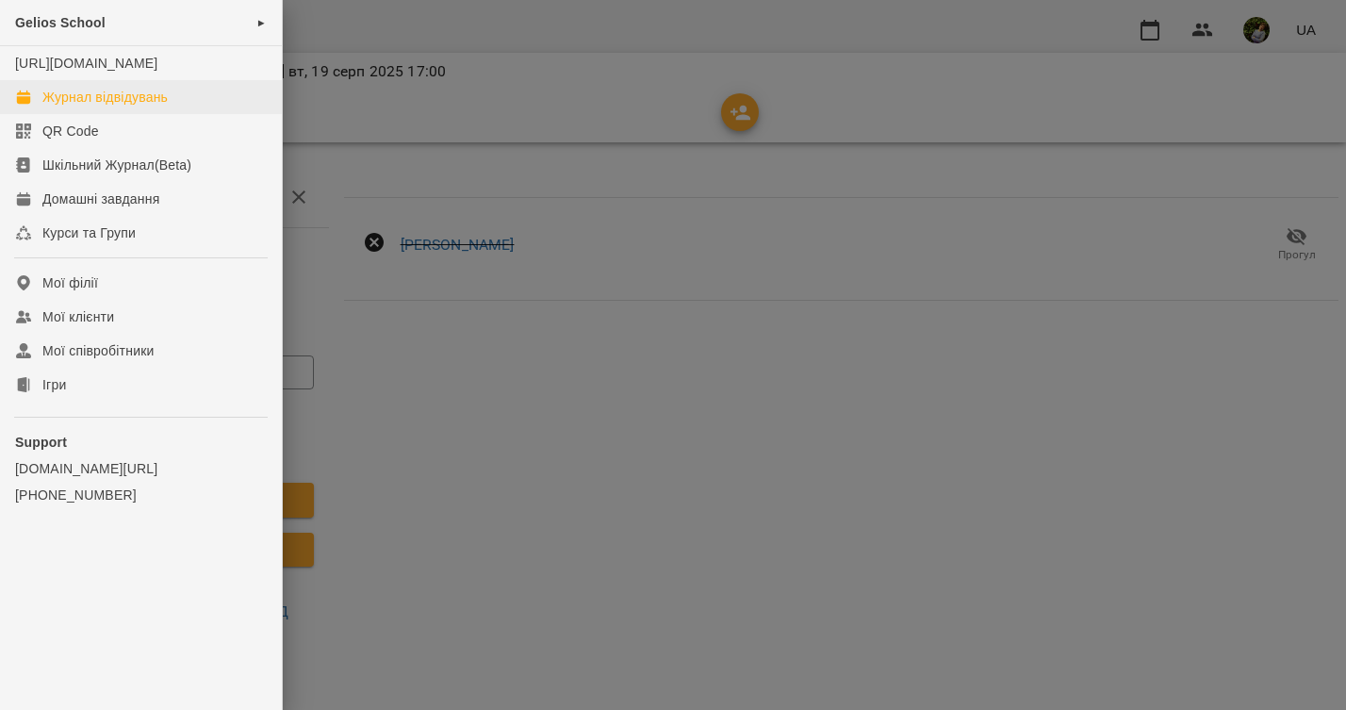
click at [74, 107] on div "Журнал відвідувань" at bounding box center [104, 97] width 125 height 19
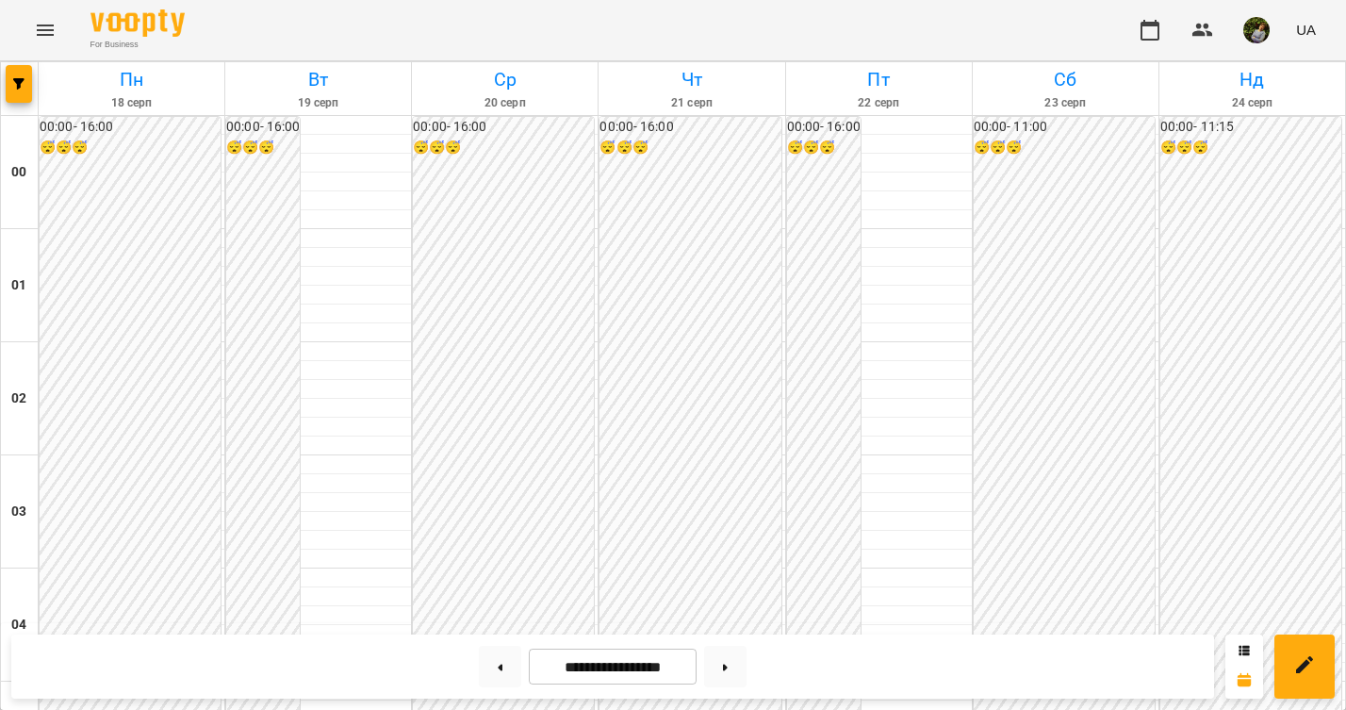
scroll to position [1833, 0]
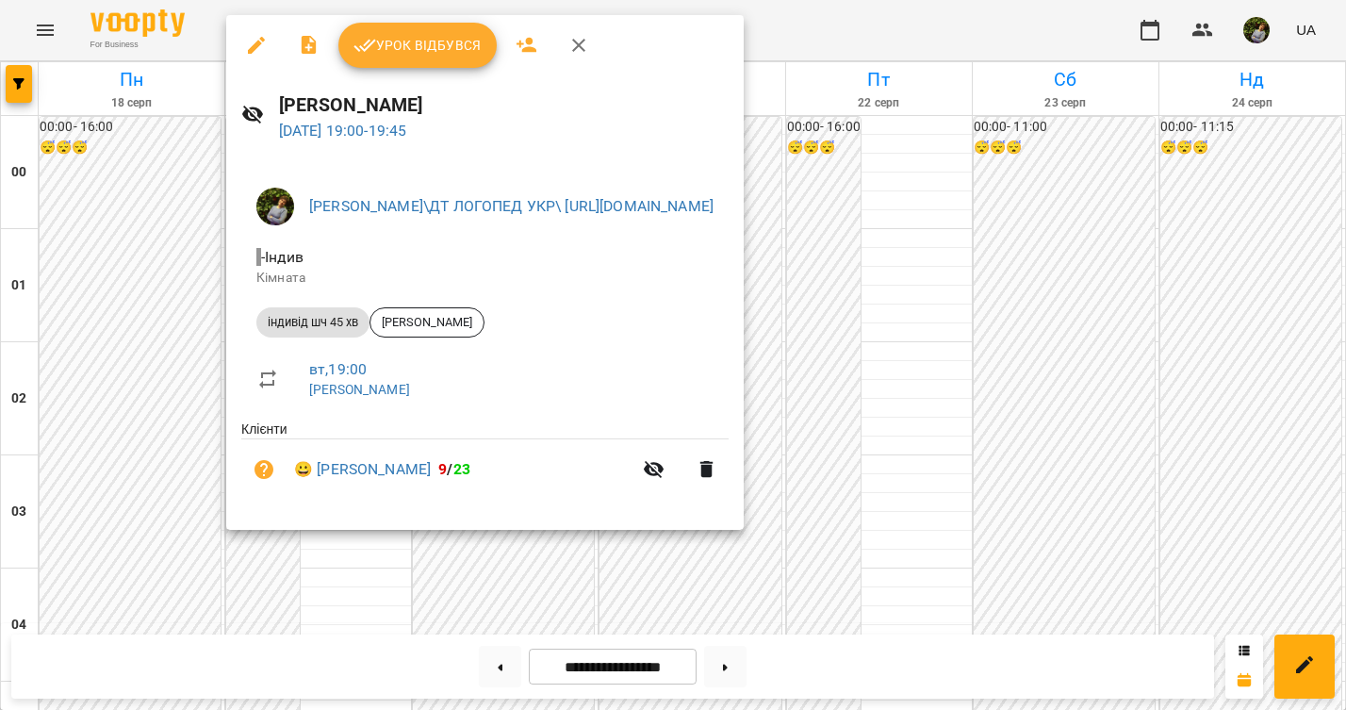
click at [451, 55] on span "Урок відбувся" at bounding box center [417, 45] width 128 height 23
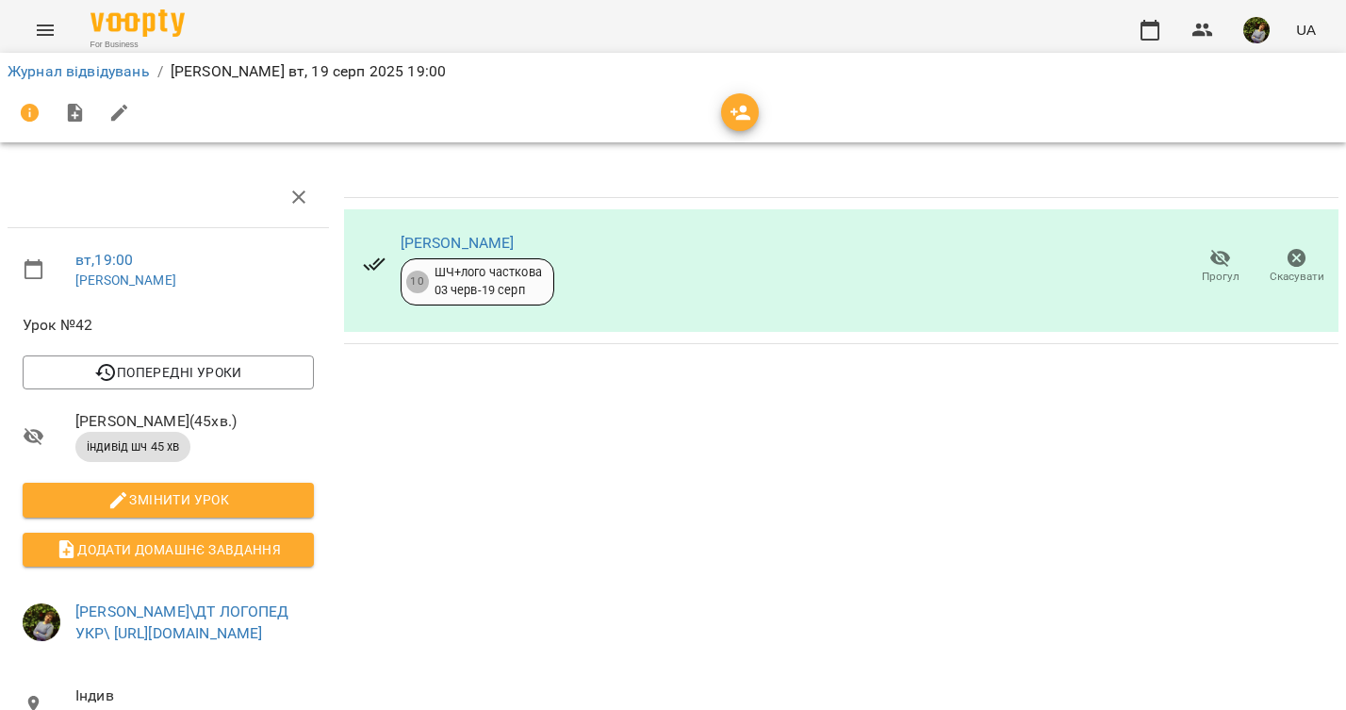
click at [61, 14] on button "Menu" at bounding box center [45, 30] width 45 height 45
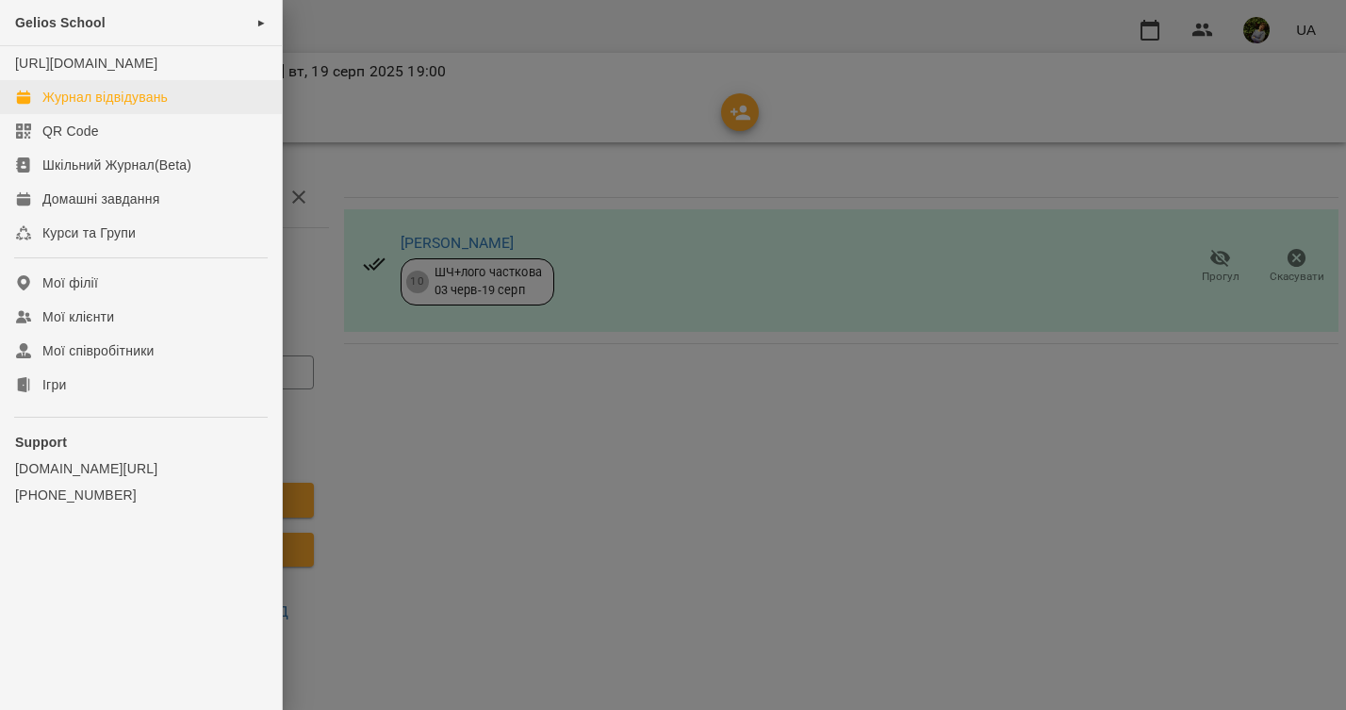
click at [107, 104] on link "Журнал відвідувань" at bounding box center [141, 97] width 282 height 34
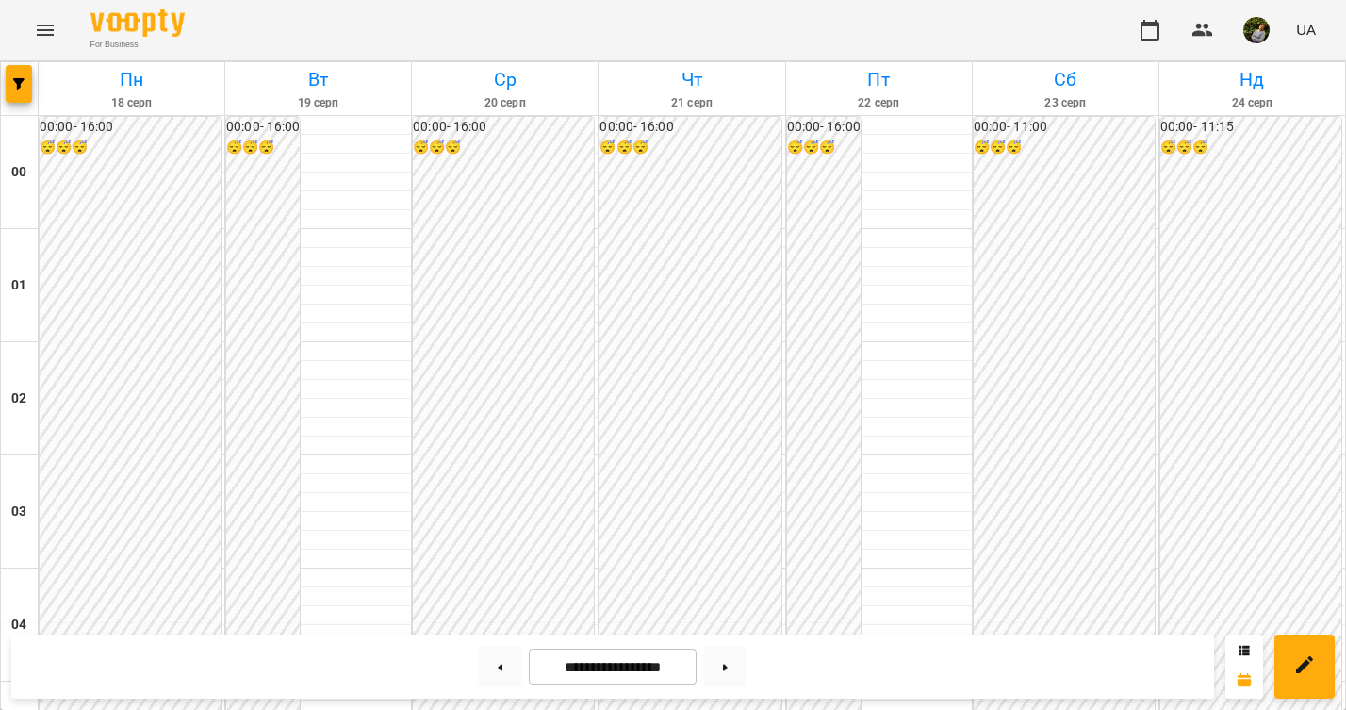
scroll to position [1013, 0]
